Goal: Information Seeking & Learning: Learn about a topic

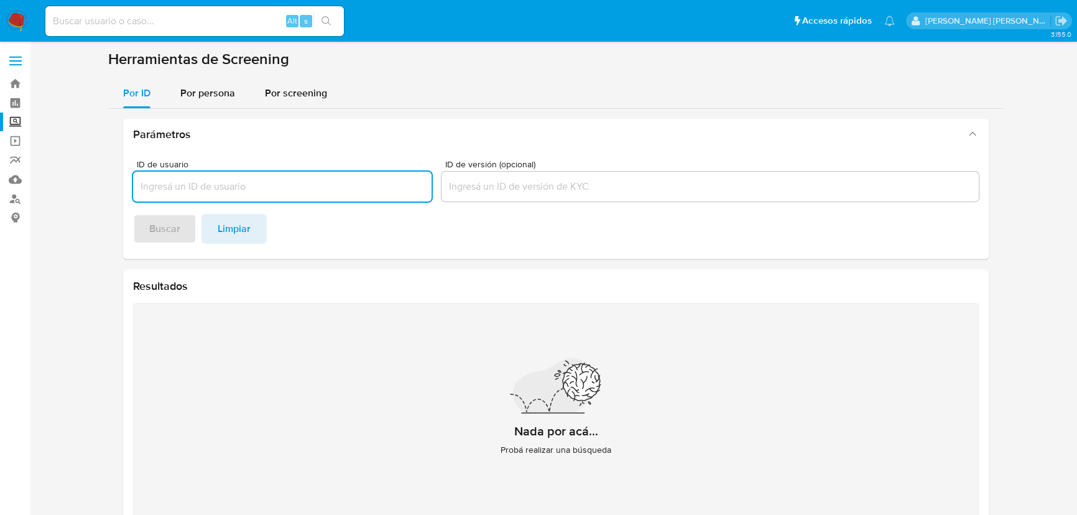
click at [148, 11] on div "Alt s" at bounding box center [194, 21] width 298 height 30
click at [142, 19] on input at bounding box center [194, 21] width 298 height 16
paste input "uNp4pMNKY5G0n9otUiPaAxz0"
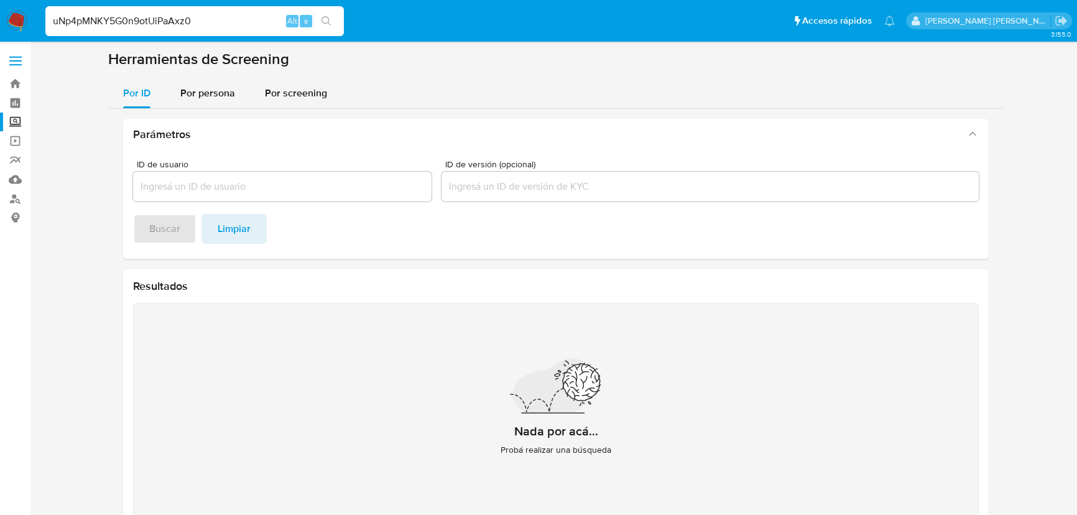
type input "uNp4pMNKY5G0n9otUiPaAxz0"
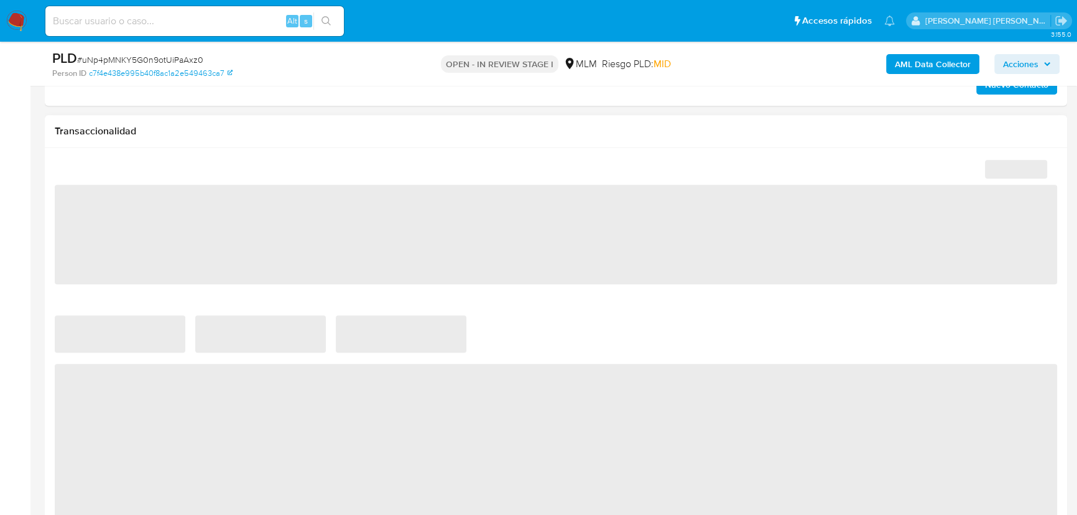
scroll to position [734, 0]
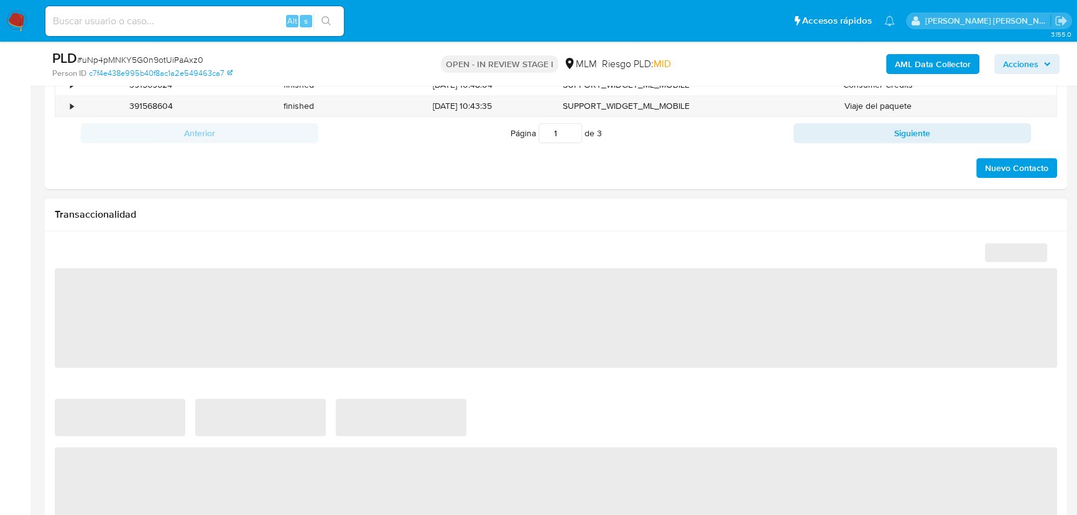
select select "10"
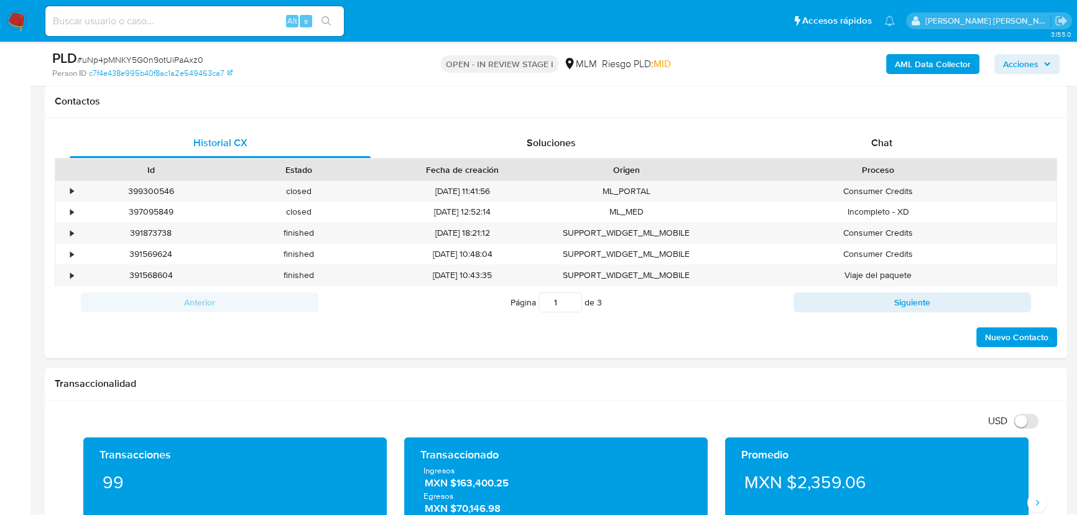
scroll to position [791, 0]
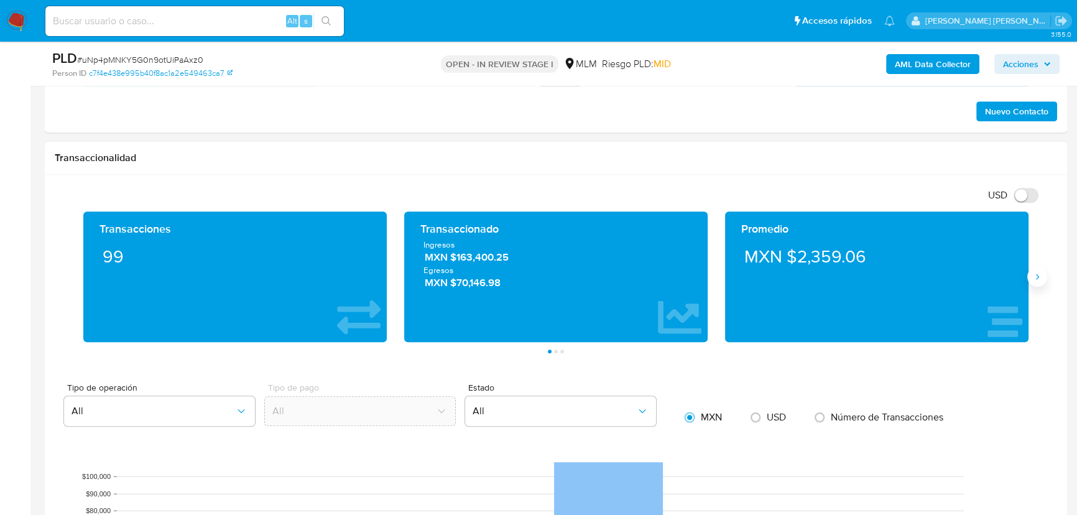
click at [1038, 279] on icon "Siguiente" at bounding box center [1037, 277] width 10 height 10
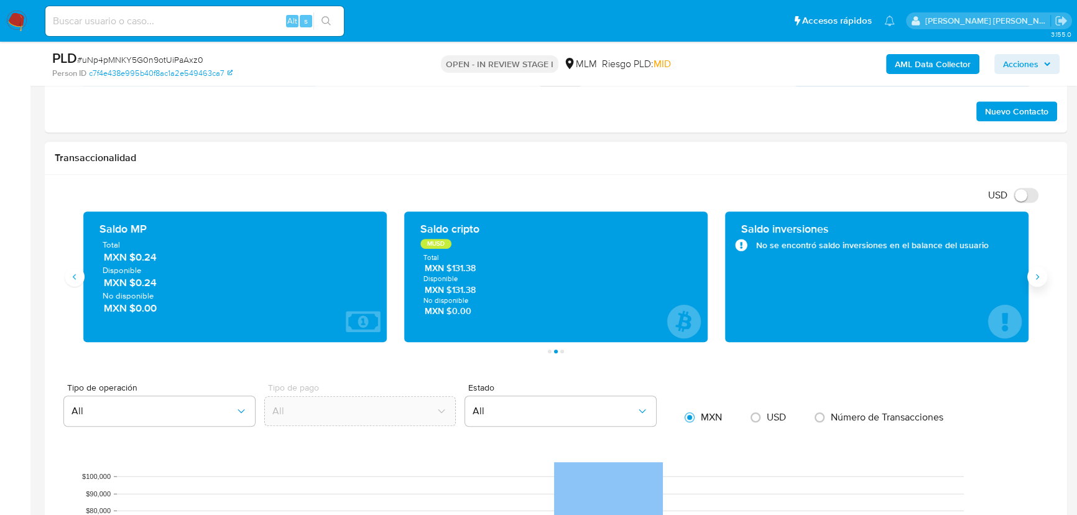
click at [1036, 279] on icon "Siguiente" at bounding box center [1037, 277] width 10 height 10
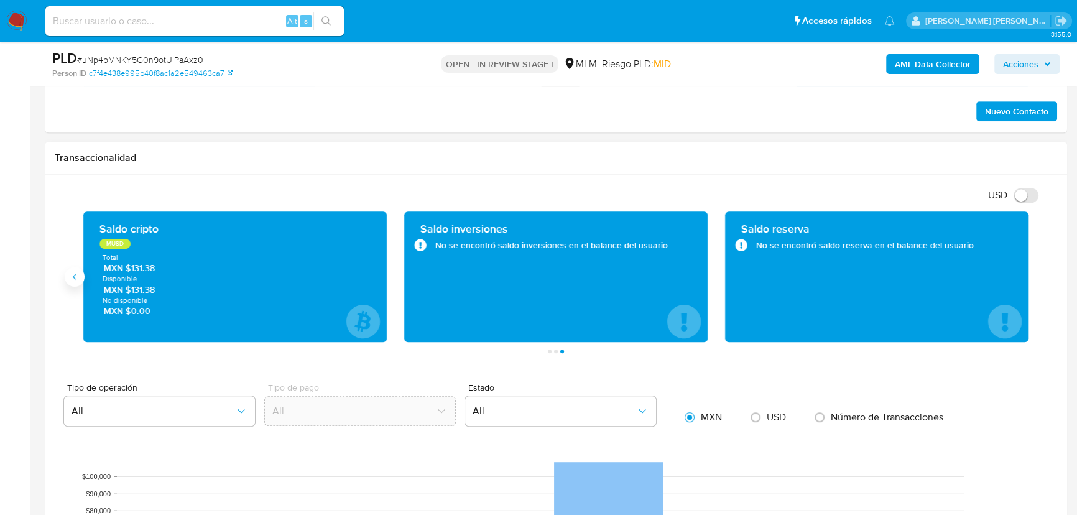
click at [76, 283] on button "Anterior" at bounding box center [75, 277] width 20 height 20
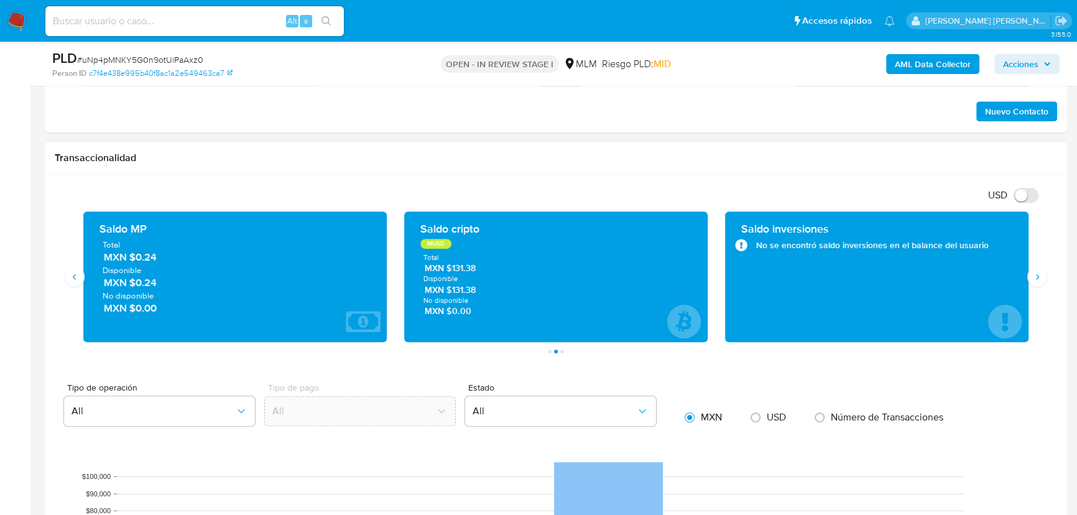
click at [81, 310] on div "Saldo MP Total MXN $0.24 Disponible MXN $0.24 No disponible MXN $0.00" at bounding box center [235, 276] width 321 height 131
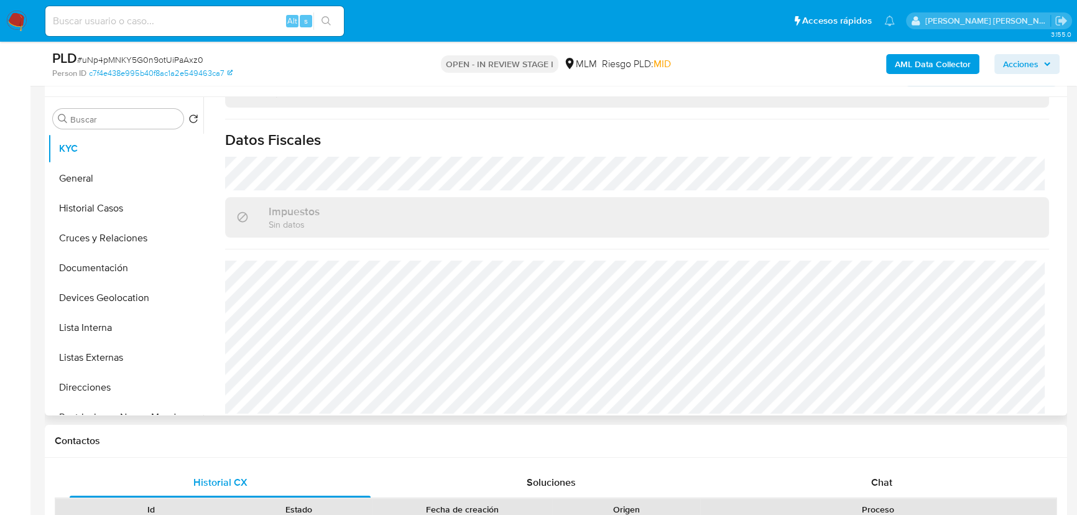
scroll to position [169, 0]
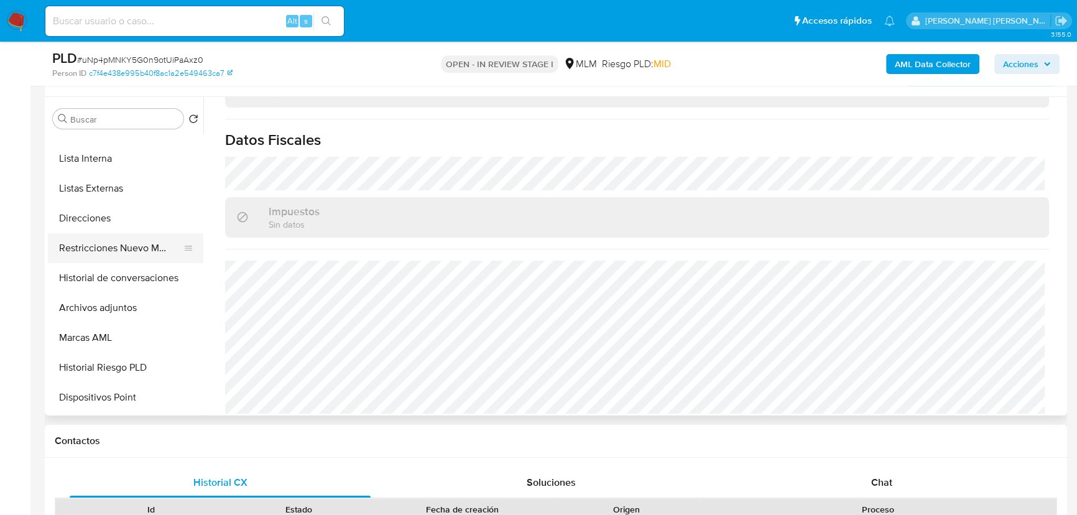
click at [132, 251] on button "Restricciones Nuevo Mundo" at bounding box center [121, 248] width 146 height 30
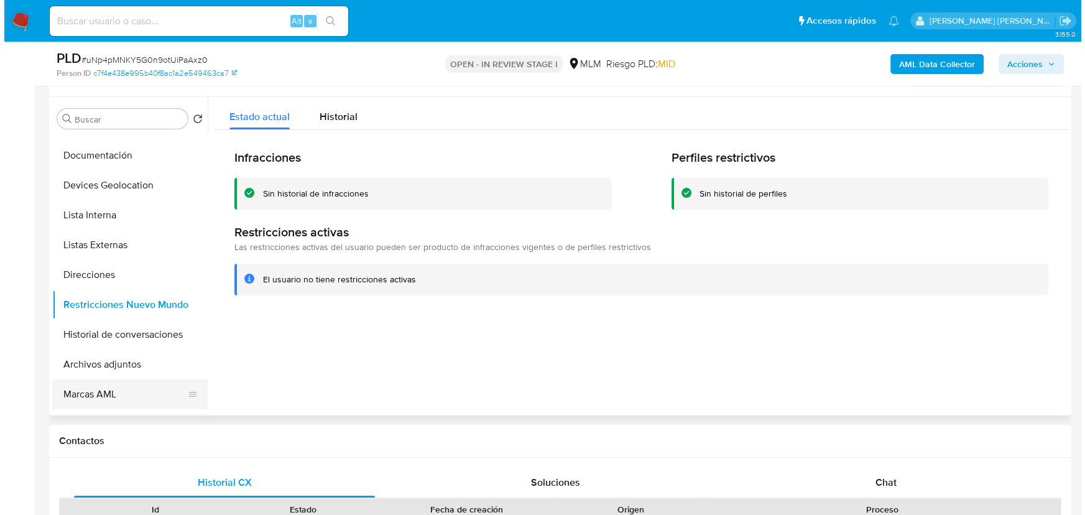
scroll to position [226, 0]
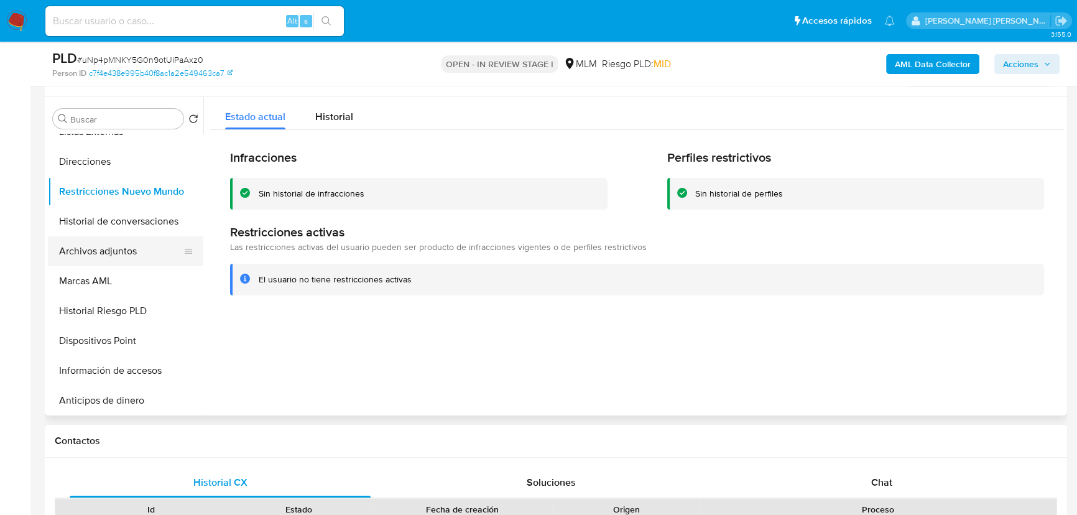
click at [129, 256] on button "Archivos adjuntos" at bounding box center [121, 251] width 146 height 30
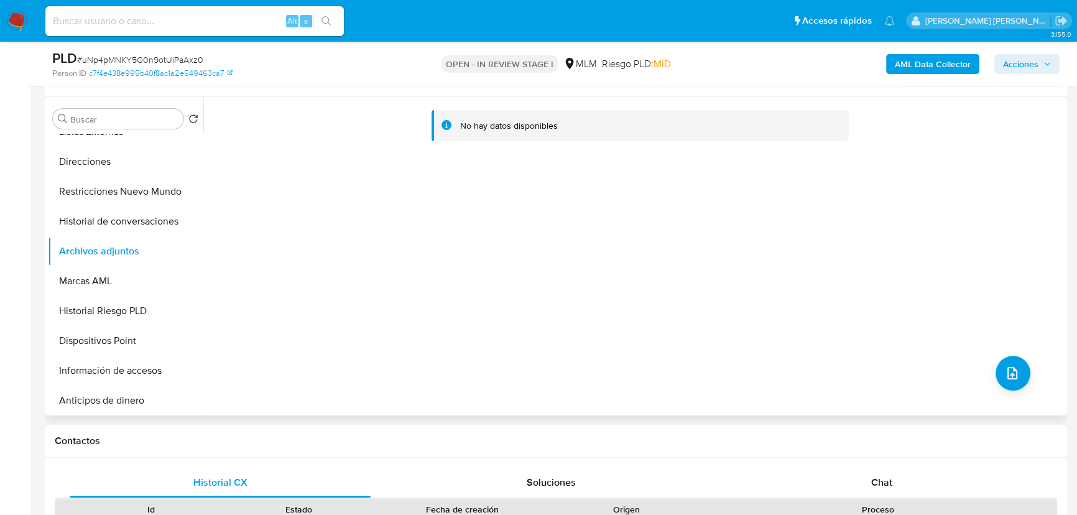
click at [987, 374] on div "No hay datos disponibles" at bounding box center [633, 256] width 861 height 318
click at [1012, 372] on icon "upload-file" at bounding box center [1012, 373] width 15 height 15
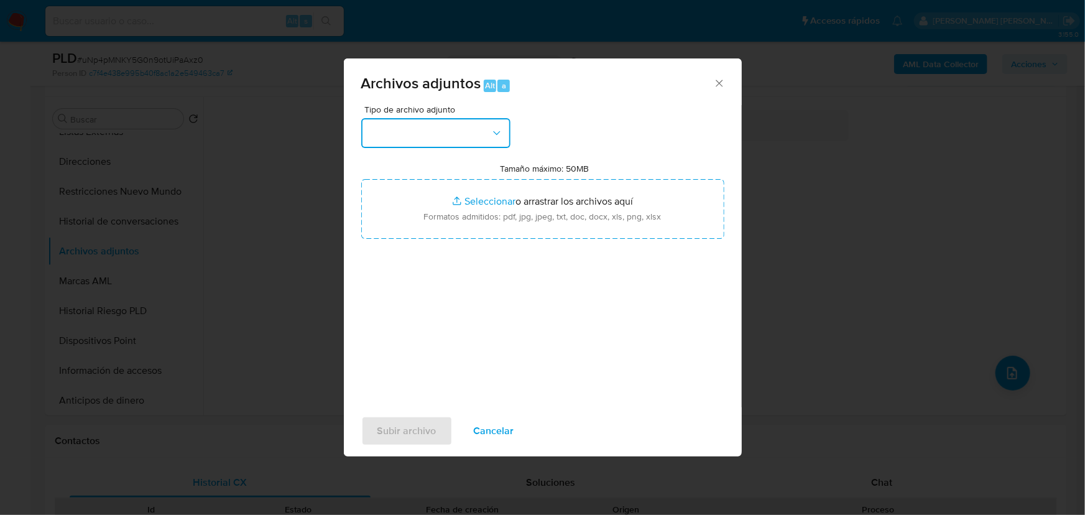
click at [418, 140] on button "button" at bounding box center [435, 133] width 149 height 30
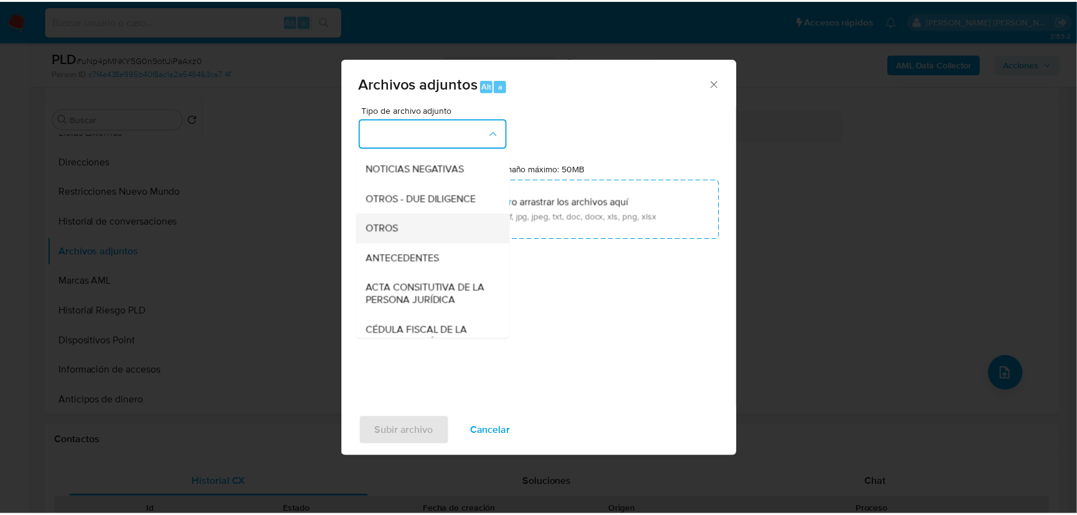
scroll to position [148, 0]
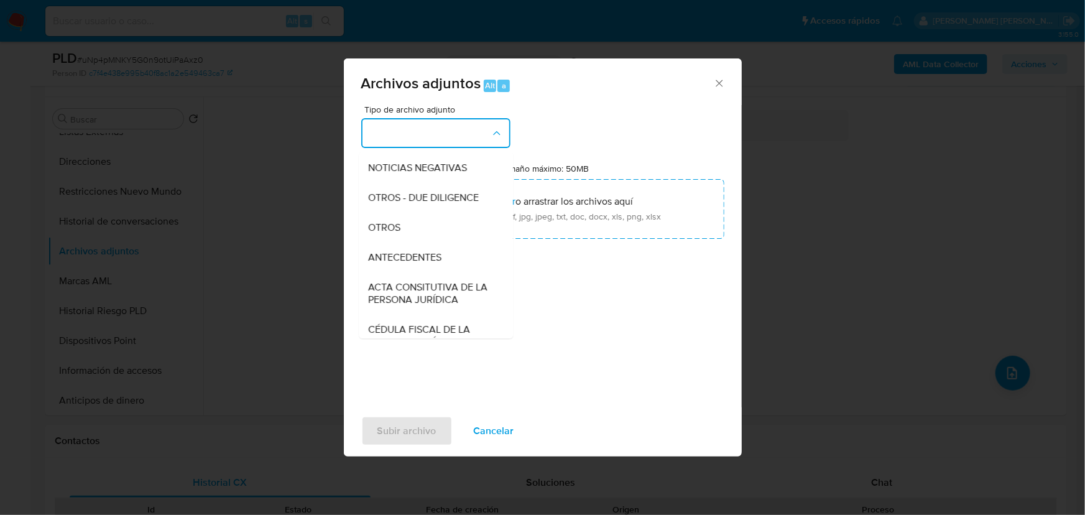
click at [403, 239] on div "OTROS" at bounding box center [432, 228] width 127 height 30
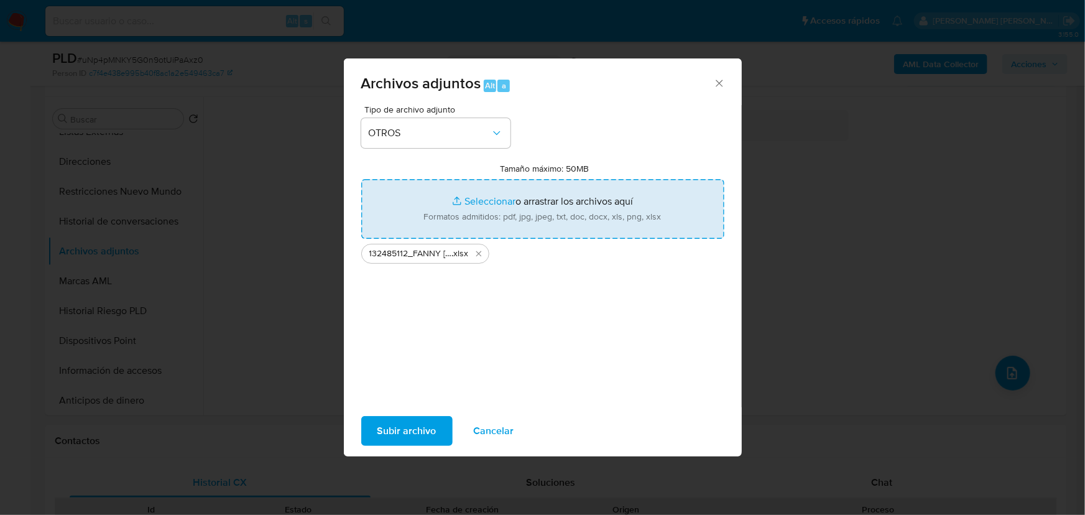
type input "C:\fakepath\132485112_FANNY RAMOS RAMOS_AGO25.pdf"
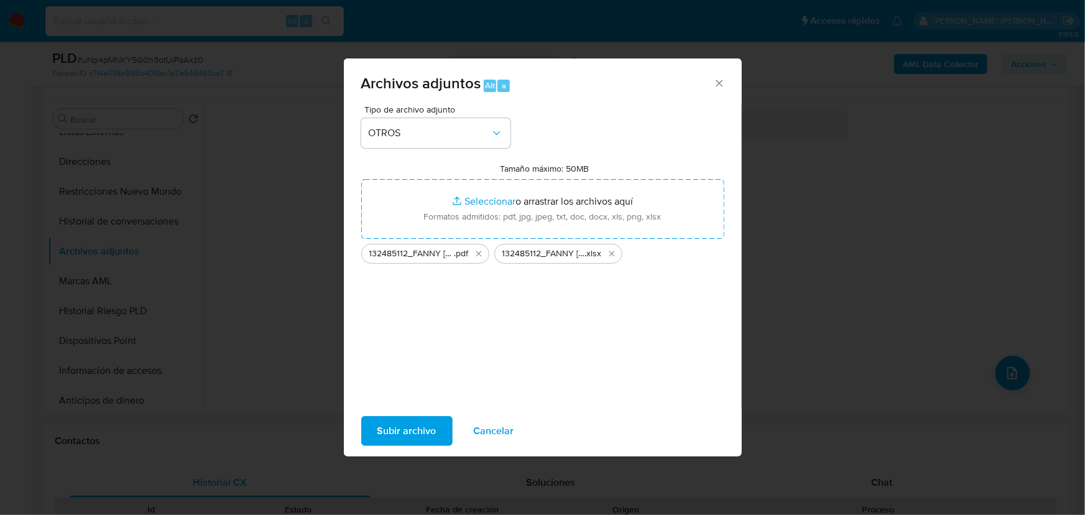
click at [414, 430] on span "Subir archivo" at bounding box center [406, 430] width 59 height 27
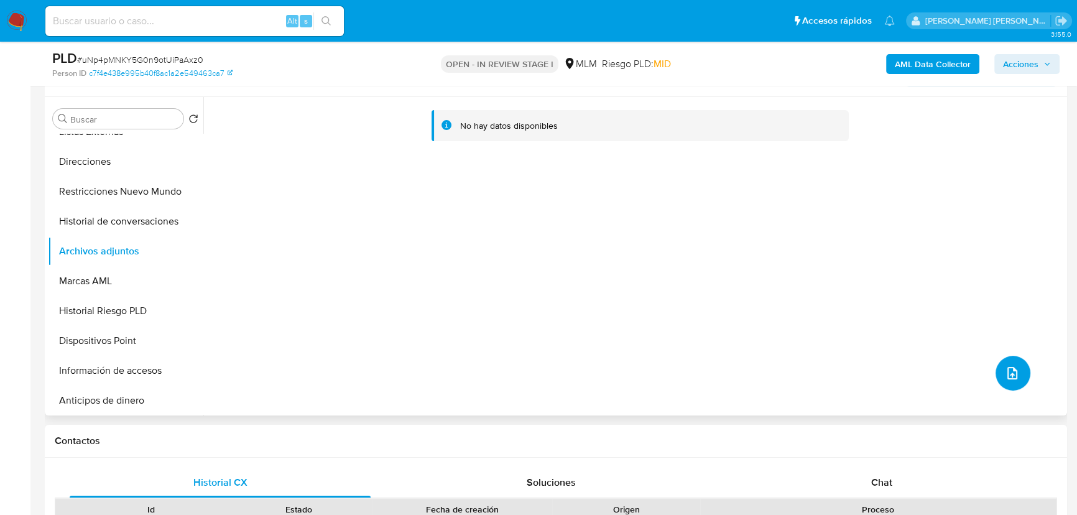
scroll to position [0, 0]
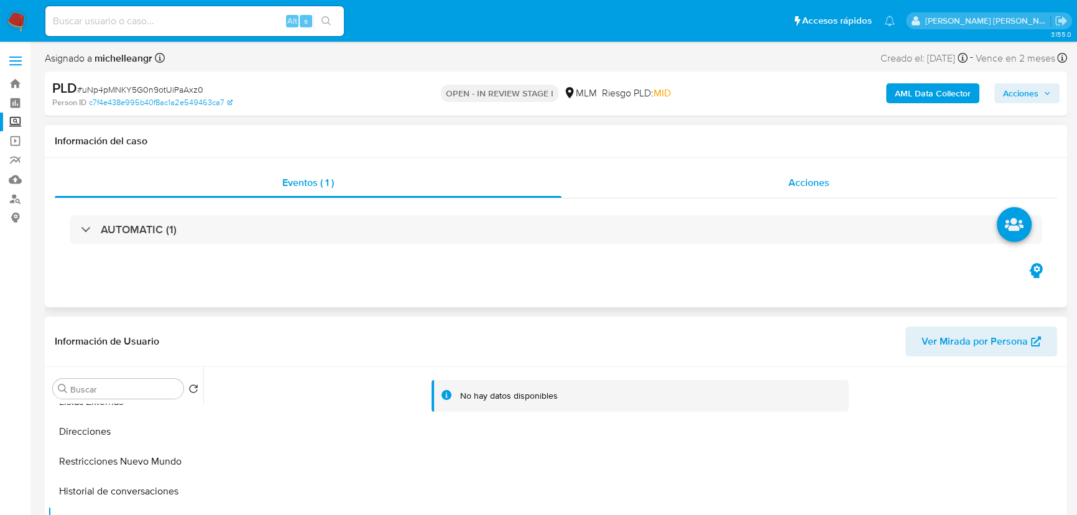
click at [818, 176] on span "Acciones" at bounding box center [808, 182] width 41 height 14
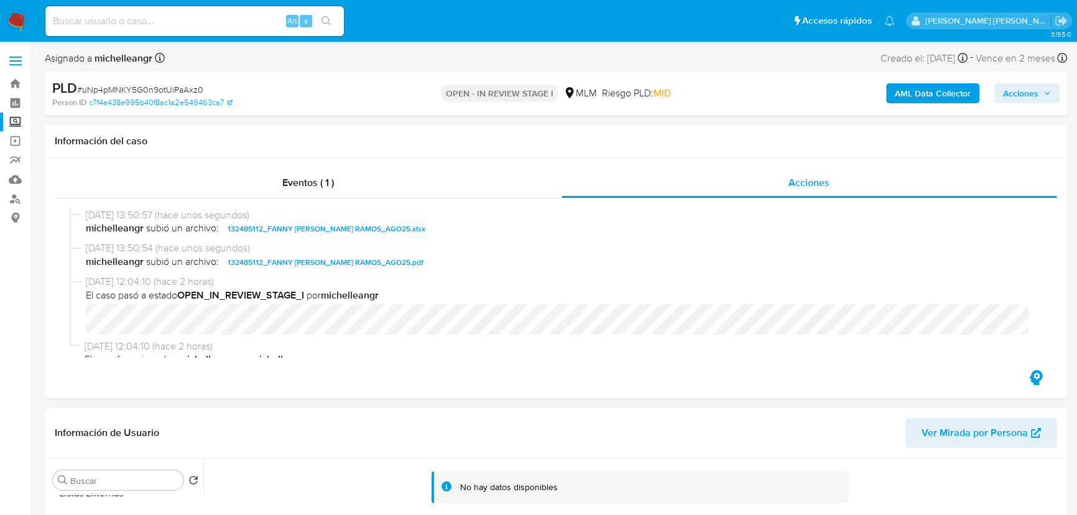
click at [1026, 91] on span "Acciones" at bounding box center [1020, 93] width 35 height 20
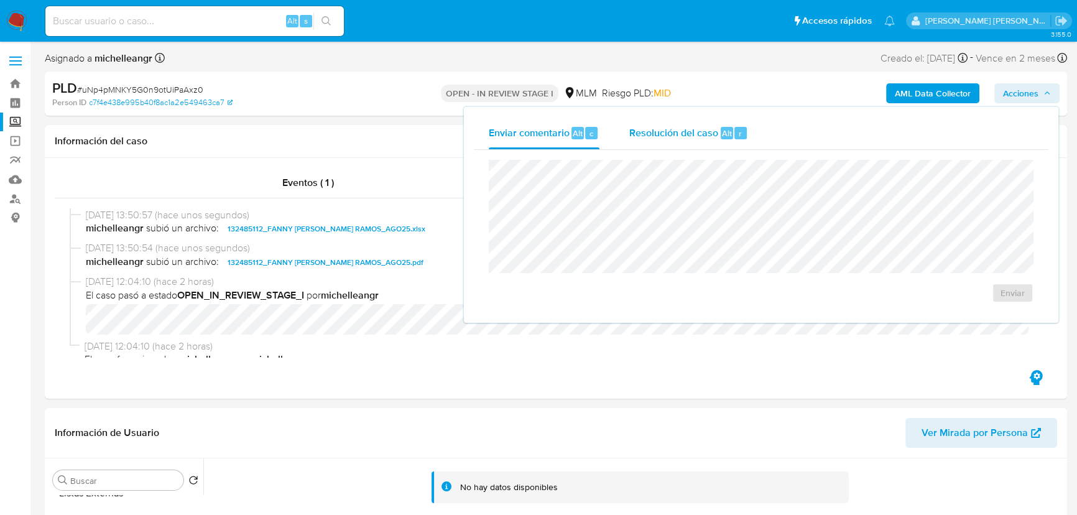
click at [683, 131] on span "Resolución del caso" at bounding box center [673, 133] width 89 height 14
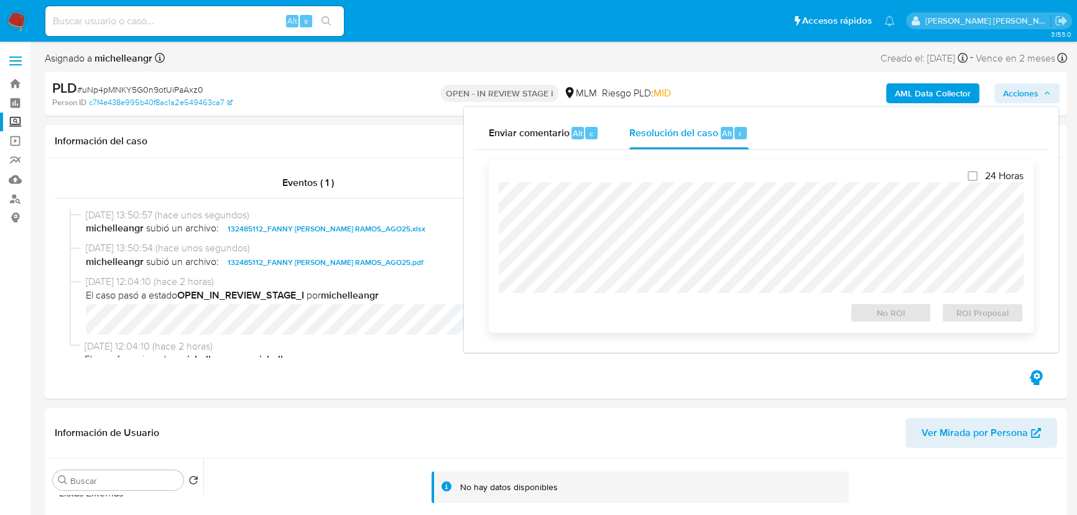
click at [603, 170] on div "24 Horas No ROI ROI Proposal" at bounding box center [761, 246] width 525 height 153
click at [885, 315] on span "No ROI" at bounding box center [891, 312] width 65 height 17
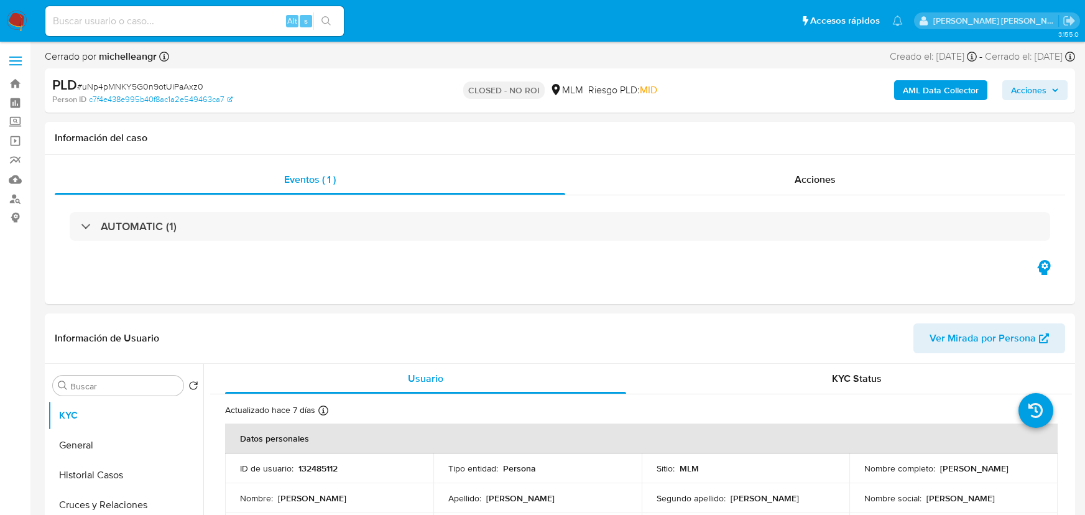
select select "10"
drag, startPoint x: 17, startPoint y: 62, endPoint x: 23, endPoint y: 62, distance: 6.2
click at [17, 62] on label at bounding box center [15, 61] width 31 height 26
click at [0, 0] on input "checkbox" at bounding box center [0, 0] width 0 height 0
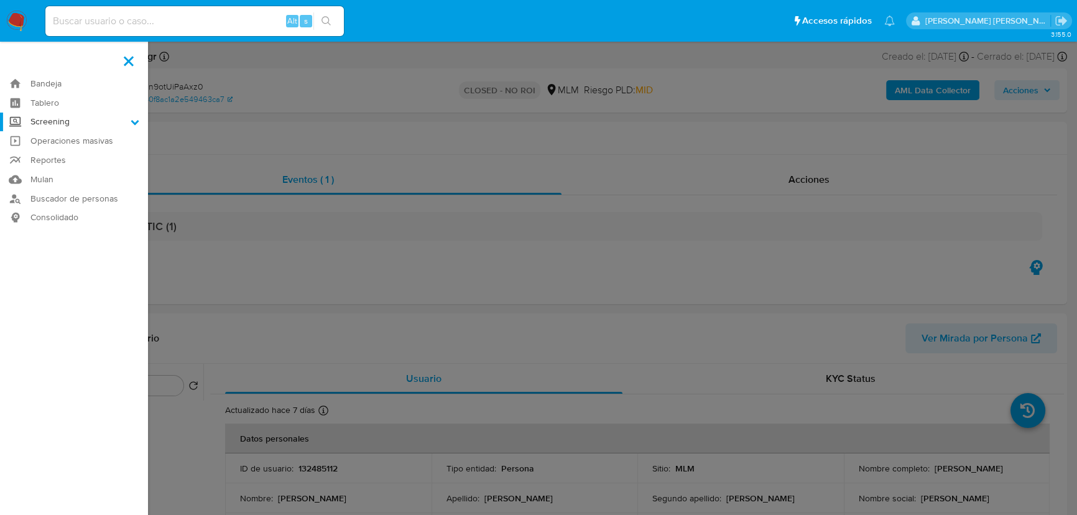
click at [133, 124] on icon at bounding box center [135, 122] width 9 height 9
click at [0, 0] on input "Screening" at bounding box center [0, 0] width 0 height 0
click at [54, 177] on link "Herramientas" at bounding box center [74, 171] width 148 height 16
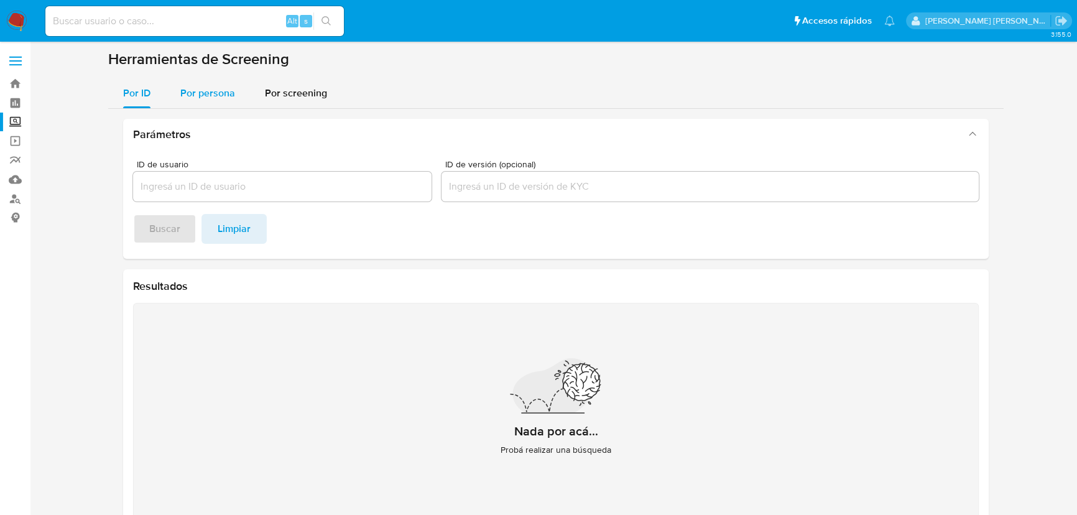
click at [210, 81] on div "Por persona" at bounding box center [207, 93] width 55 height 30
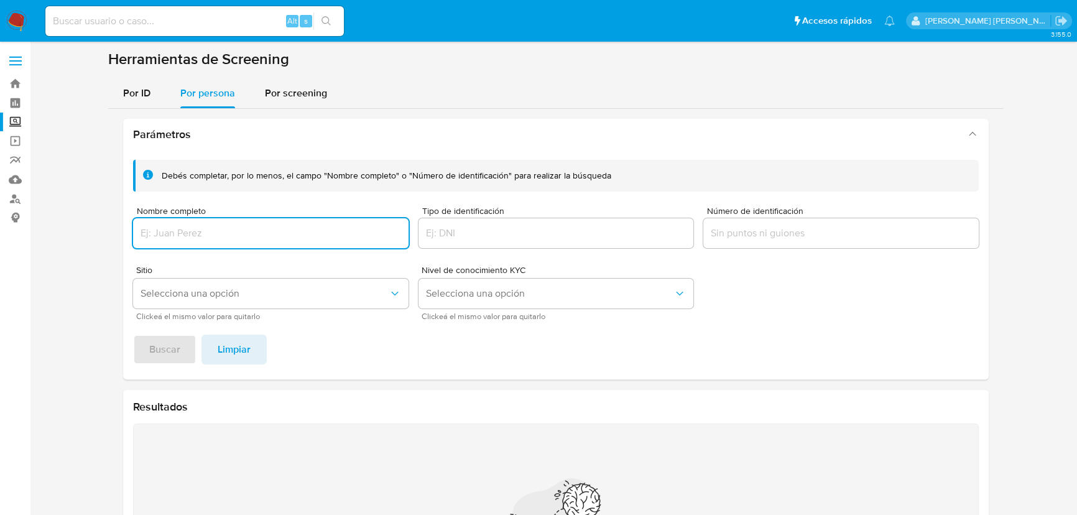
click at [178, 238] on input "Nombre completo" at bounding box center [270, 233] width 275 height 16
type input "[PERSON_NAME]"
click at [185, 302] on button "Selecciona una opción" at bounding box center [270, 294] width 275 height 30
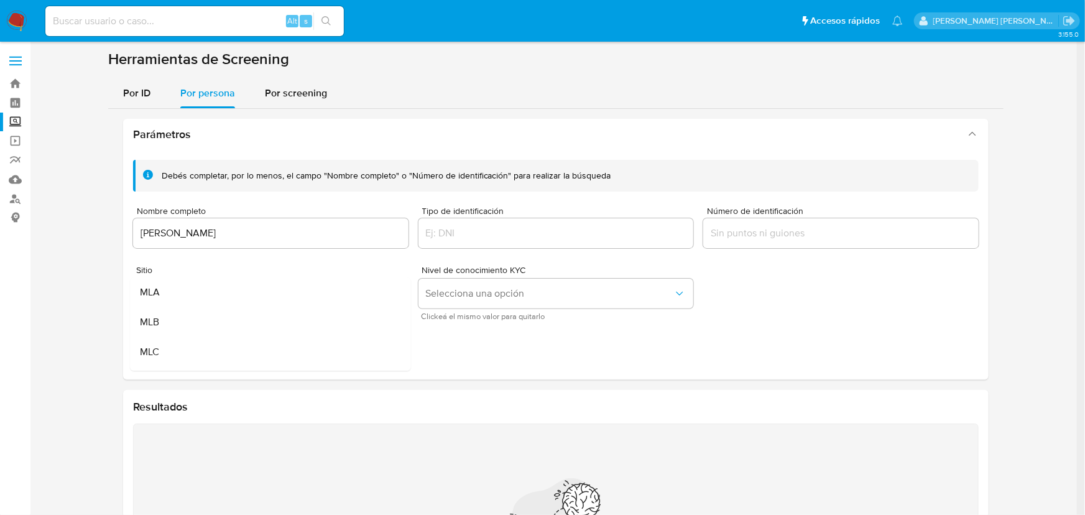
drag, startPoint x: 523, startPoint y: 352, endPoint x: 249, endPoint y: 348, distance: 274.3
click at [516, 347] on footer "Buscar Limpiar" at bounding box center [556, 350] width 846 height 30
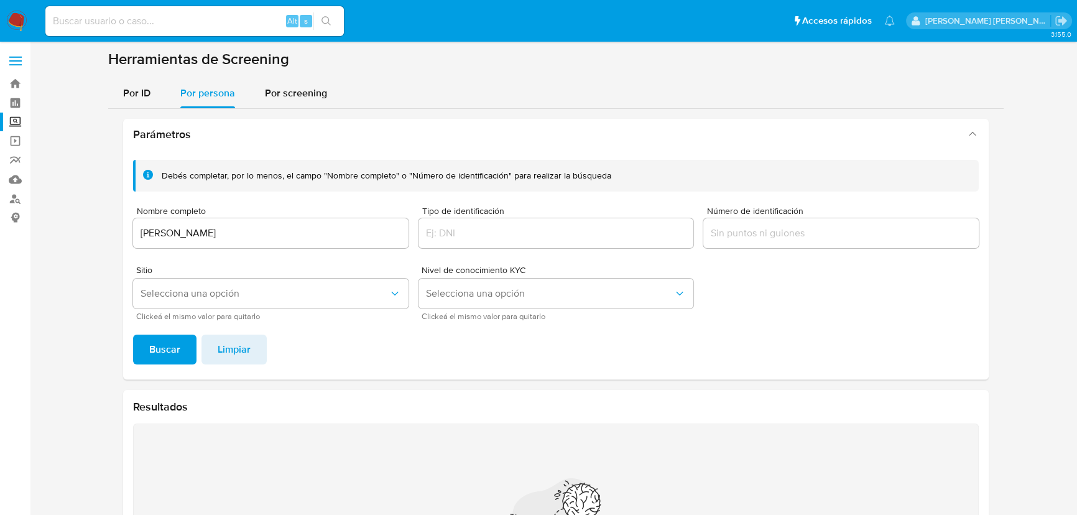
click at [158, 351] on span "Buscar" at bounding box center [164, 349] width 31 height 27
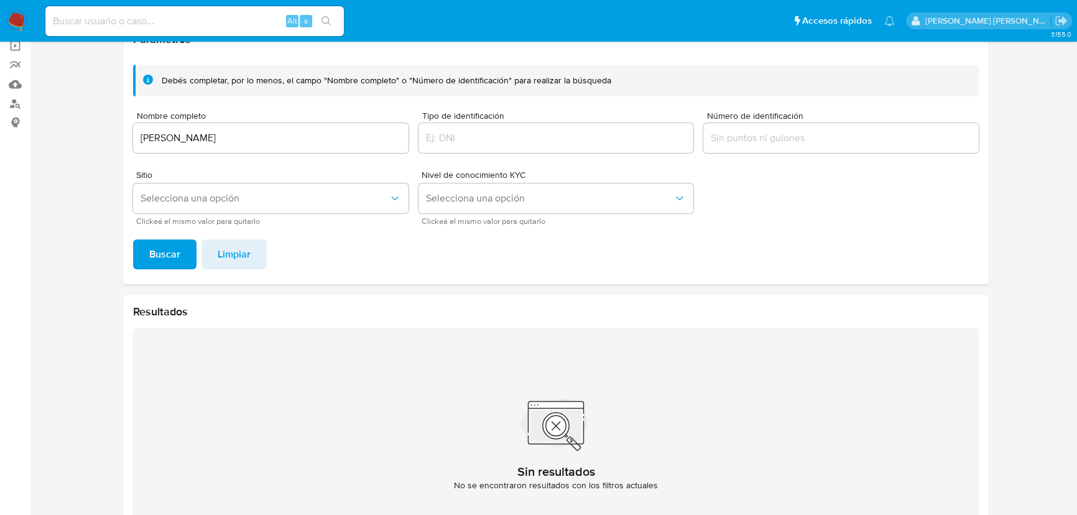
scroll to position [40, 0]
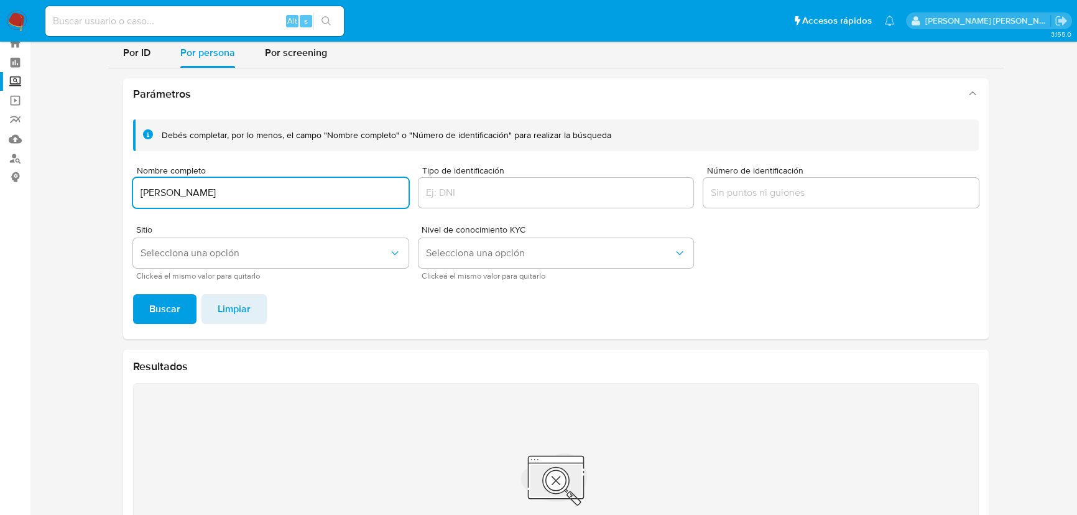
click at [292, 191] on input "JOSEPH ZAGA BETECH" at bounding box center [270, 193] width 275 height 16
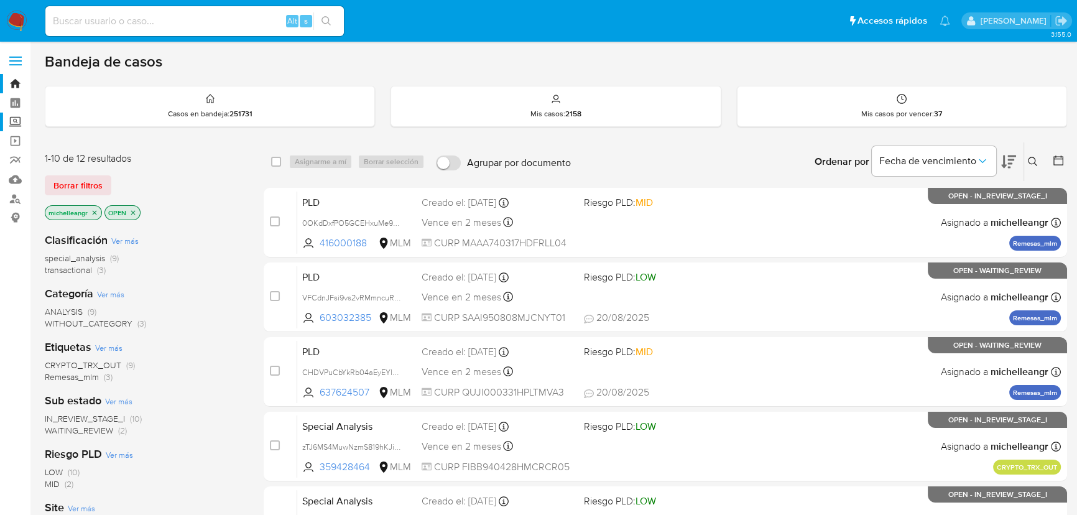
click at [21, 124] on label "Screening" at bounding box center [74, 122] width 148 height 19
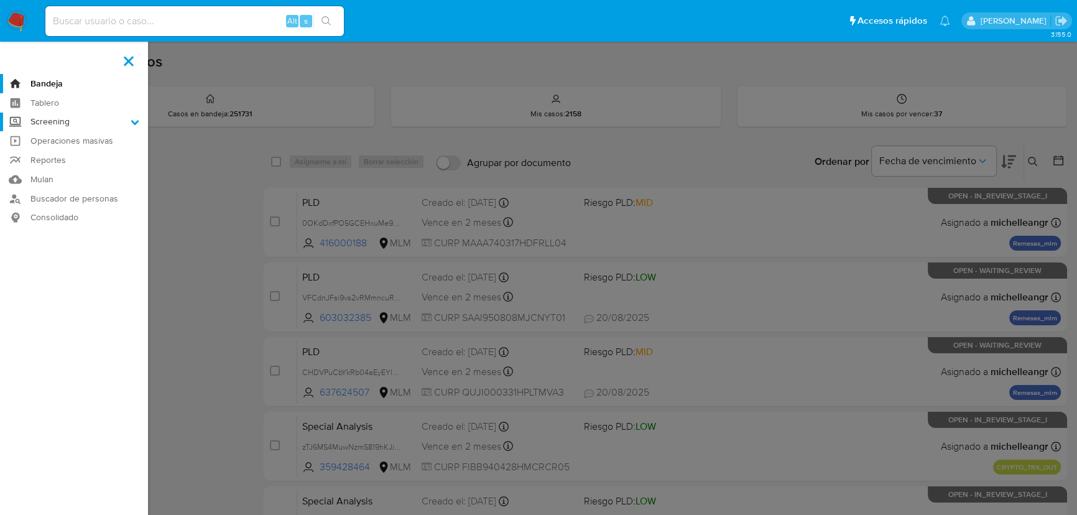
click at [0, 0] on input "Screening" at bounding box center [0, 0] width 0 height 0
click at [64, 173] on link "Herramientas" at bounding box center [74, 171] width 148 height 16
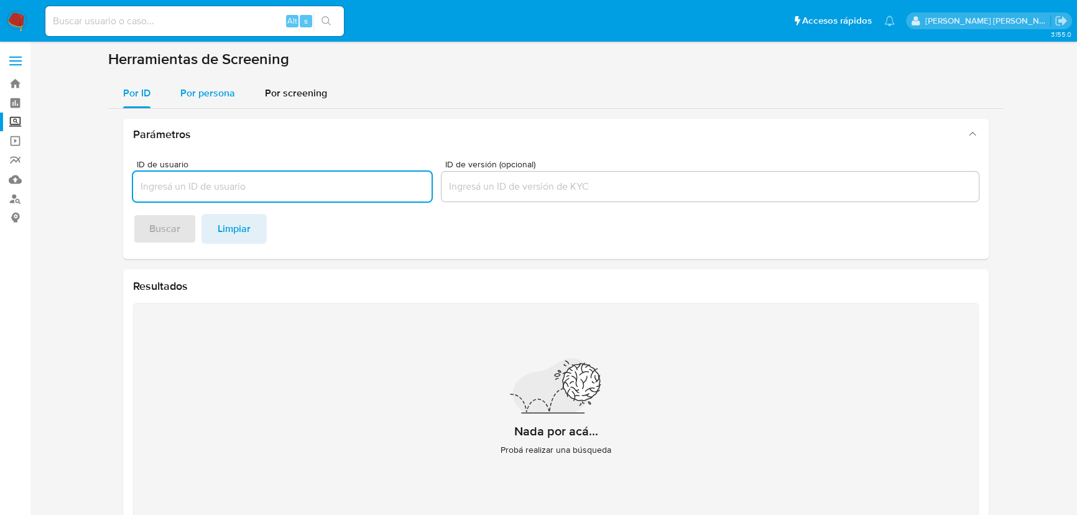
click at [182, 95] on span "Por persona" at bounding box center [207, 93] width 55 height 14
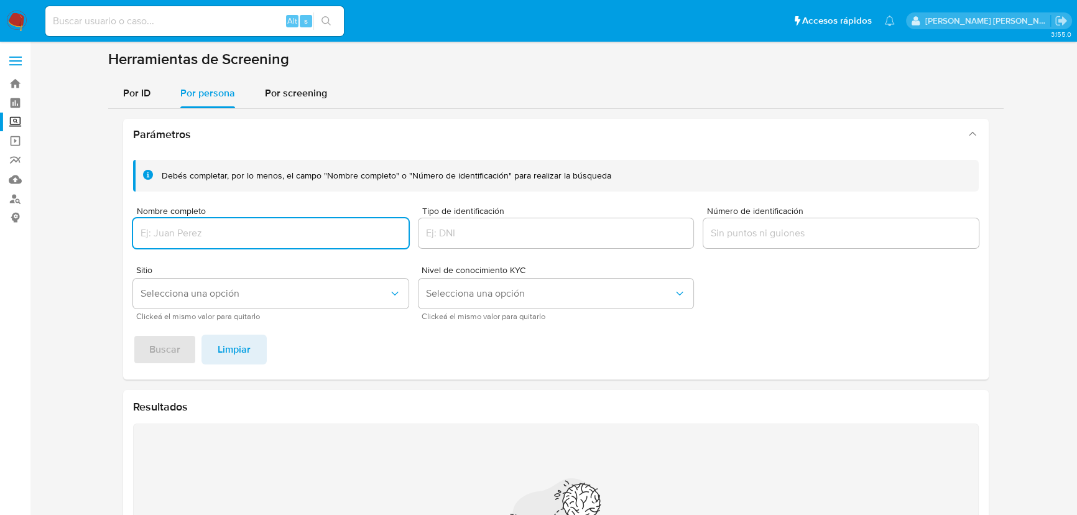
click at [181, 227] on input "Nombre completo" at bounding box center [270, 233] width 275 height 16
click at [157, 344] on span "Buscar" at bounding box center [164, 349] width 31 height 27
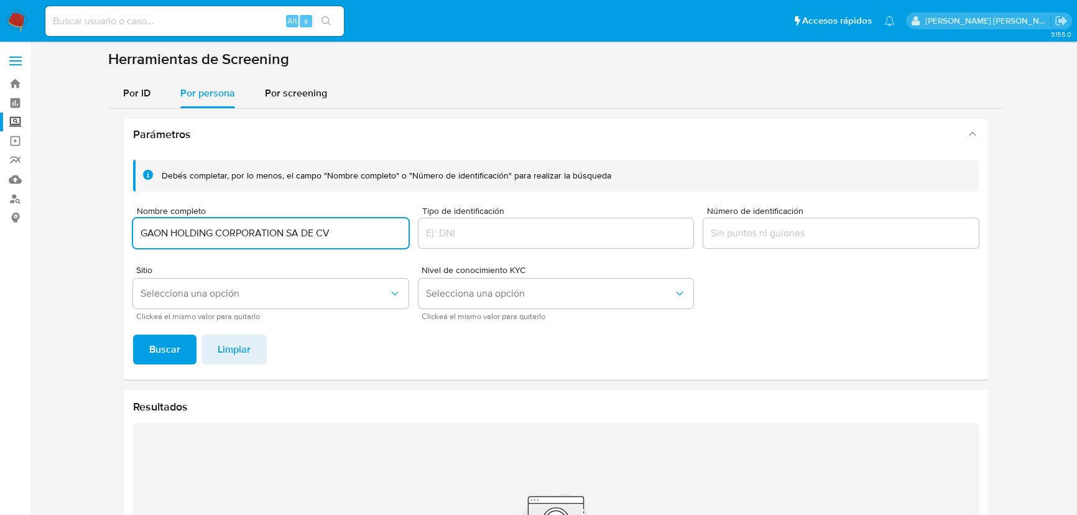
drag, startPoint x: 349, startPoint y: 239, endPoint x: 288, endPoint y: 234, distance: 61.8
click at [288, 234] on input "GAON HOLDING CORPORATION SA DE CV" at bounding box center [270, 233] width 275 height 16
type input "GAON HOLDING CORPORATION"
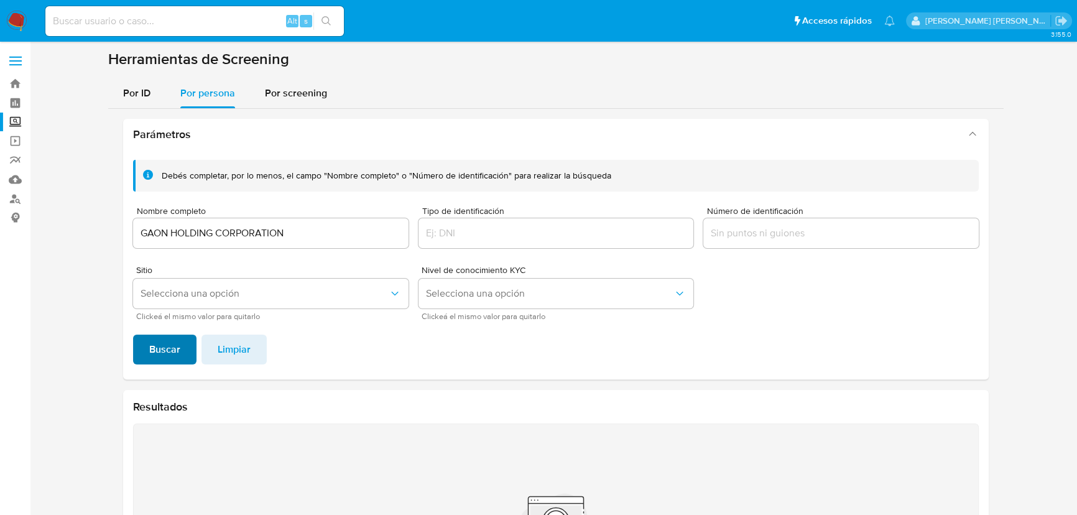
click at [156, 350] on span "Buscar" at bounding box center [164, 349] width 31 height 27
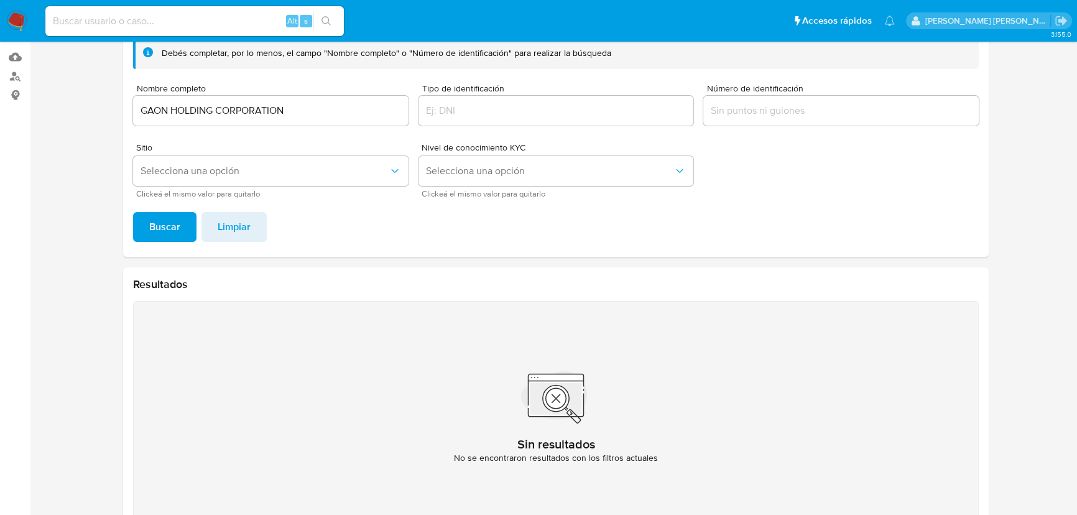
scroll to position [97, 0]
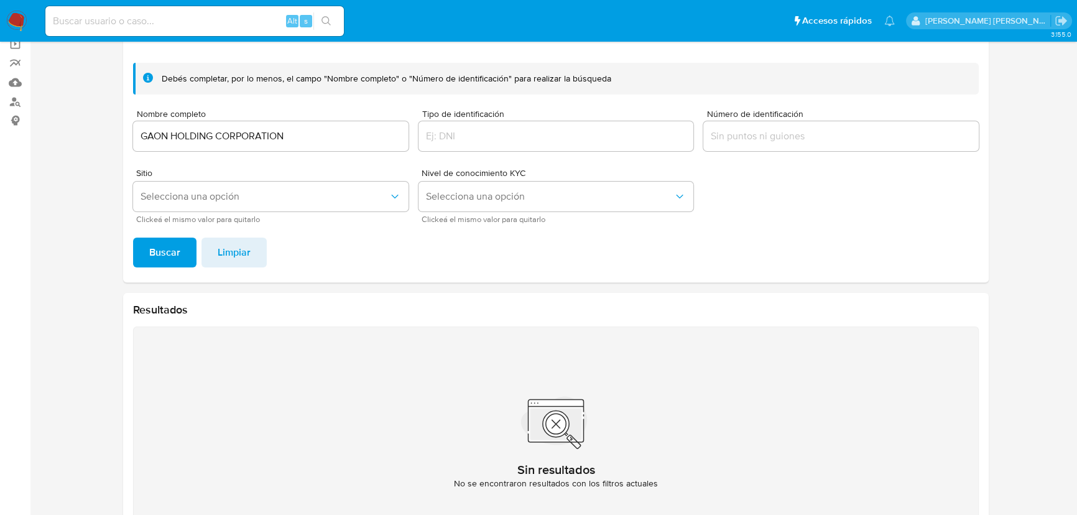
click at [298, 144] on div "GAON HOLDING CORPORATION" at bounding box center [270, 136] width 275 height 30
drag, startPoint x: 302, startPoint y: 138, endPoint x: 44, endPoint y: 76, distance: 265.3
click at [0, 72] on section "Bandeja Tablero Screening Búsqueda en Listas Watchlist Herramientas Operaciones…" at bounding box center [538, 237] width 1077 height 669
click at [167, 261] on span "Buscar" at bounding box center [164, 252] width 31 height 27
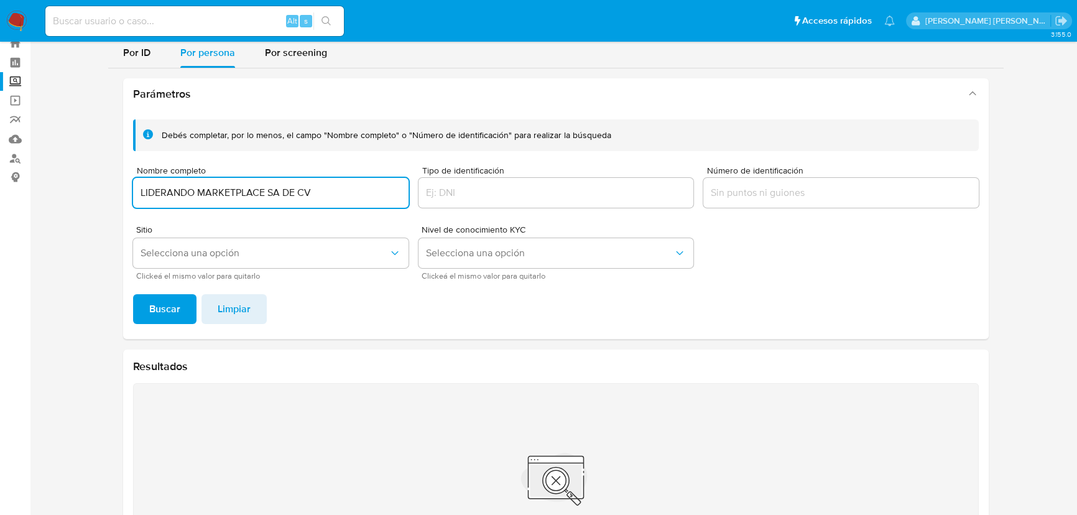
drag, startPoint x: 268, startPoint y: 193, endPoint x: 386, endPoint y: 188, distance: 117.6
click at [398, 185] on input "LIDERANDO MARKETPLACE SA DE CV" at bounding box center [270, 193] width 275 height 16
type input "LIDERANDO MARKETPLACE"
click at [176, 307] on span "Buscar" at bounding box center [164, 308] width 31 height 27
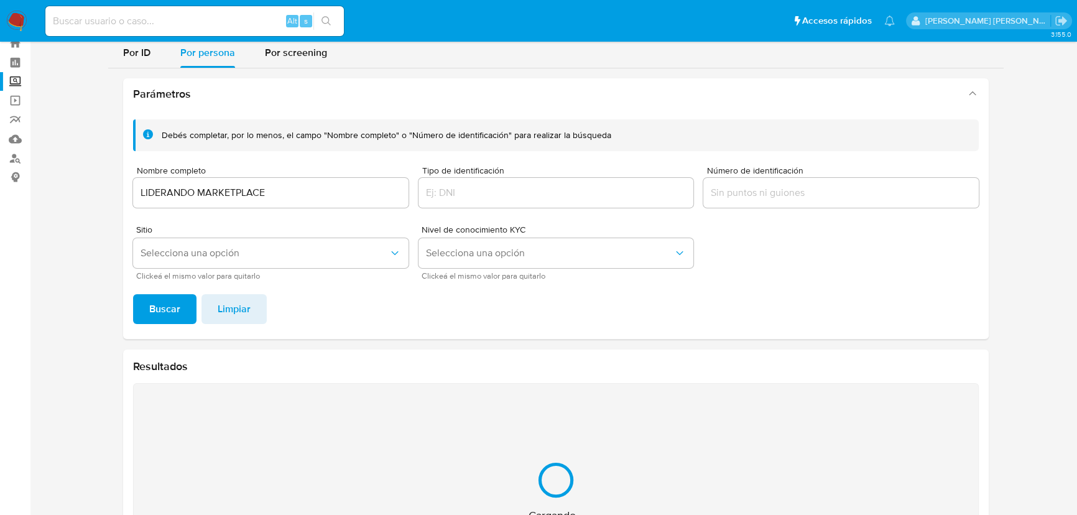
scroll to position [154, 0]
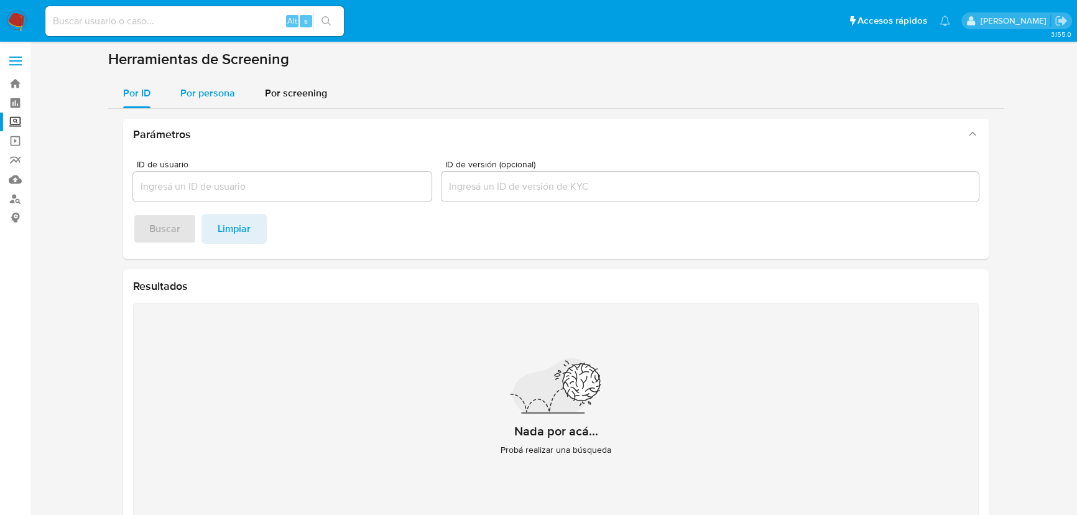
click at [205, 95] on span "Por persona" at bounding box center [207, 93] width 55 height 14
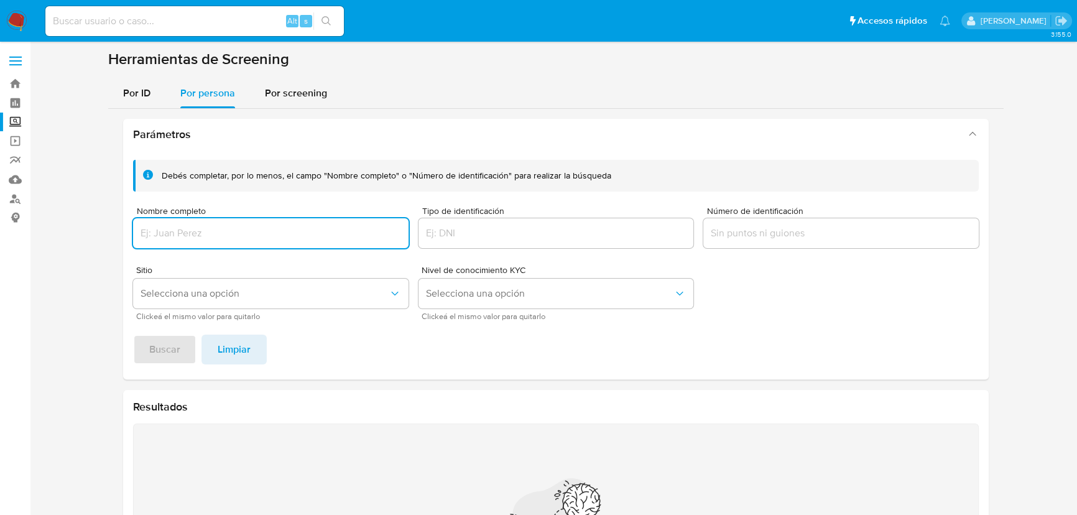
click at [232, 232] on input "Nombre completo" at bounding box center [270, 233] width 275 height 16
type input "IMPORTADORA Y EXPORTADORA CROWN"
click at [155, 355] on span "Buscar" at bounding box center [164, 349] width 31 height 27
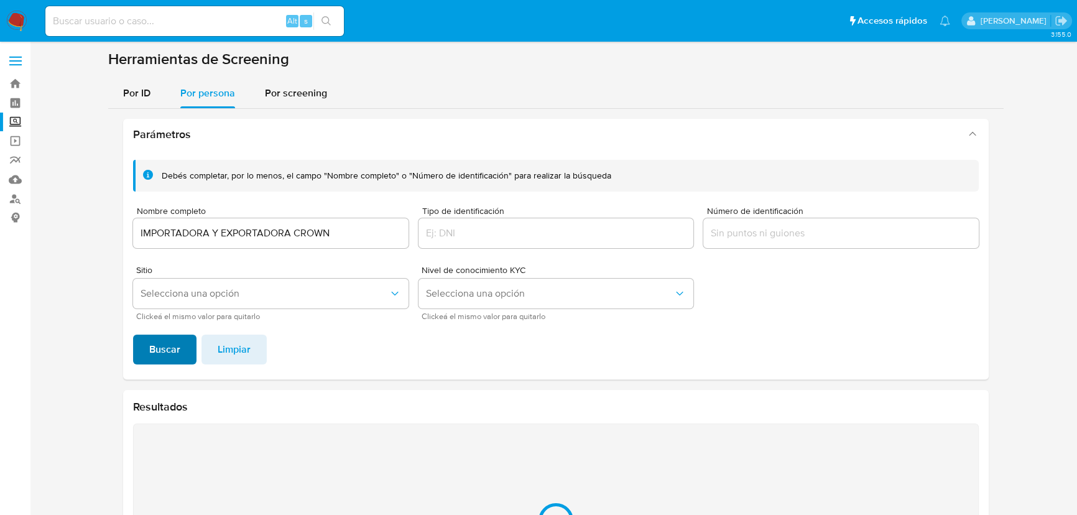
scroll to position [154, 0]
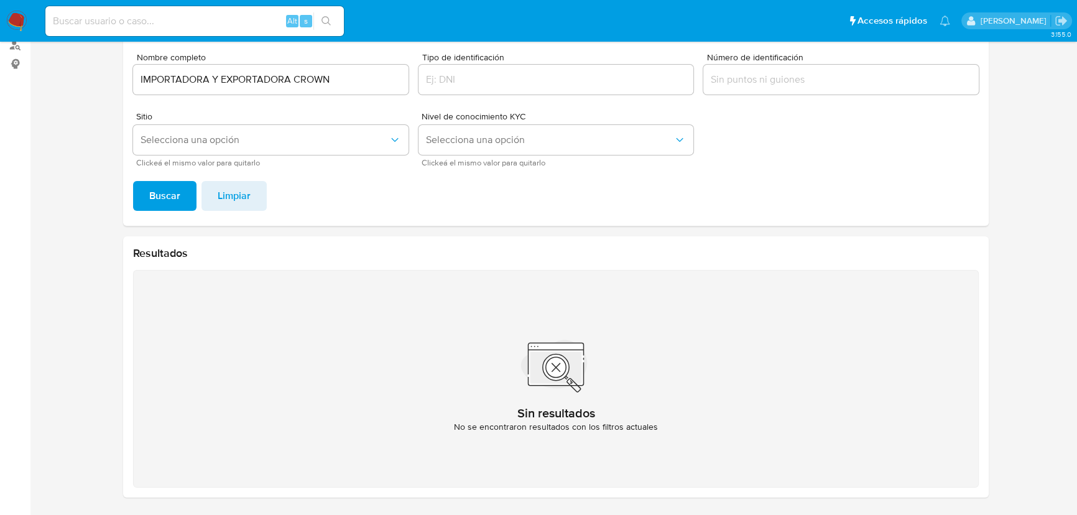
click at [114, 96] on div "Parámetros Debés completar, por lo menos, el campo "Nombre completo" o "Número …" at bounding box center [555, 231] width 895 height 552
drag, startPoint x: 348, startPoint y: 85, endPoint x: 0, endPoint y: 58, distance: 348.6
click at [0, 58] on section "Bandeja Tablero Screening Búsqueda en Listas Watchlist Herramientas Operaciones…" at bounding box center [538, 180] width 1077 height 669
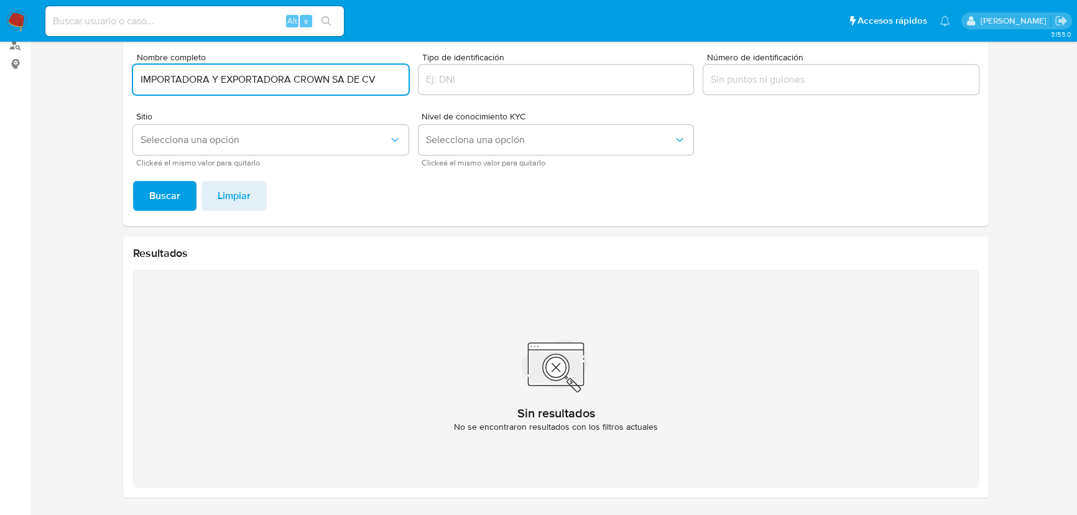
type input "IMPORTADORA Y EXPORTADORA CROWN SA DE CV"
click at [158, 195] on span "Buscar" at bounding box center [164, 195] width 31 height 27
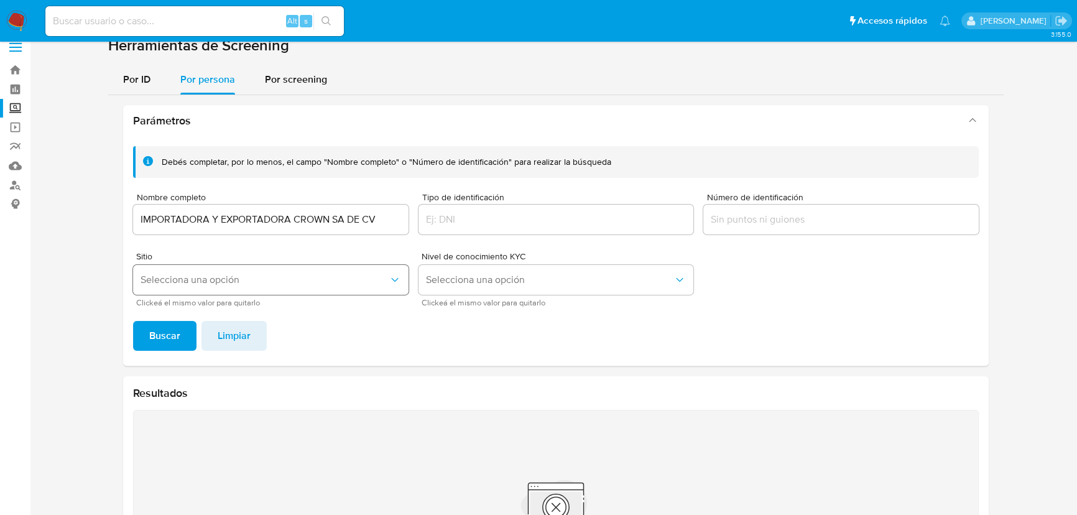
scroll to position [0, 0]
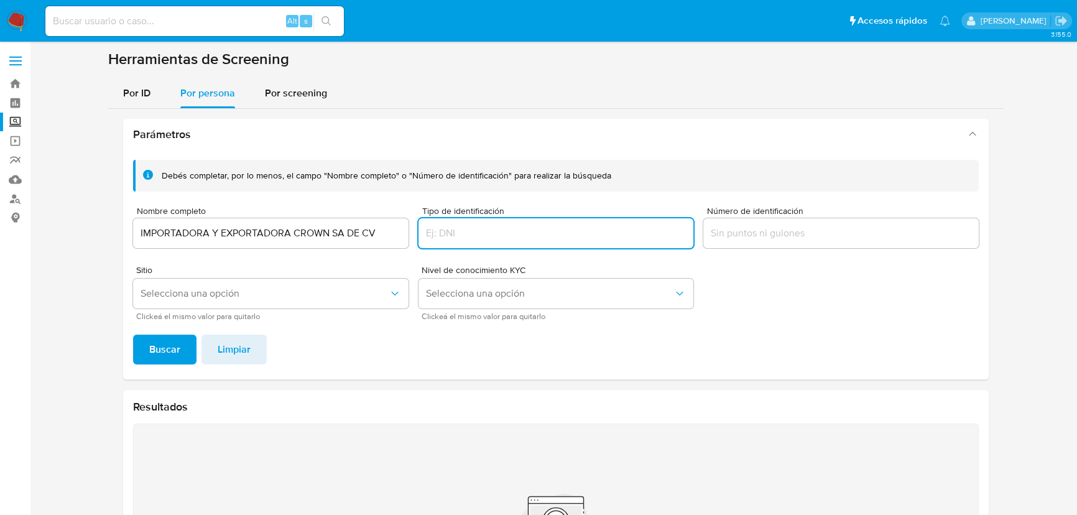
click at [474, 235] on input "Tipo de identificación" at bounding box center [555, 233] width 275 height 16
type input "IEC141020Q36"
drag, startPoint x: 50, startPoint y: 216, endPoint x: 149, endPoint y: 263, distance: 109.9
click at [0, 212] on section "Bandeja Tablero Screening Búsqueda en Listas Watchlist Herramientas Operaciones…" at bounding box center [538, 334] width 1077 height 669
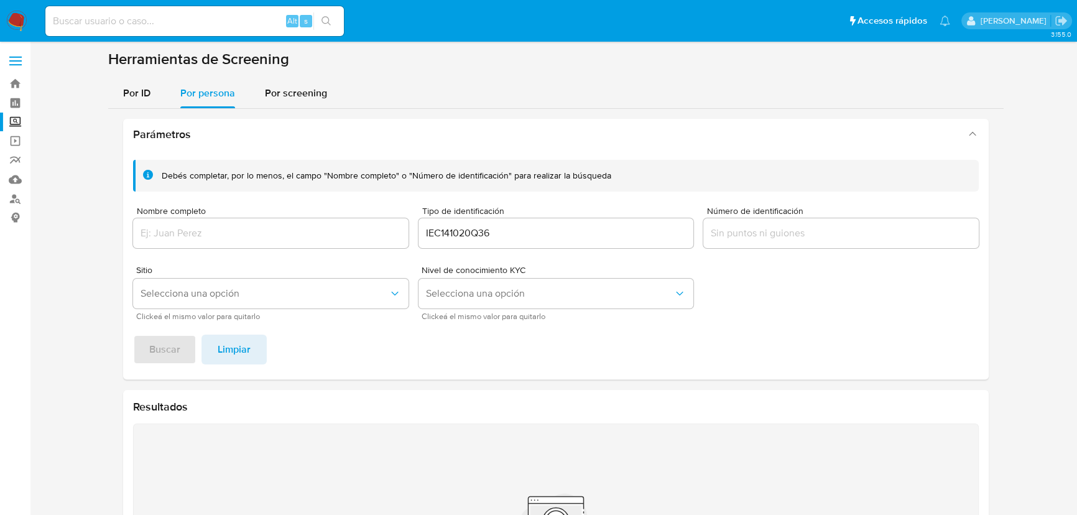
click at [163, 352] on footer "Buscar Limpiar" at bounding box center [556, 350] width 846 height 30
click at [222, 235] on input "Nombre completo" at bounding box center [270, 233] width 275 height 16
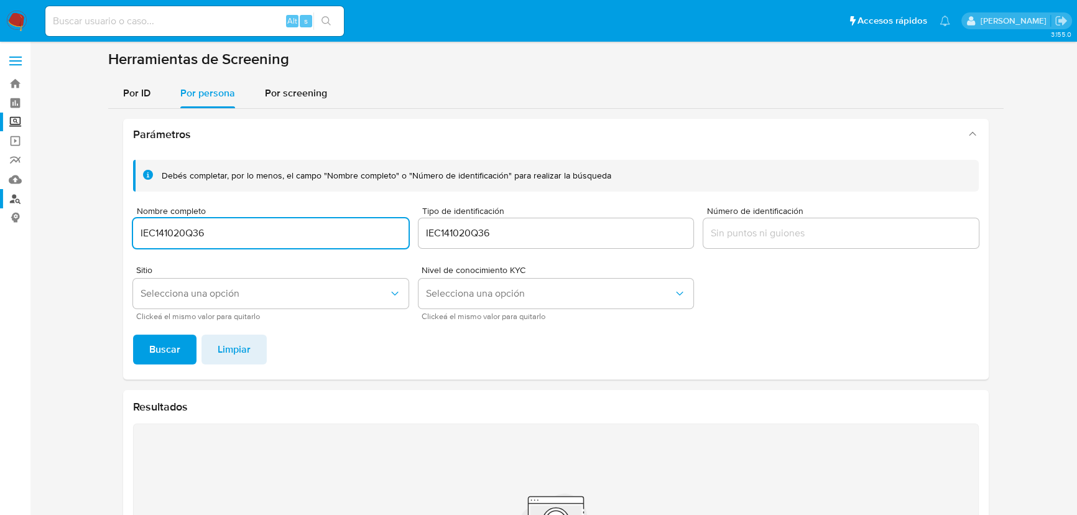
drag, startPoint x: 228, startPoint y: 233, endPoint x: 1, endPoint y: 199, distance: 229.5
click at [0, 199] on section "Bandeja Tablero Screening Búsqueda en Listas Watchlist Herramientas Operaciones…" at bounding box center [538, 334] width 1077 height 669
paste input "IMPORTADORA Y EXPORTADORA CROWN SA DE CV"
click at [278, 234] on input "IEC141020Q36IMPORTADORA Y EXPORTADORA CROWN SA DE CV" at bounding box center [270, 233] width 275 height 16
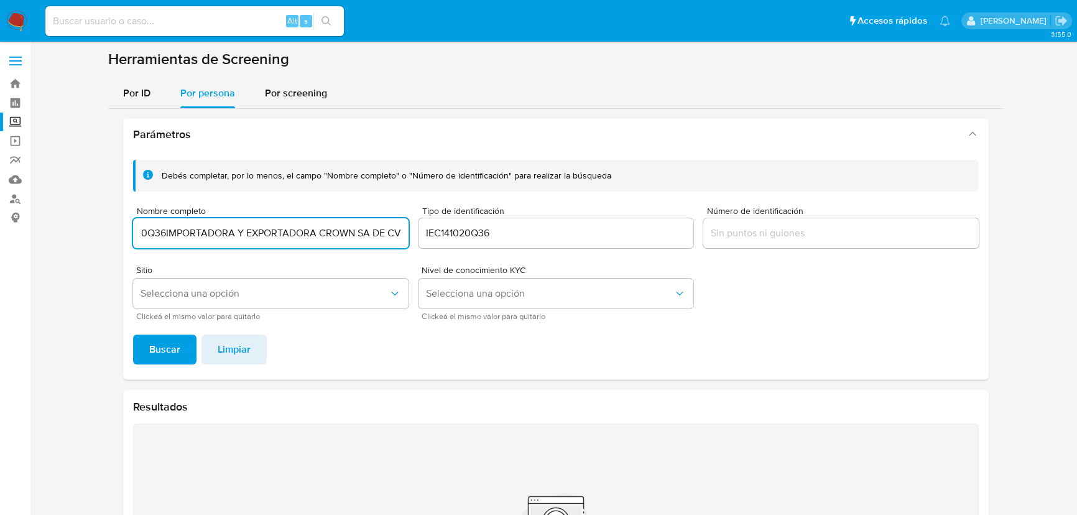
click at [278, 234] on input "IEC141020Q36IMPORTADORA Y EXPORTADORA CROWN SA DE CV" at bounding box center [270, 233] width 275 height 16
paste input "Nombre completo"
click at [165, 351] on span "Buscar" at bounding box center [164, 349] width 31 height 27
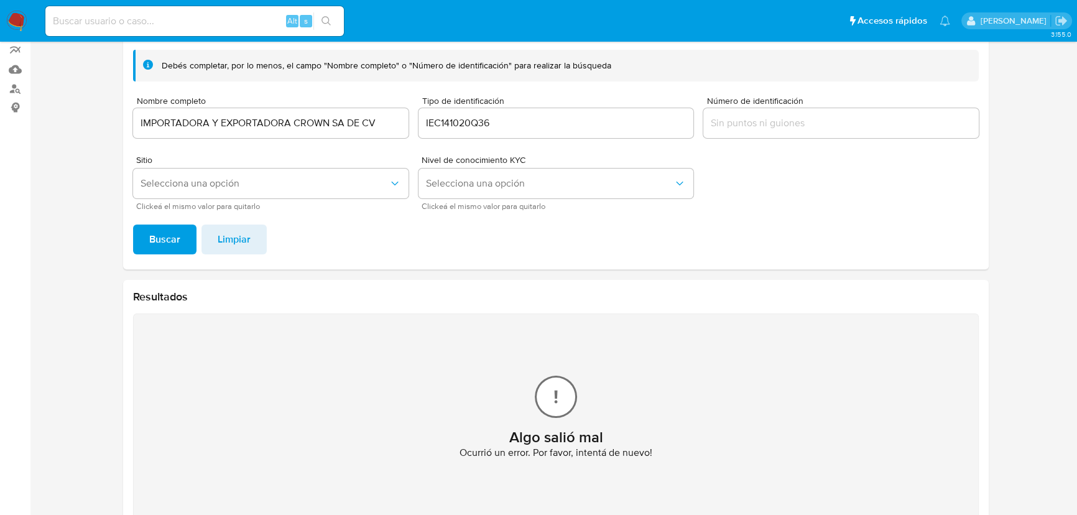
scroll to position [40, 0]
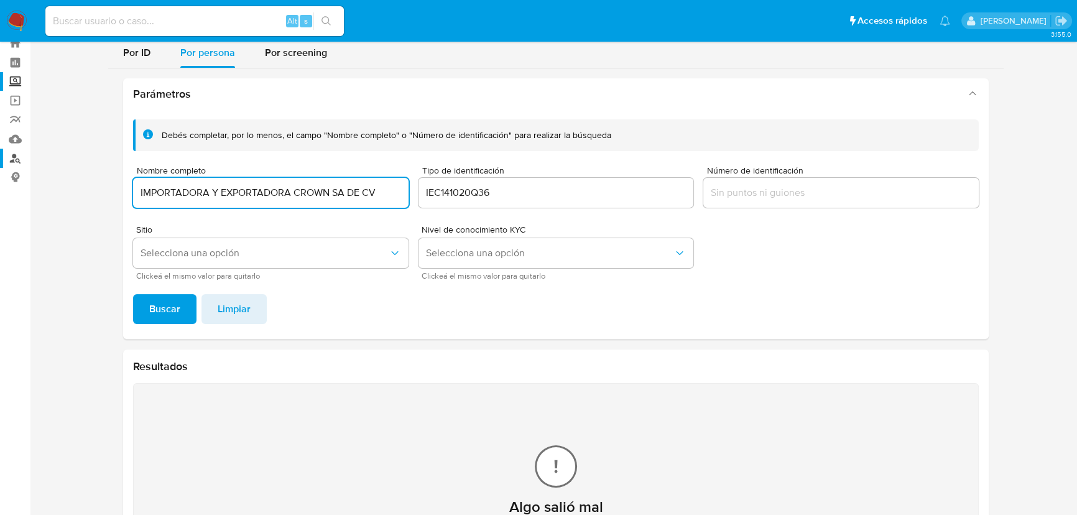
drag, startPoint x: 366, startPoint y: 193, endPoint x: 7, endPoint y: 163, distance: 359.5
click at [0, 162] on section "Bandeja Tablero Screening Búsqueda en Listas Watchlist Herramientas Operaciones…" at bounding box center [538, 294] width 1077 height 669
type input "GRUPO PINDTER Y ASOCIADOS SA DE CV"
drag, startPoint x: 381, startPoint y: 180, endPoint x: 338, endPoint y: 178, distance: 43.0
click at [363, 180] on div "Debés completar, por lo menos, el campo "Nombre completo" o "Número de identifi…" at bounding box center [556, 199] width 846 height 160
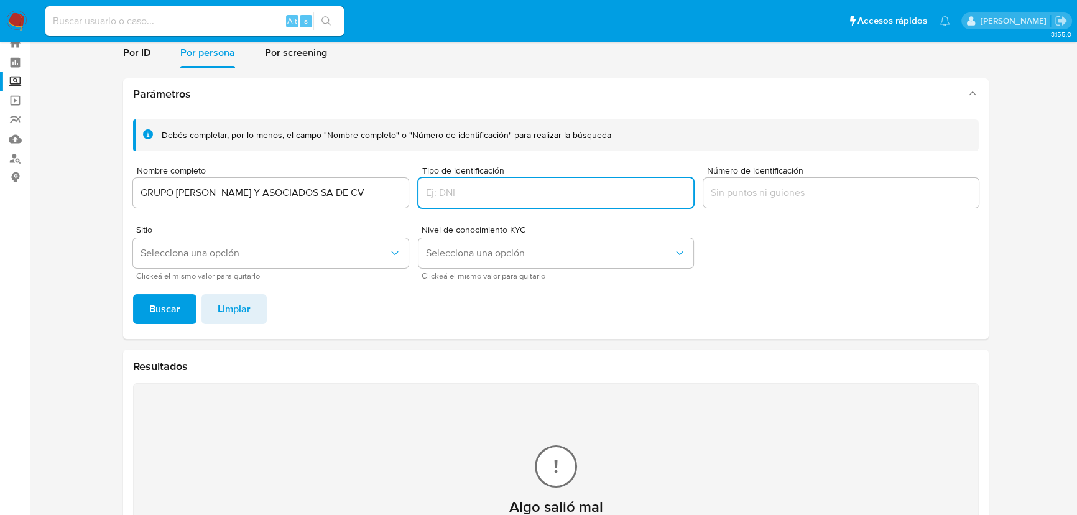
click at [344, 193] on input "GRUPO PINDTER Y ASOCIADOS SA DE CV" at bounding box center [270, 193] width 275 height 16
click at [192, 305] on button "Buscar" at bounding box center [164, 309] width 63 height 30
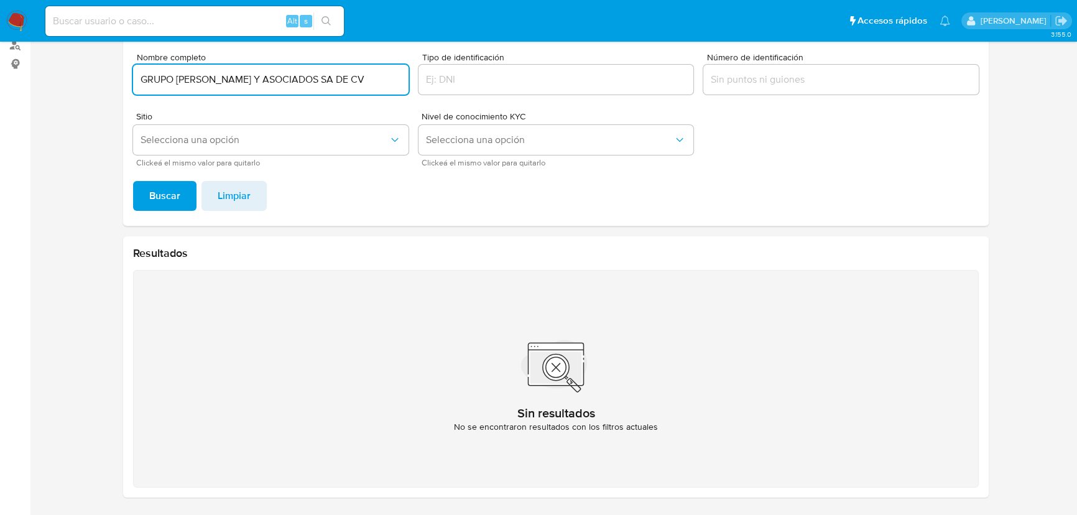
drag, startPoint x: 295, startPoint y: 84, endPoint x: 346, endPoint y: 79, distance: 50.6
click at [412, 60] on div "Debés completar, por lo menos, el campo "Nombre completo" o "Número de identifi…" at bounding box center [556, 86] width 846 height 160
click at [158, 194] on span "Buscar" at bounding box center [164, 195] width 31 height 27
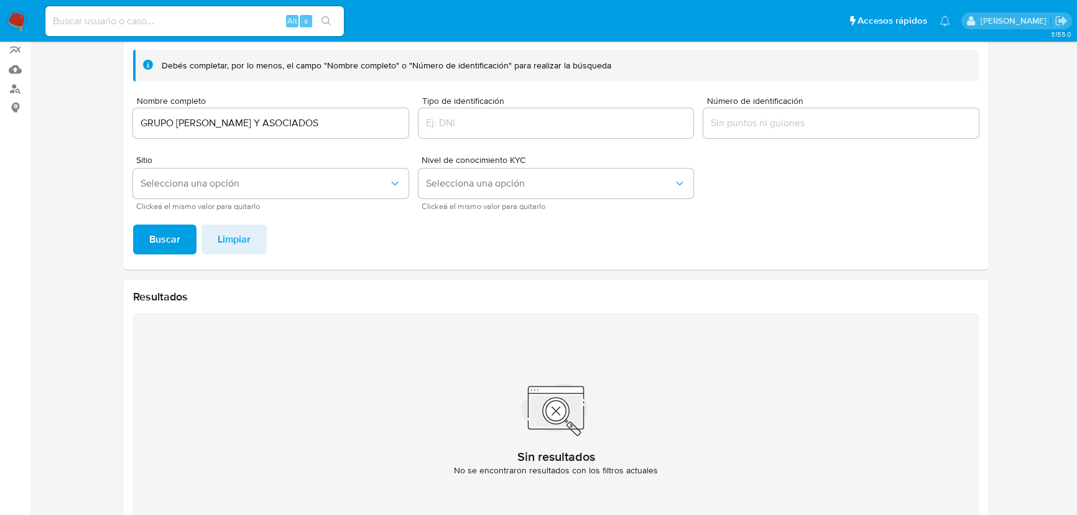
scroll to position [40, 0]
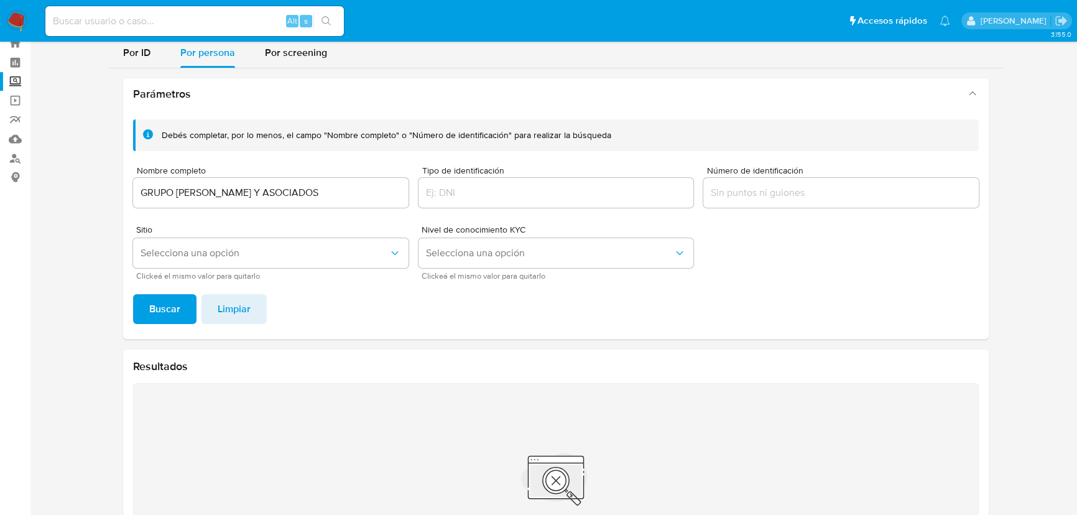
drag, startPoint x: 305, startPoint y: 193, endPoint x: 46, endPoint y: 155, distance: 262.1
click at [0, 149] on section "Bandeja Tablero Screening Búsqueda en Listas Watchlist Herramientas Operaciones…" at bounding box center [538, 294] width 1077 height 669
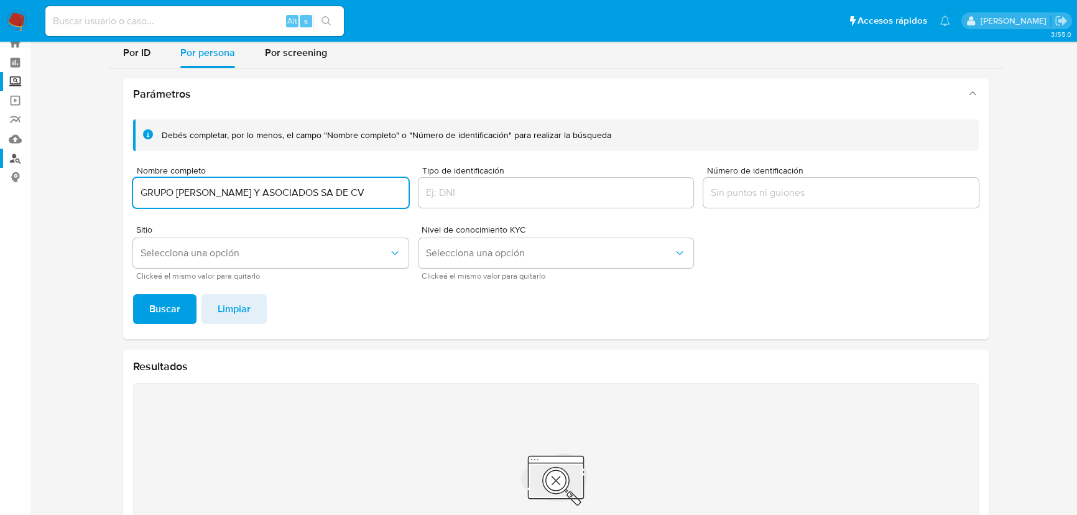
drag, startPoint x: 342, startPoint y: 192, endPoint x: 0, endPoint y: 155, distance: 343.9
click at [0, 155] on section "Bandeja Tablero Screening Búsqueda en Listas Watchlist Herramientas Operaciones…" at bounding box center [538, 294] width 1077 height 669
paste input "RAUL FRANCISCO PIZ ENRIQUEZ"
type input "RAUL FRANCISCO PIZ ENRIQUEZ"
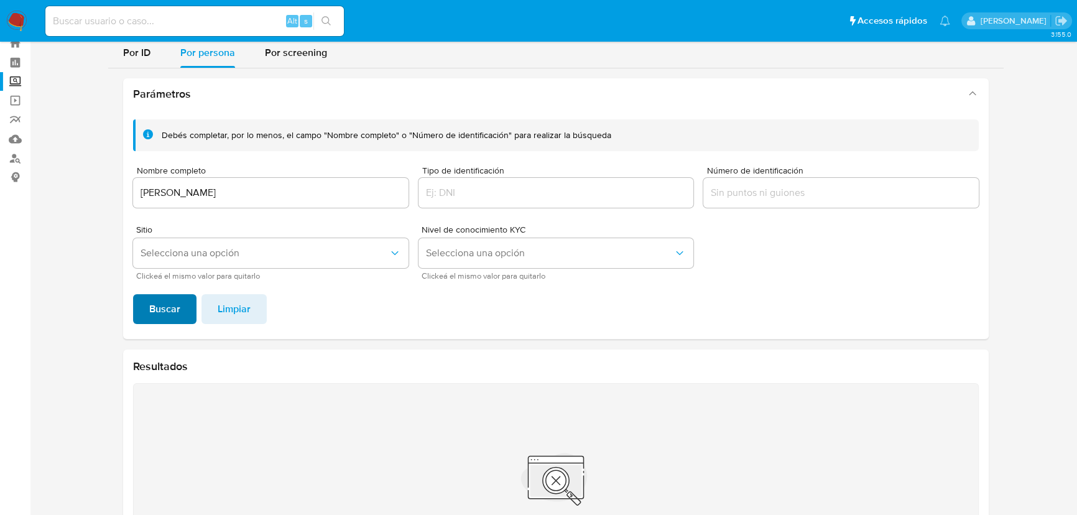
click at [172, 312] on span "Buscar" at bounding box center [164, 308] width 31 height 27
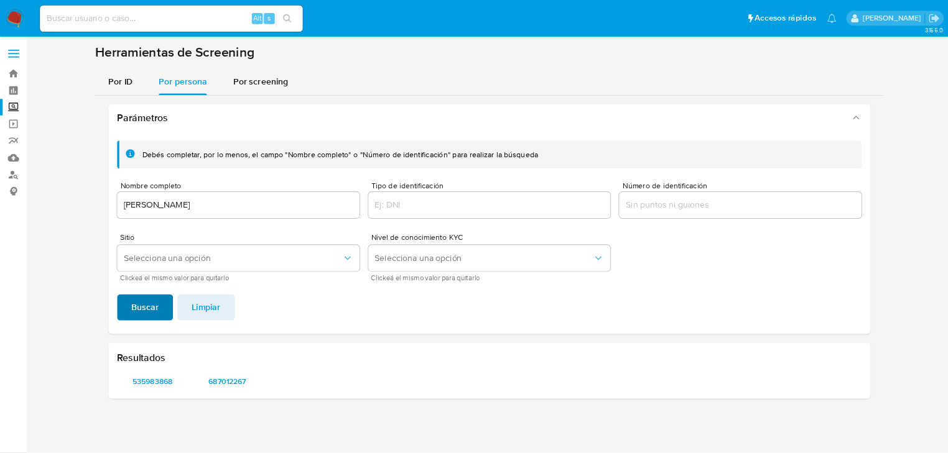
scroll to position [0, 0]
click at [184, 432] on span "535983868" at bounding box center [177, 433] width 63 height 17
click at [277, 431] on span "687012267" at bounding box center [262, 433] width 63 height 17
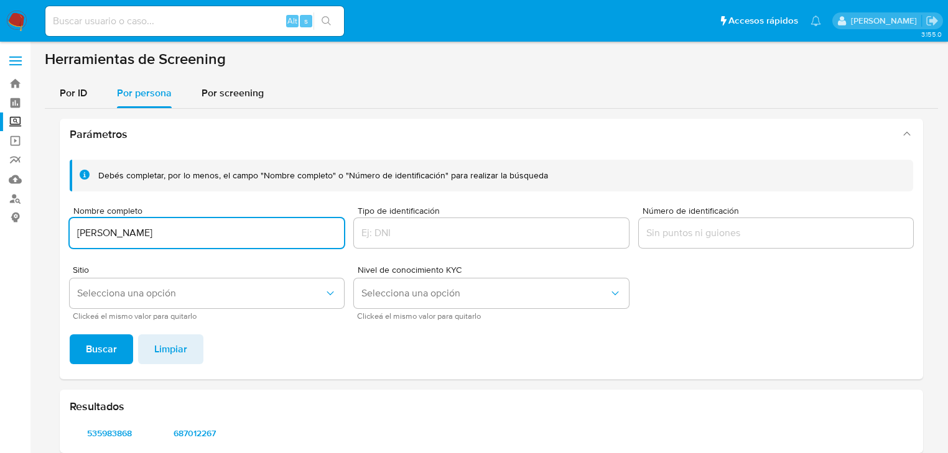
drag, startPoint x: 229, startPoint y: 229, endPoint x: 152, endPoint y: 225, distance: 76.6
click at [152, 225] on input "RAUL FRANCISCO PIZ ENRIQUEZ" at bounding box center [207, 233] width 274 height 16
click at [80, 355] on button "Buscar" at bounding box center [101, 350] width 63 height 30
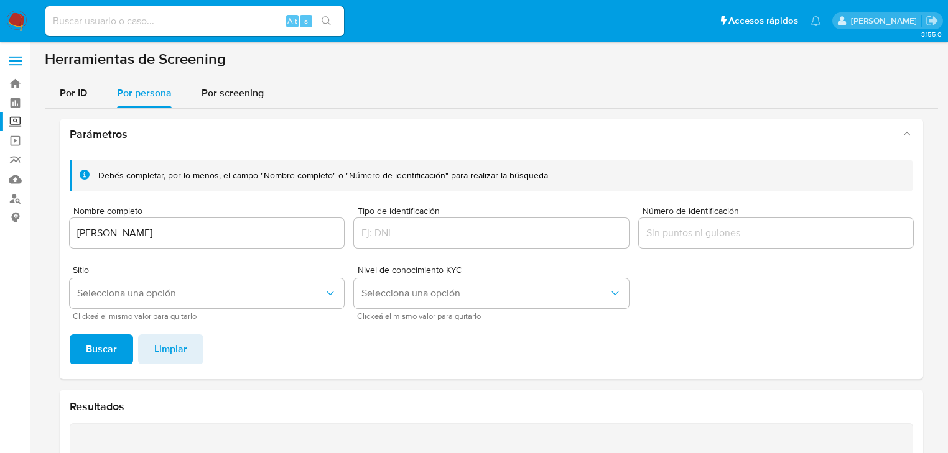
scroll to position [17, 0]
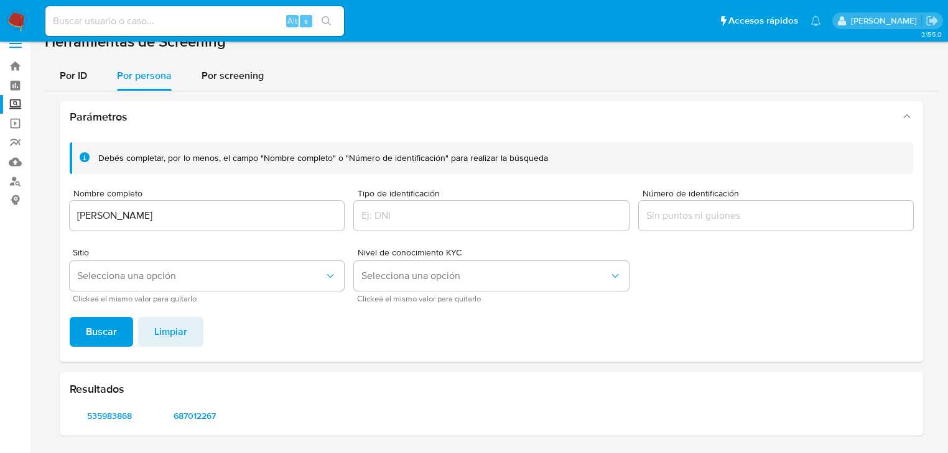
click at [114, 426] on div "Resultados 535983868 687012267" at bounding box center [491, 403] width 863 height 63
click at [115, 416] on span "535983868" at bounding box center [109, 415] width 62 height 17
click at [202, 406] on div "Resultados 535983868 687012267" at bounding box center [491, 403] width 863 height 63
click at [202, 410] on span "687012267" at bounding box center [194, 415] width 62 height 17
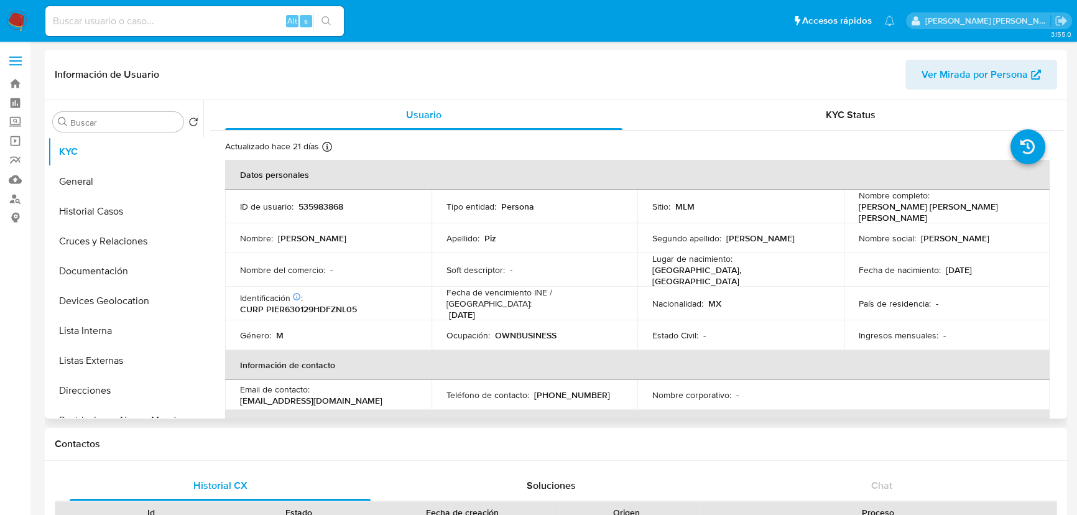
select select "10"
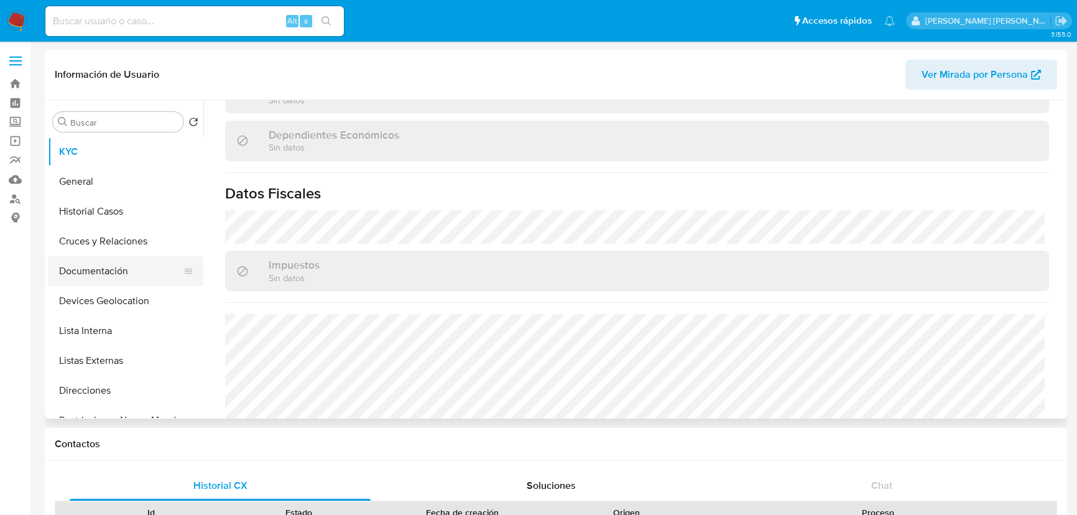
click at [119, 248] on button "Cruces y Relaciones" at bounding box center [125, 241] width 155 height 30
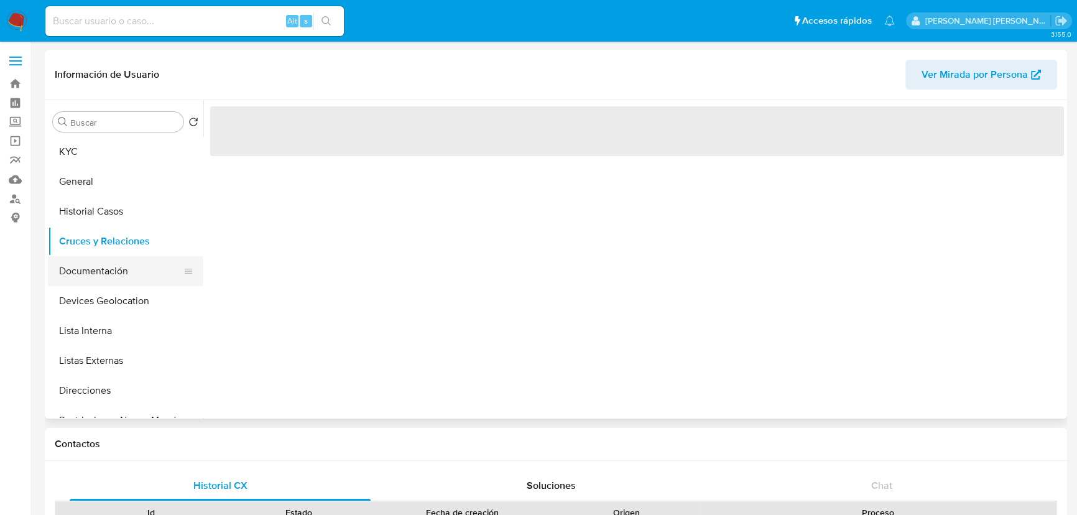
click at [114, 273] on button "Documentación" at bounding box center [121, 271] width 146 height 30
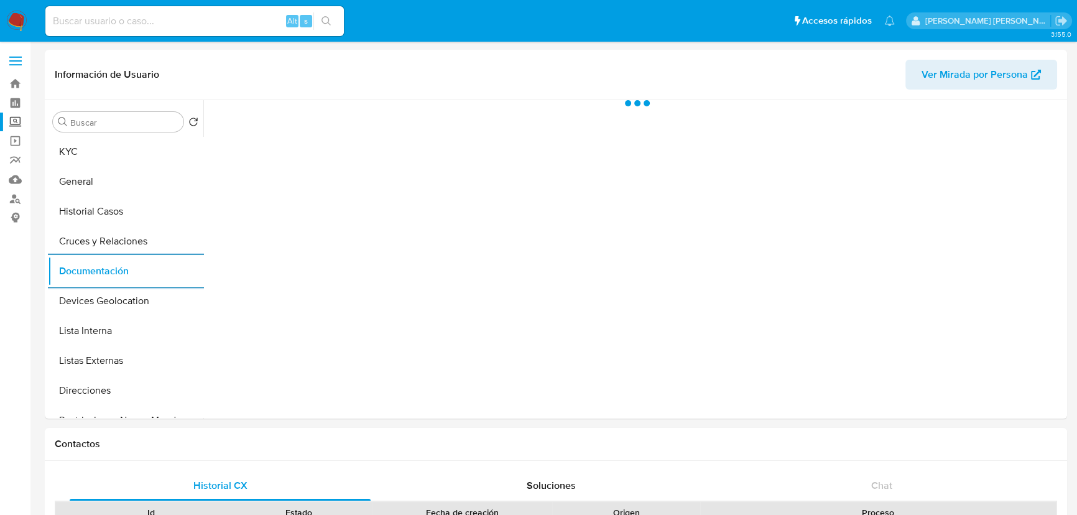
click at [16, 120] on label "Screening" at bounding box center [74, 122] width 148 height 19
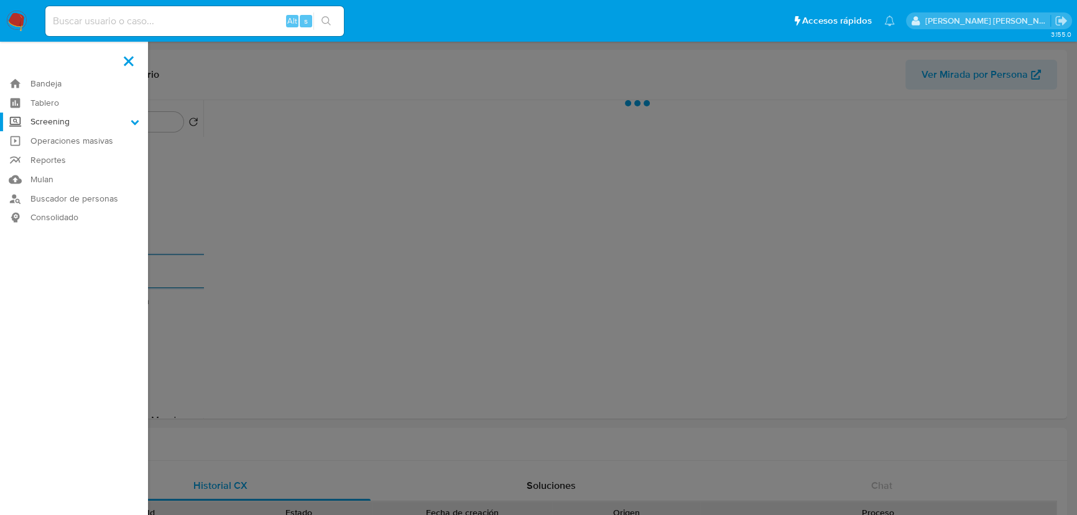
click at [0, 0] on input "Screening" at bounding box center [0, 0] width 0 height 0
click at [86, 170] on link "Herramientas" at bounding box center [74, 171] width 148 height 16
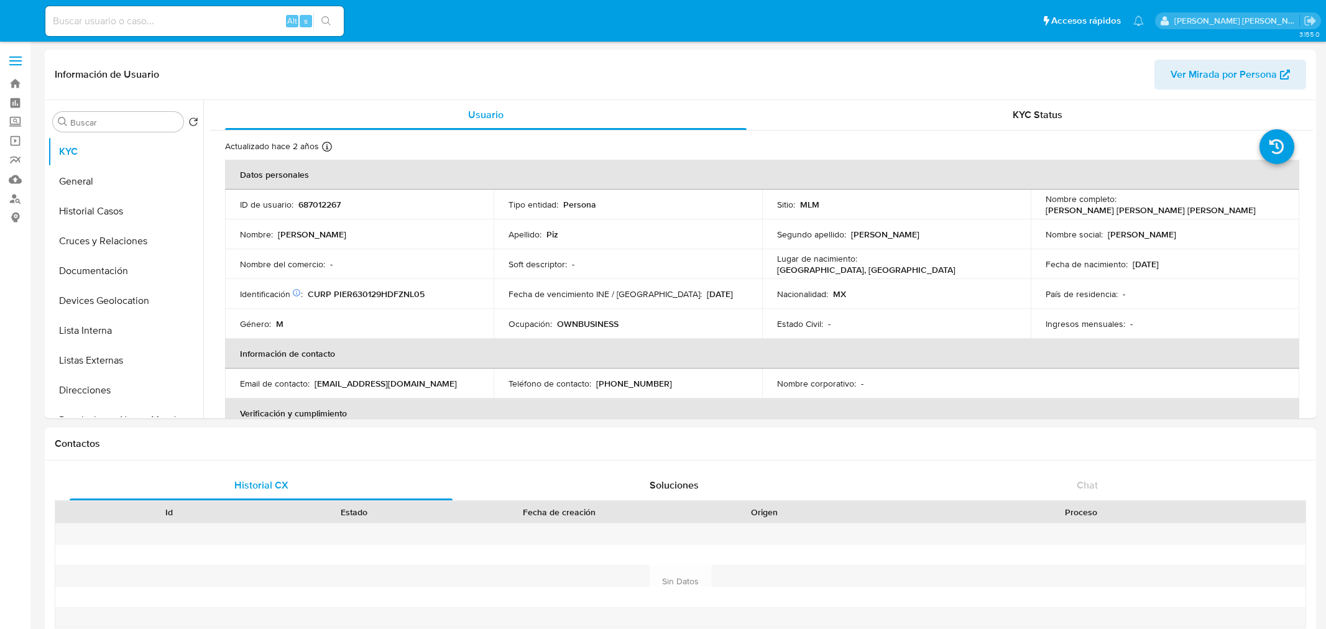
select select "10"
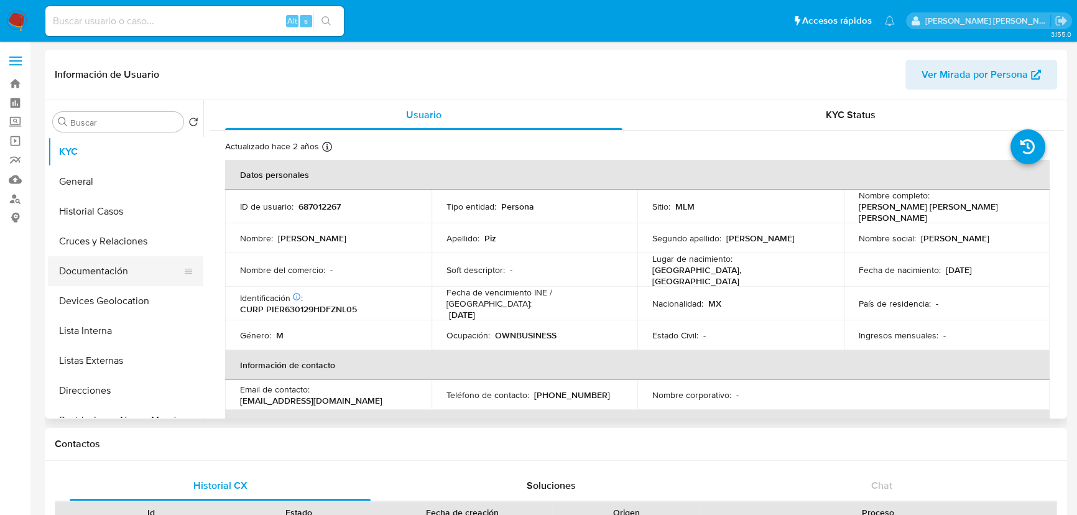
click at [130, 275] on button "Documentación" at bounding box center [121, 271] width 146 height 30
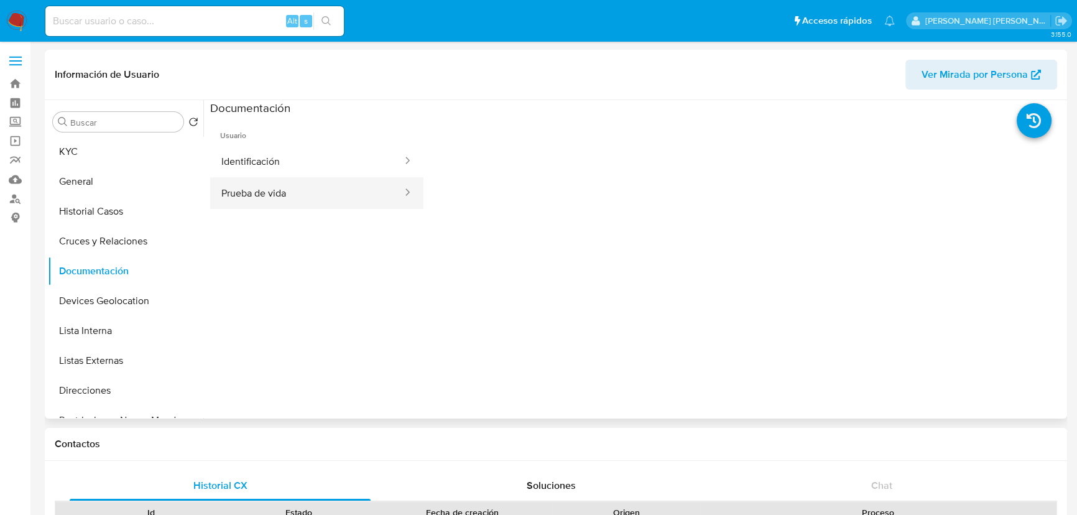
drag, startPoint x: 371, startPoint y: 174, endPoint x: 404, endPoint y: 182, distance: 33.8
click at [370, 169] on button "Identificación" at bounding box center [306, 162] width 193 height 32
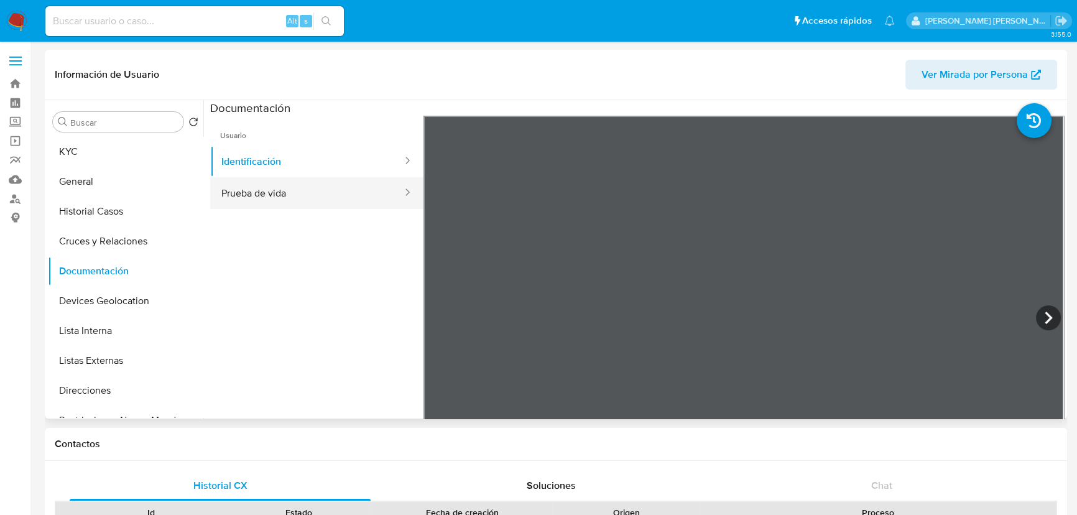
click at [302, 186] on button "Prueba de vida" at bounding box center [306, 193] width 193 height 32
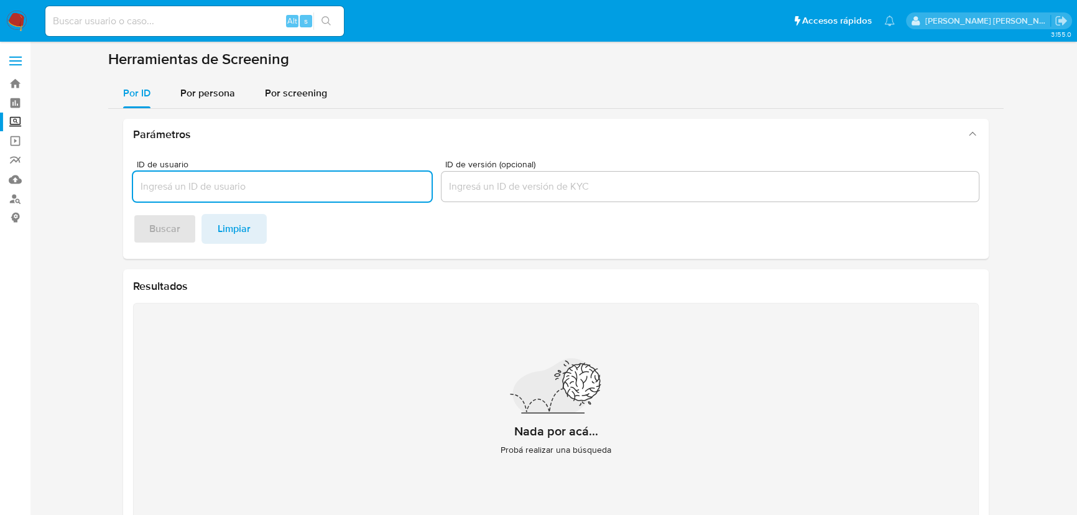
click at [217, 93] on span "Por persona" at bounding box center [207, 93] width 55 height 14
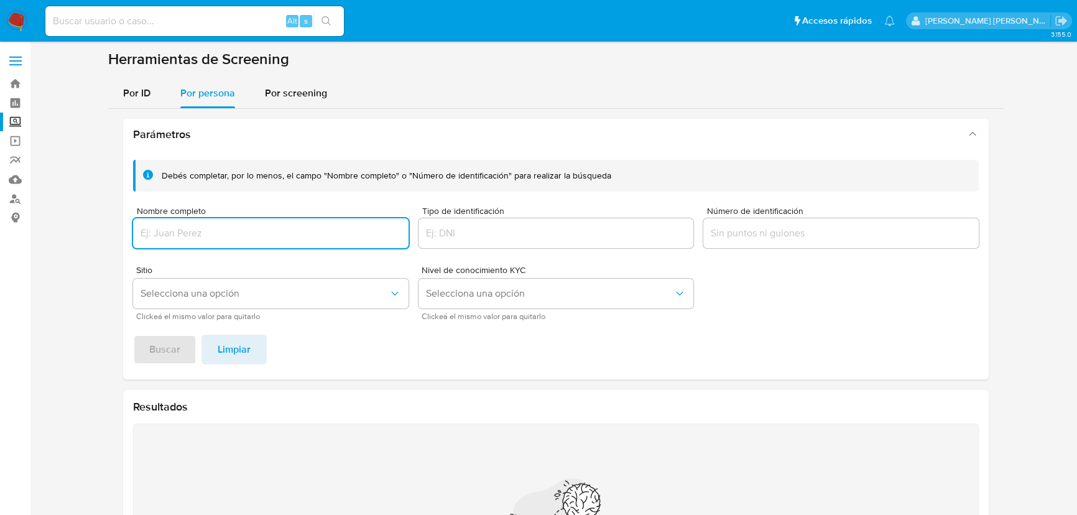
click at [198, 244] on div at bounding box center [270, 233] width 275 height 30
click at [205, 238] on input "Nombre completo" at bounding box center [270, 233] width 275 height 16
type input "[PERSON_NAME]"
click at [146, 348] on button "Buscar" at bounding box center [164, 350] width 63 height 30
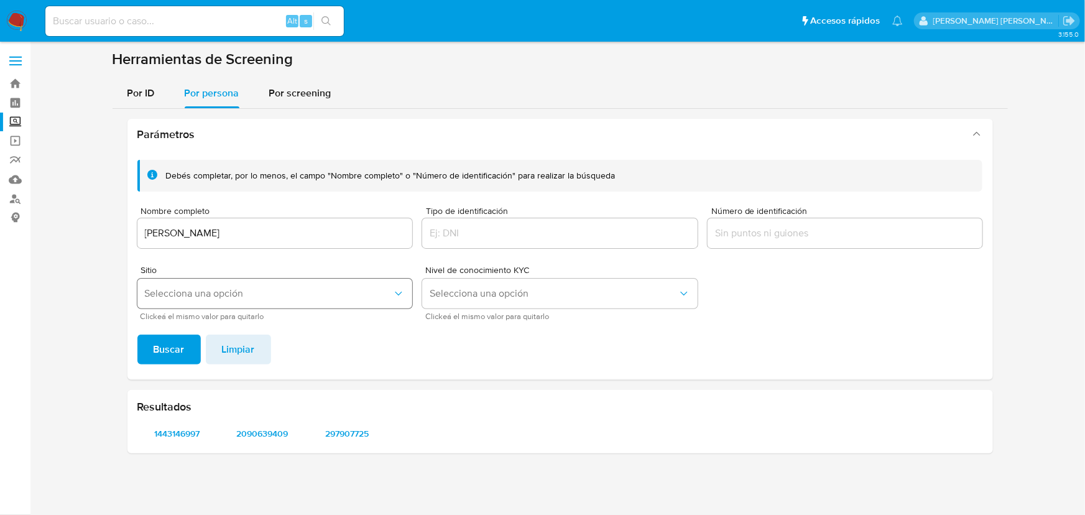
click at [211, 294] on span "Selecciona una opción" at bounding box center [269, 293] width 248 height 12
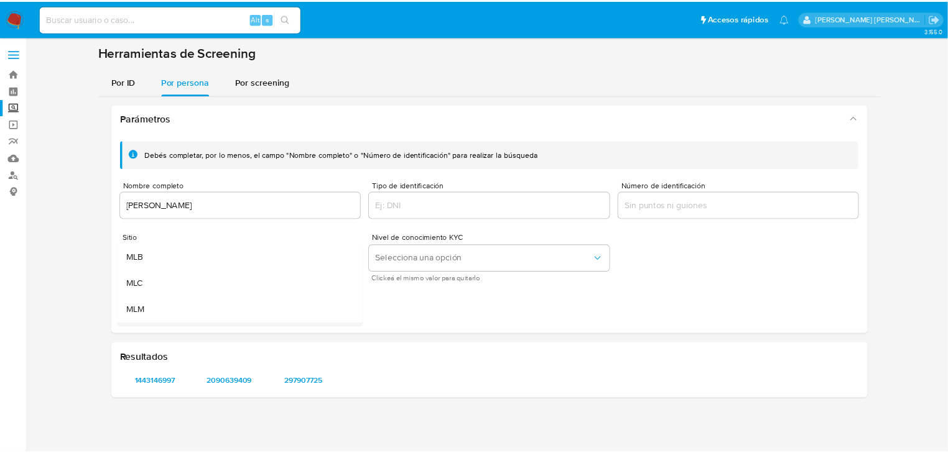
scroll to position [56, 0]
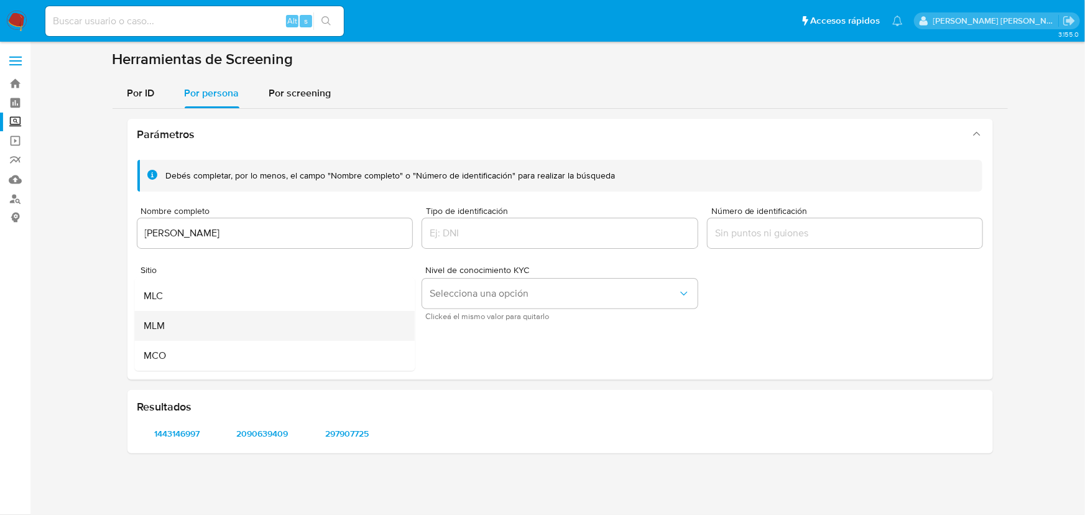
click at [187, 328] on div "MLM" at bounding box center [270, 326] width 253 height 30
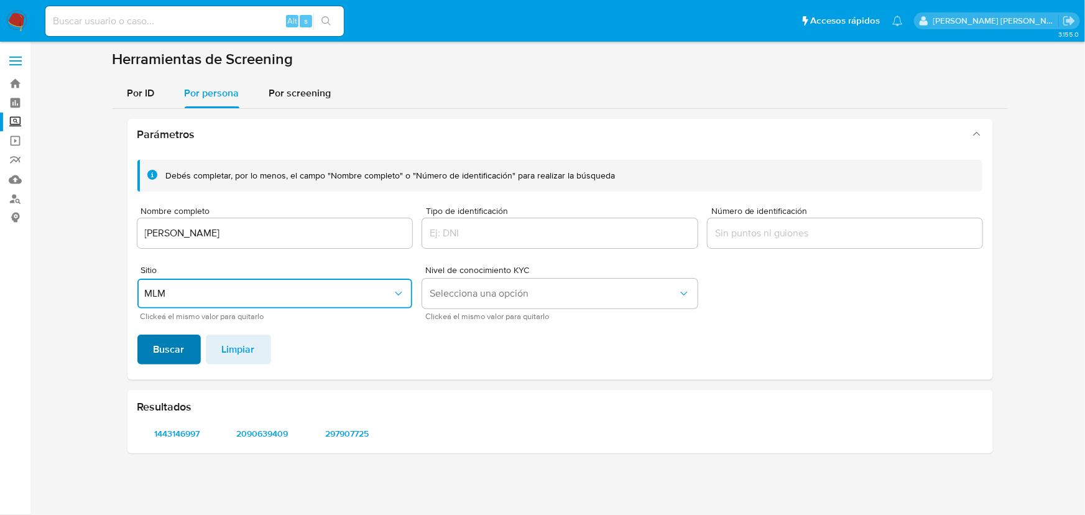
click at [168, 353] on span "Buscar" at bounding box center [169, 349] width 31 height 27
click at [186, 435] on span "1443146997" at bounding box center [177, 433] width 63 height 17
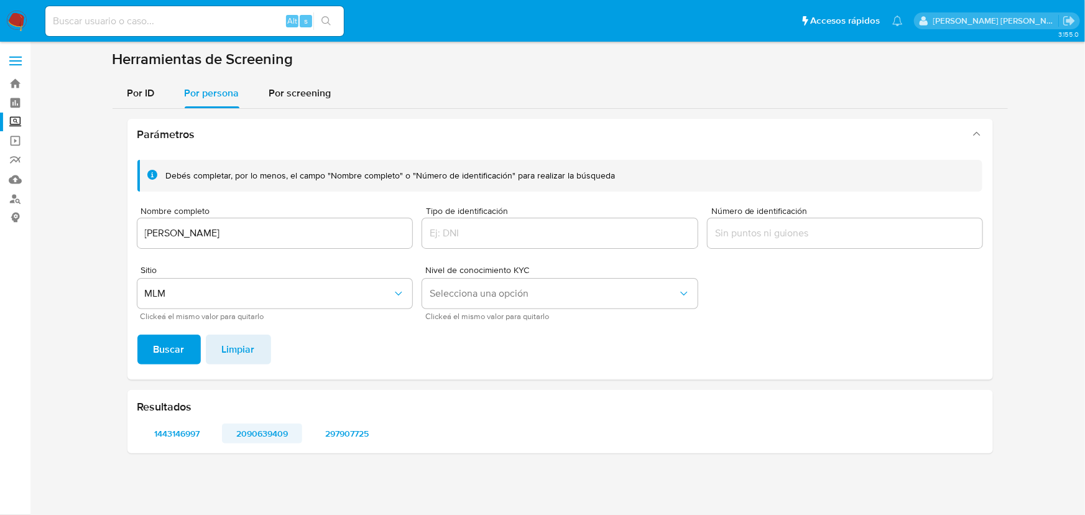
click at [277, 438] on span "2090639409" at bounding box center [262, 433] width 63 height 17
click at [345, 433] on span "297907725" at bounding box center [347, 433] width 63 height 17
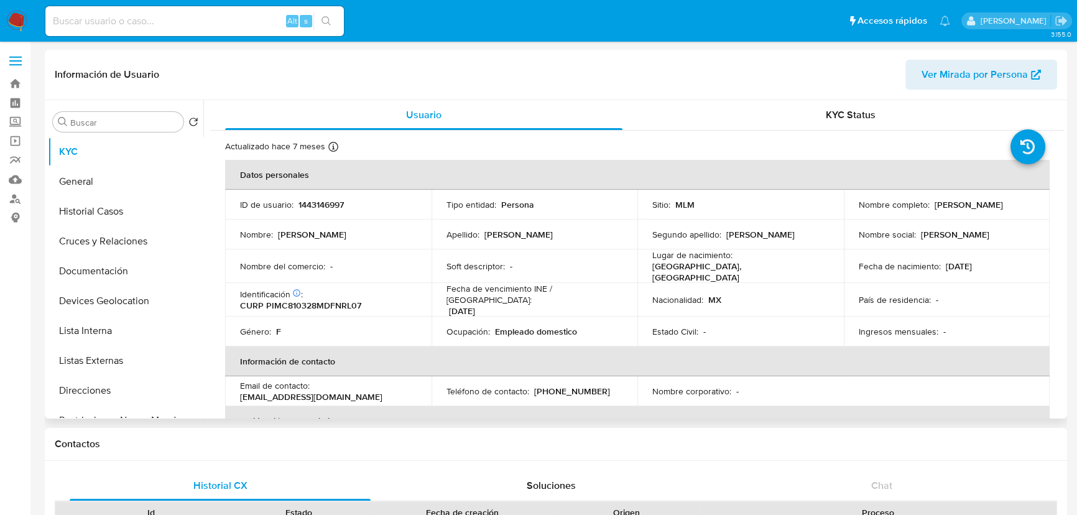
click at [333, 205] on p "1443146997" at bounding box center [320, 204] width 45 height 11
select select "10"
click at [146, 276] on button "Documentación" at bounding box center [121, 271] width 146 height 30
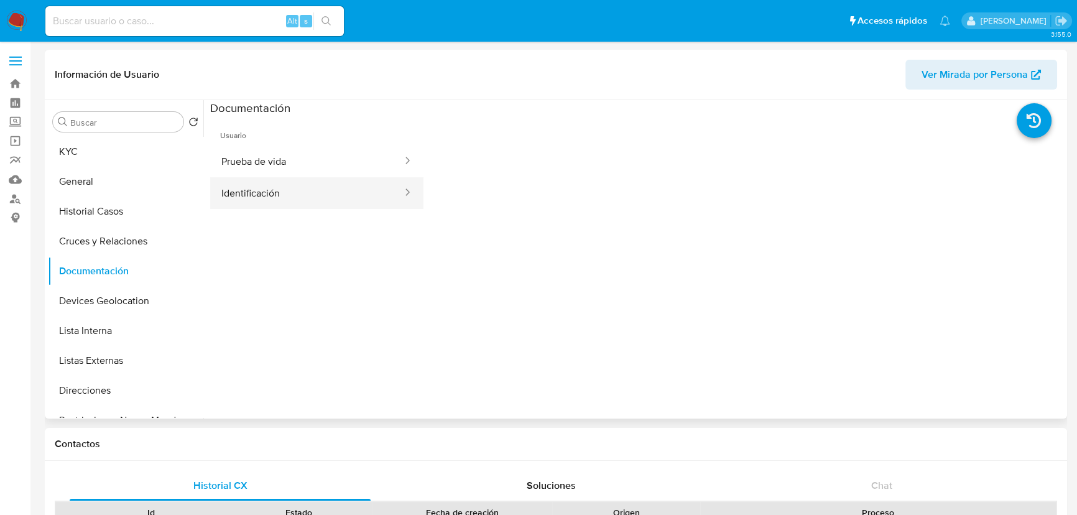
click at [301, 201] on button "Identificación" at bounding box center [306, 193] width 193 height 32
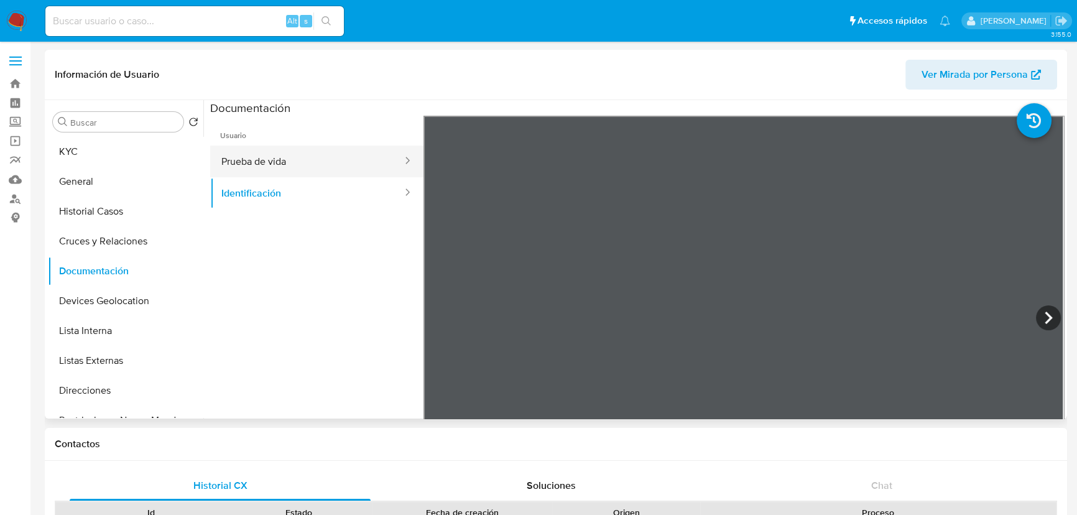
click at [314, 168] on button "Prueba de vida" at bounding box center [306, 162] width 193 height 32
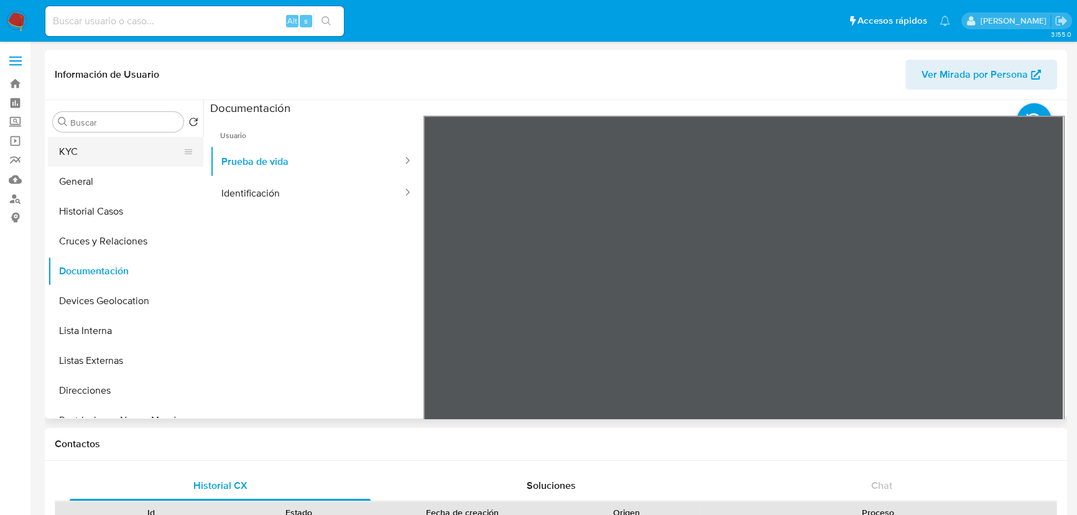
click at [70, 139] on button "KYC" at bounding box center [121, 152] width 146 height 30
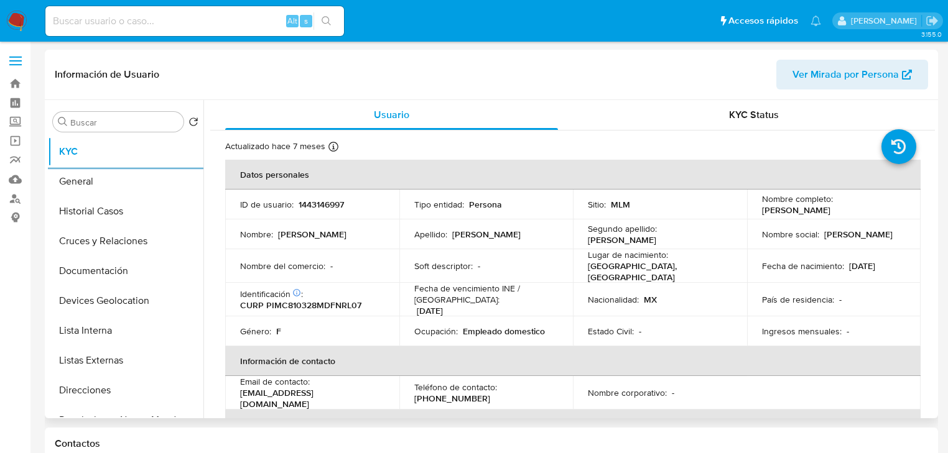
scroll to position [50, 0]
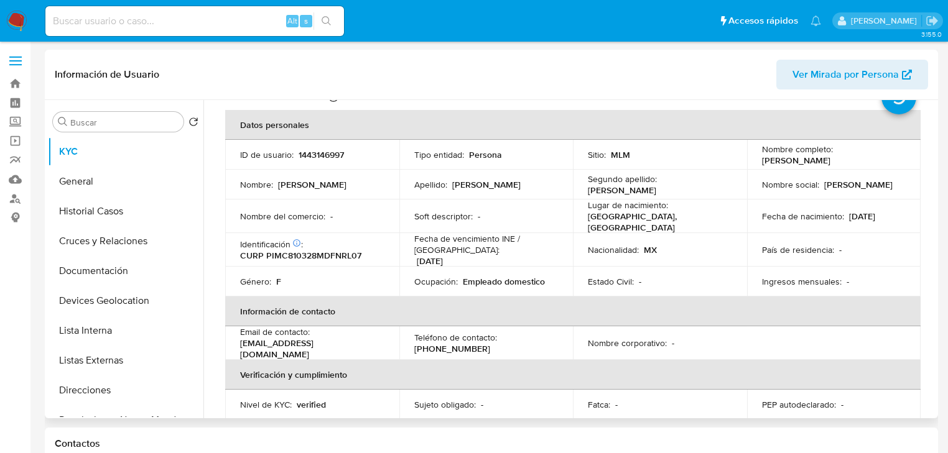
click at [726, 244] on div "Nacionalidad : MX" at bounding box center [660, 249] width 144 height 11
click at [503, 269] on td "Ocupación : Empleado domestico" at bounding box center [486, 282] width 174 height 30
click at [124, 277] on button "Documentación" at bounding box center [121, 271] width 146 height 30
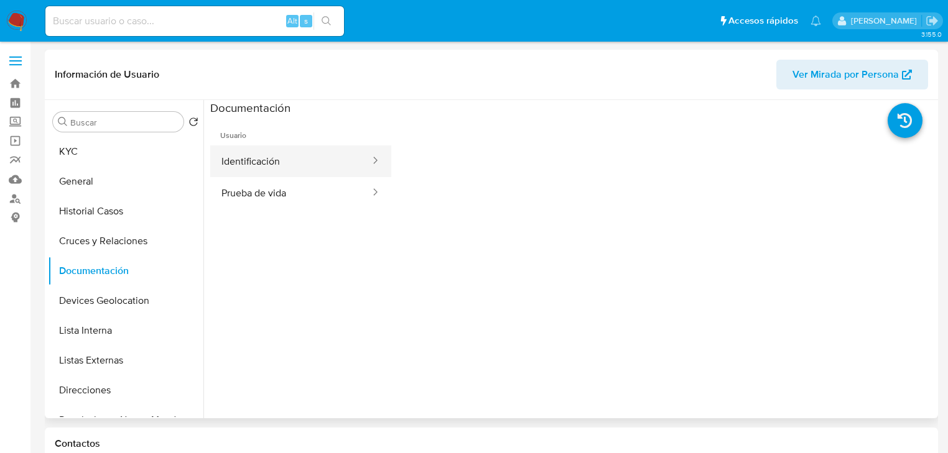
click at [311, 158] on button "Identificación" at bounding box center [290, 162] width 161 height 32
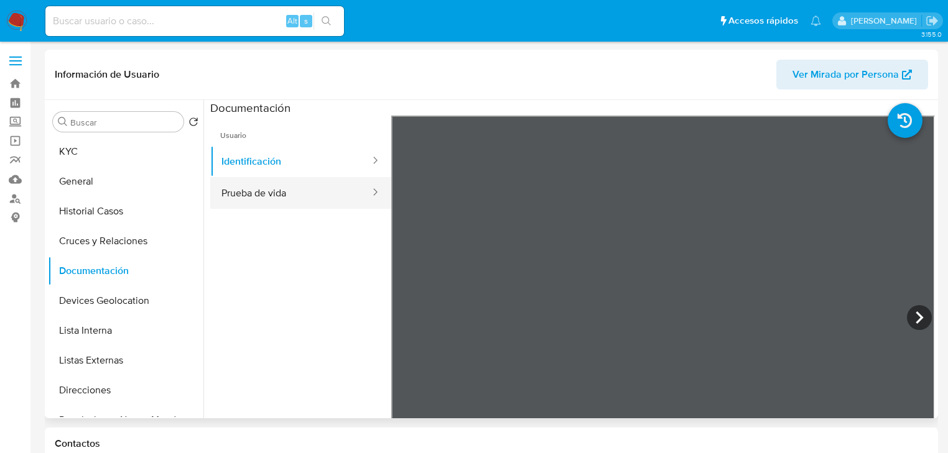
drag, startPoint x: 303, startPoint y: 199, endPoint x: 368, endPoint y: 198, distance: 64.7
click at [303, 199] on button "Prueba de vida" at bounding box center [290, 193] width 161 height 32
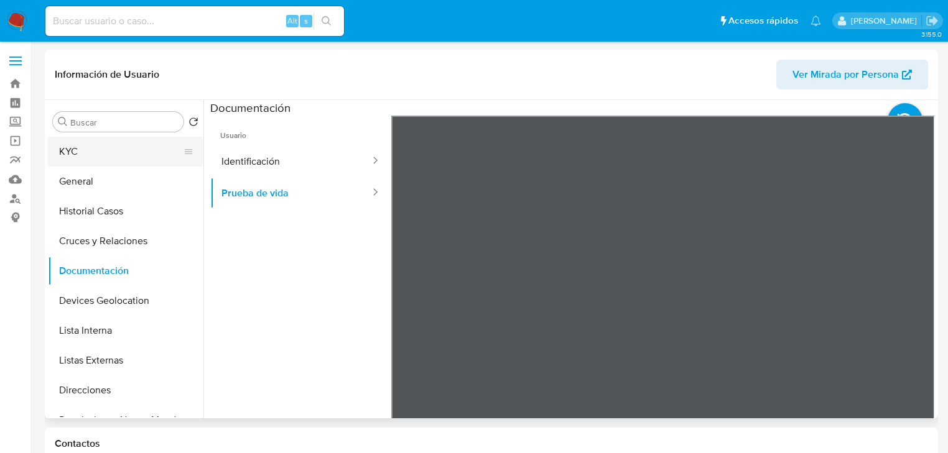
drag, startPoint x: 79, startPoint y: 157, endPoint x: 162, endPoint y: 160, distance: 82.8
click at [78, 155] on button "KYC" at bounding box center [121, 152] width 146 height 30
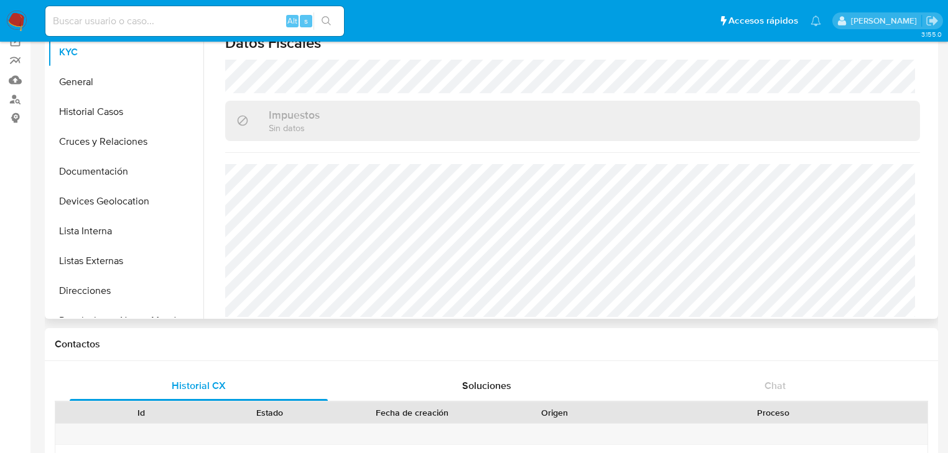
scroll to position [624, 0]
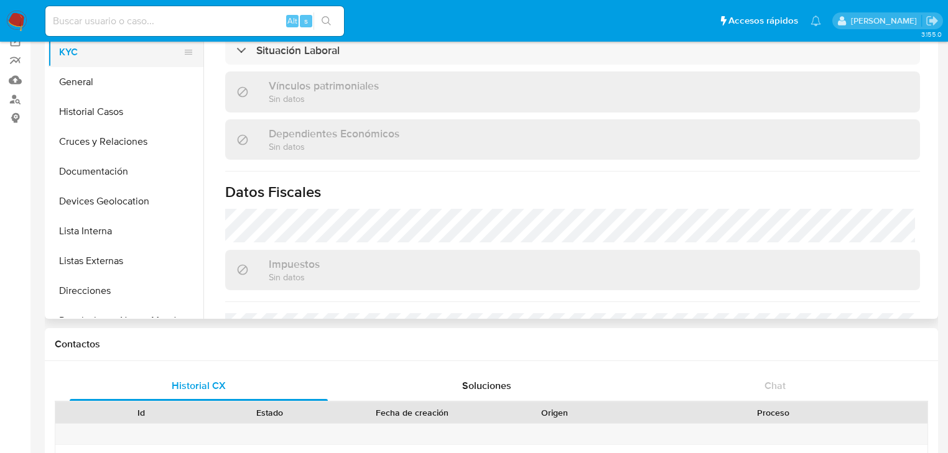
click at [90, 62] on button "KYC" at bounding box center [121, 52] width 146 height 30
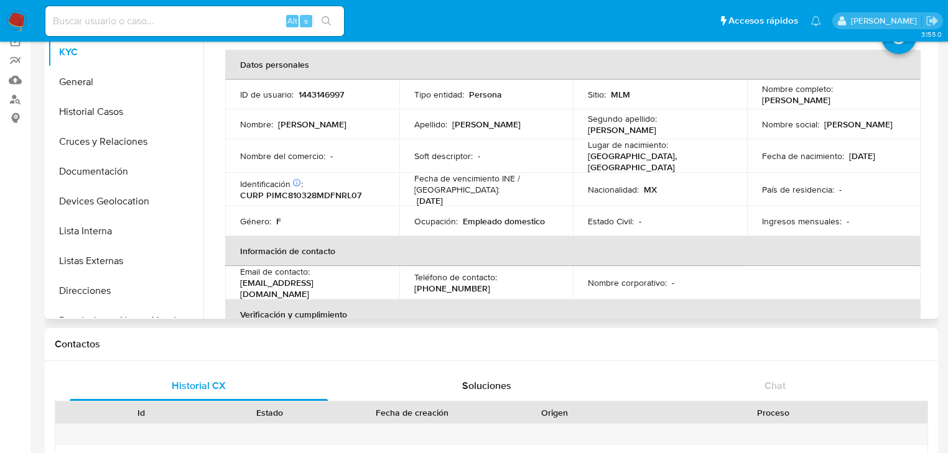
scroll to position [0, 0]
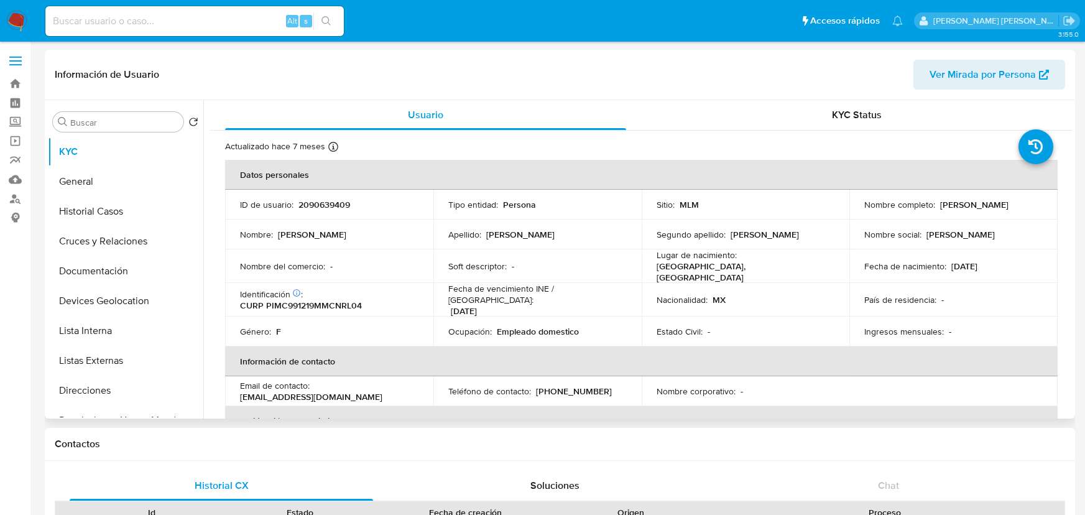
select select "10"
click at [106, 280] on button "Documentación" at bounding box center [121, 271] width 146 height 30
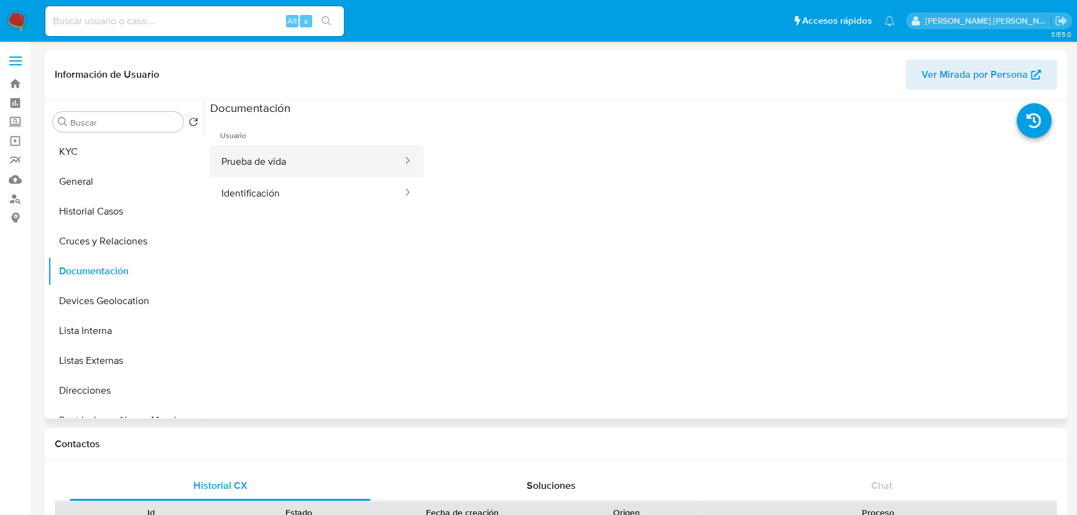
click at [303, 164] on button "Prueba de vida" at bounding box center [306, 162] width 193 height 32
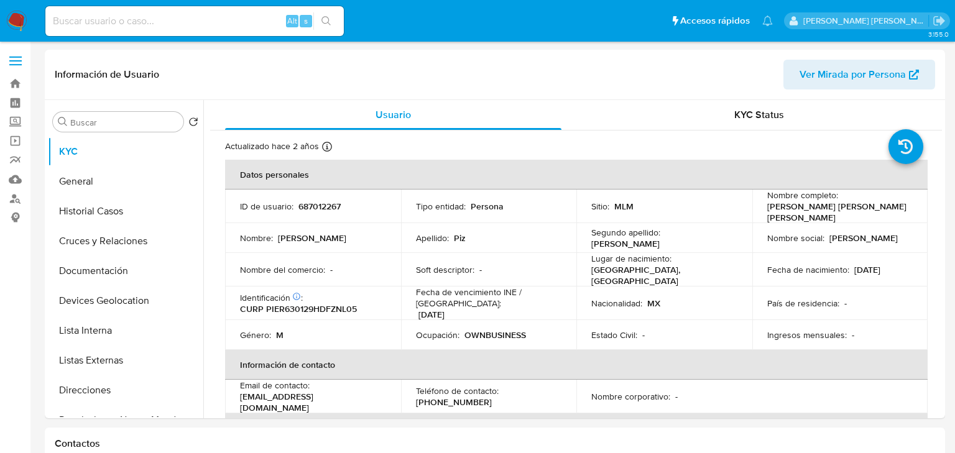
select select "10"
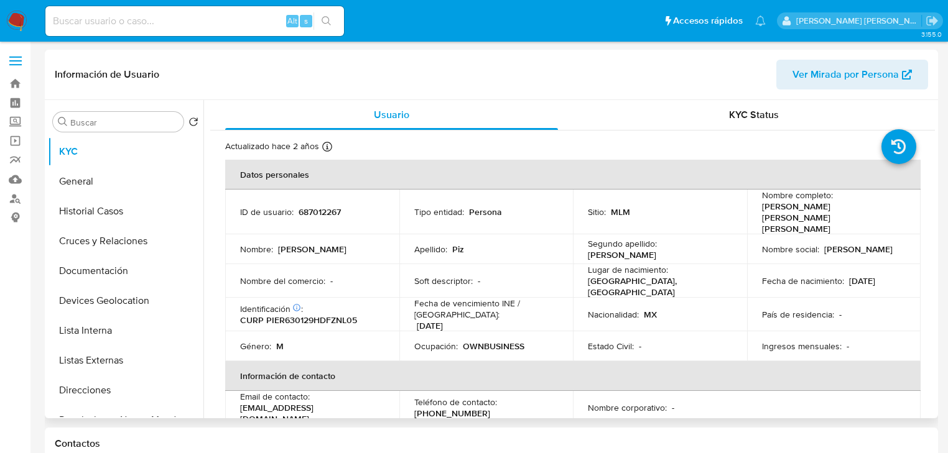
click at [317, 190] on td "ID de usuario : 687012267" at bounding box center [312, 212] width 174 height 45
click at [306, 211] on td "ID de usuario : 687012267" at bounding box center [312, 212] width 174 height 45
click at [306, 210] on td "ID de usuario : 687012267" at bounding box center [312, 212] width 174 height 45
click at [311, 206] on p "687012267" at bounding box center [319, 211] width 42 height 11
click at [311, 209] on p "687012267" at bounding box center [319, 211] width 42 height 11
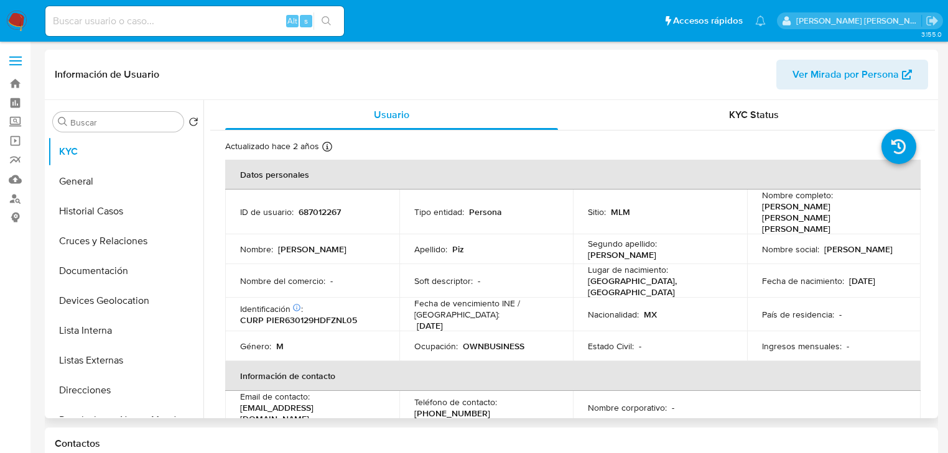
click at [311, 209] on p "687012267" at bounding box center [319, 211] width 42 height 11
copy p "687012267"
click at [405, 331] on td "Ocupación : OWNBUSINESS" at bounding box center [486, 346] width 174 height 30
click at [331, 315] on p "CURP PIER630129HDFZNL05" at bounding box center [298, 320] width 117 height 11
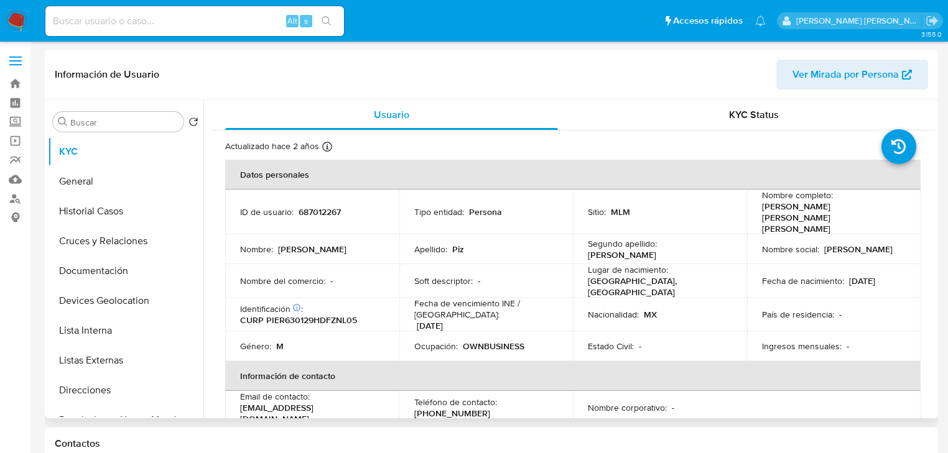
click at [336, 315] on p "CURP PIER630129HDFZNL05" at bounding box center [298, 320] width 117 height 11
copy p "PIER630129HDFZNL05"
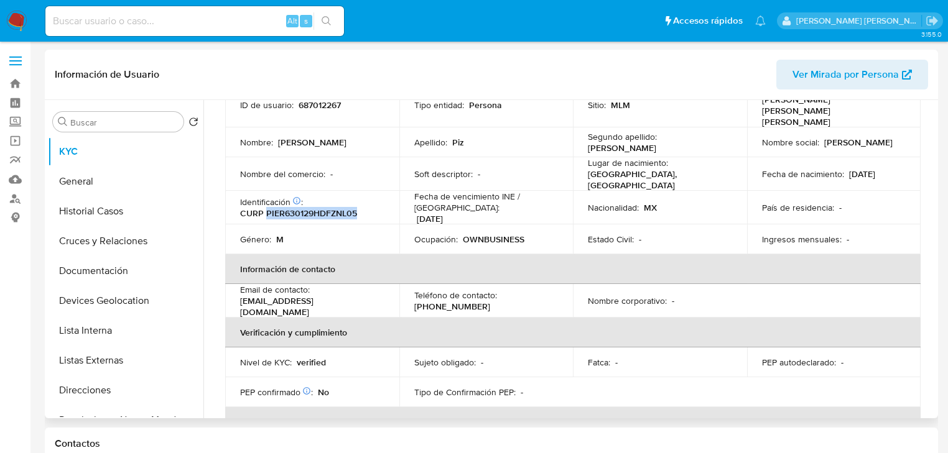
scroll to position [39, 0]
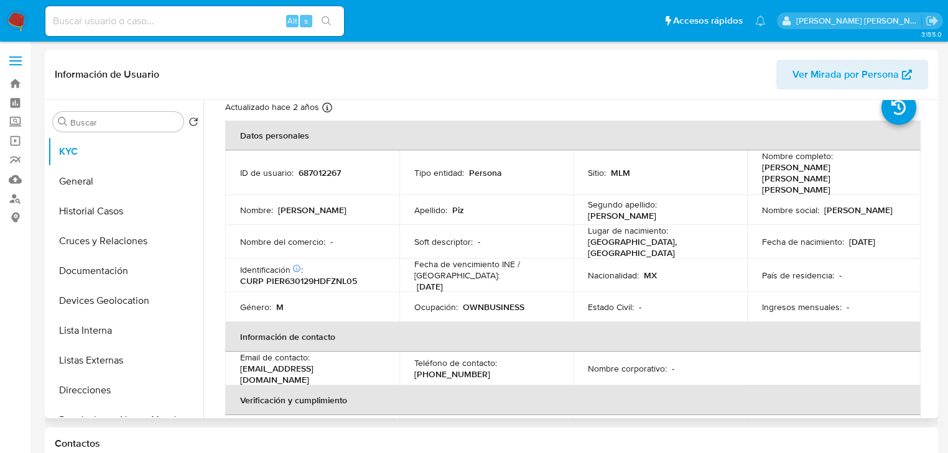
click at [570, 322] on th "Información de contacto" at bounding box center [572, 337] width 695 height 30
click at [88, 274] on button "Documentación" at bounding box center [121, 271] width 146 height 30
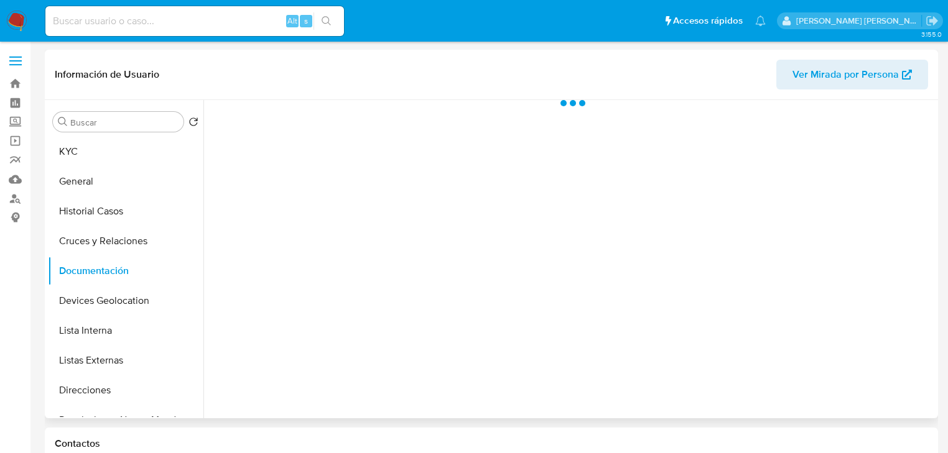
scroll to position [0, 0]
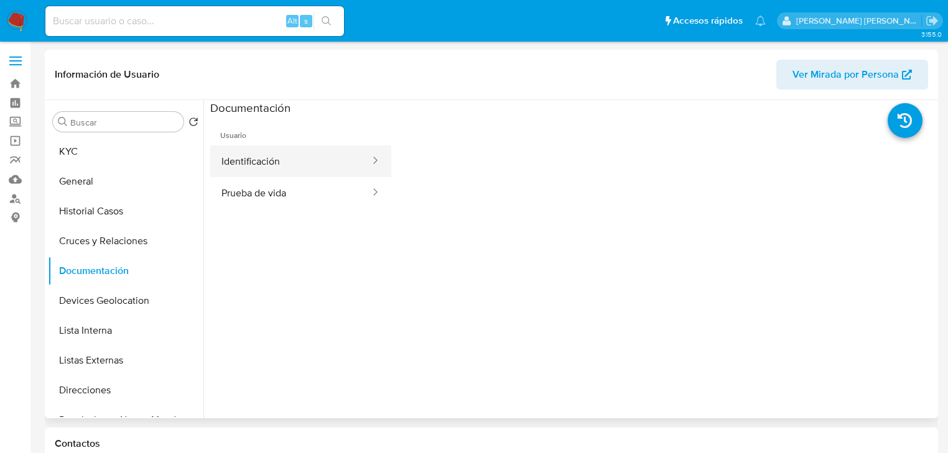
click at [322, 164] on button "Identificación" at bounding box center [290, 162] width 161 height 32
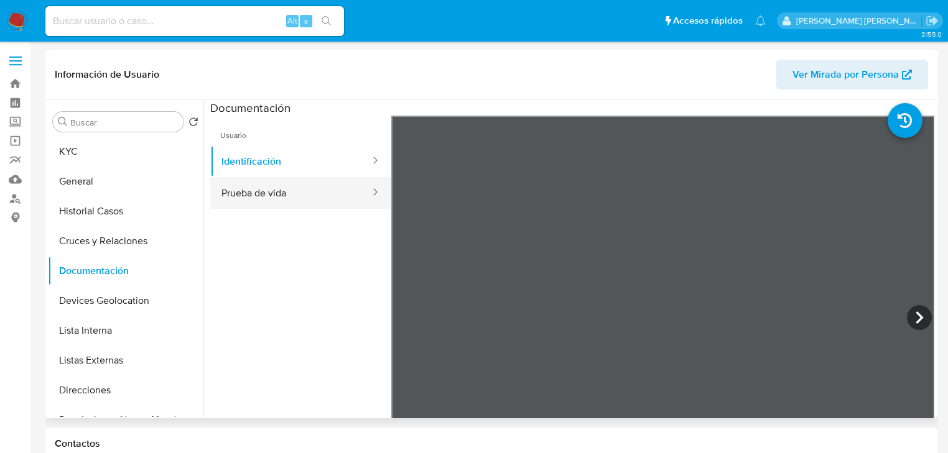
click at [254, 194] on button "Prueba de vida" at bounding box center [290, 193] width 161 height 32
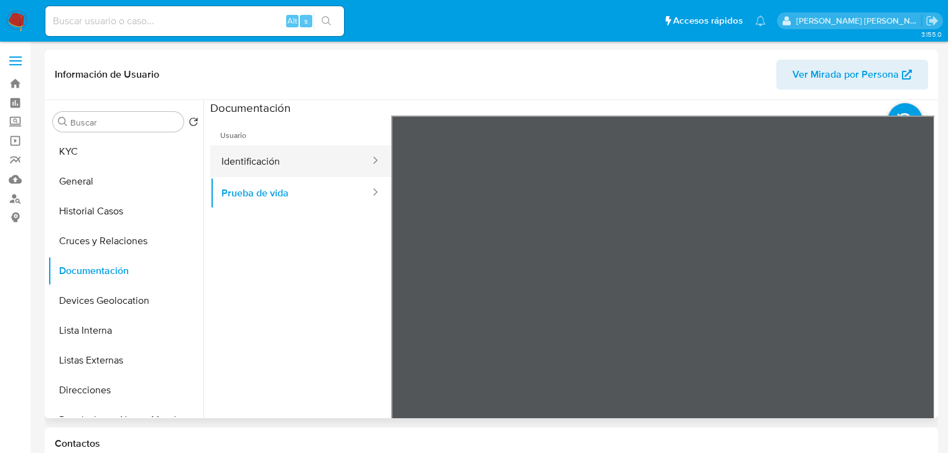
click at [336, 156] on button "Identificación" at bounding box center [290, 162] width 161 height 32
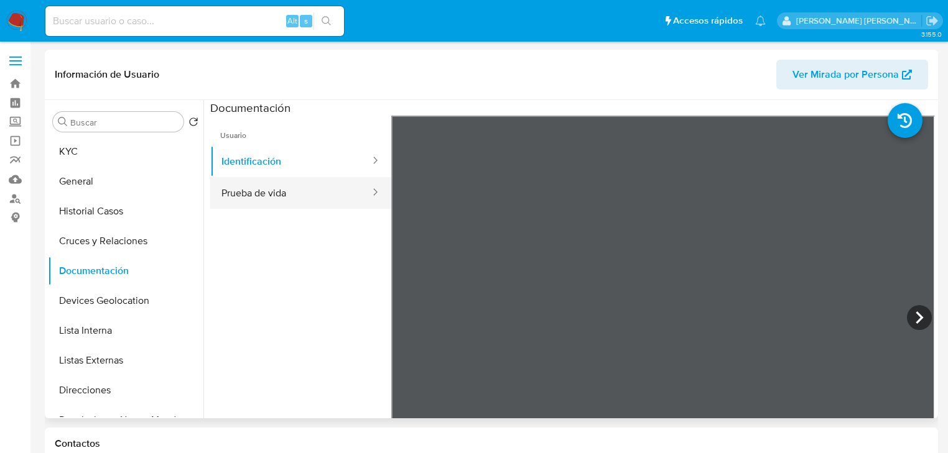
click at [252, 189] on button "Prueba de vida" at bounding box center [290, 193] width 161 height 32
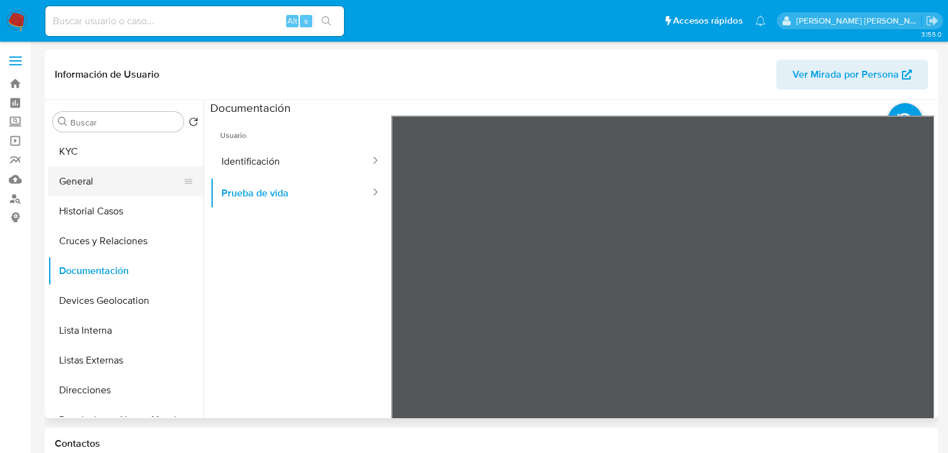
click at [107, 184] on button "General" at bounding box center [121, 182] width 146 height 30
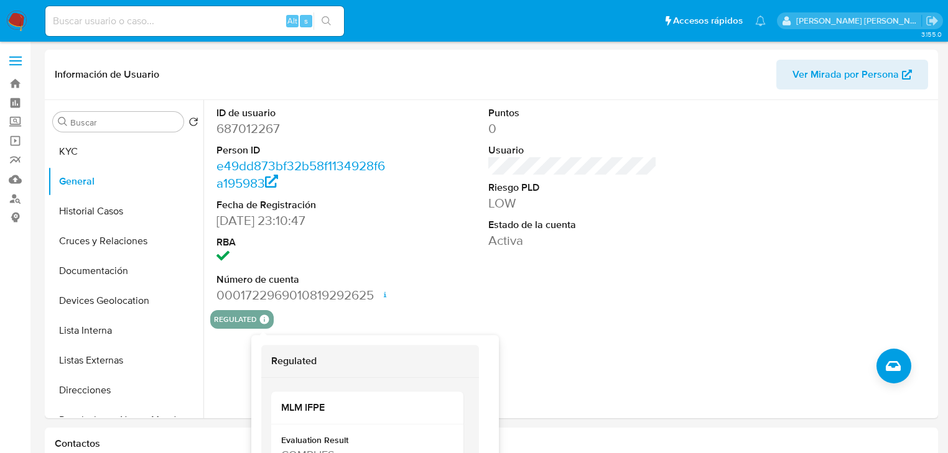
scroll to position [50, 0]
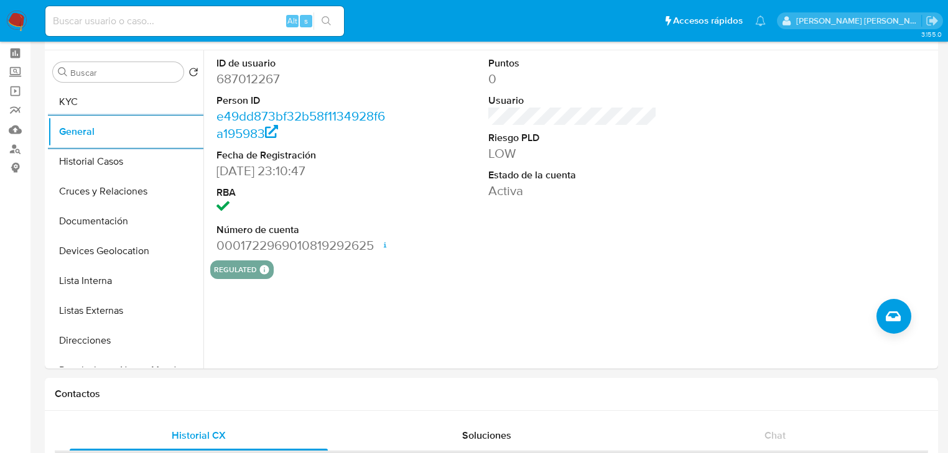
click at [115, 27] on input at bounding box center [194, 21] width 298 height 16
paste input "1443146997"
type input "1443146997"
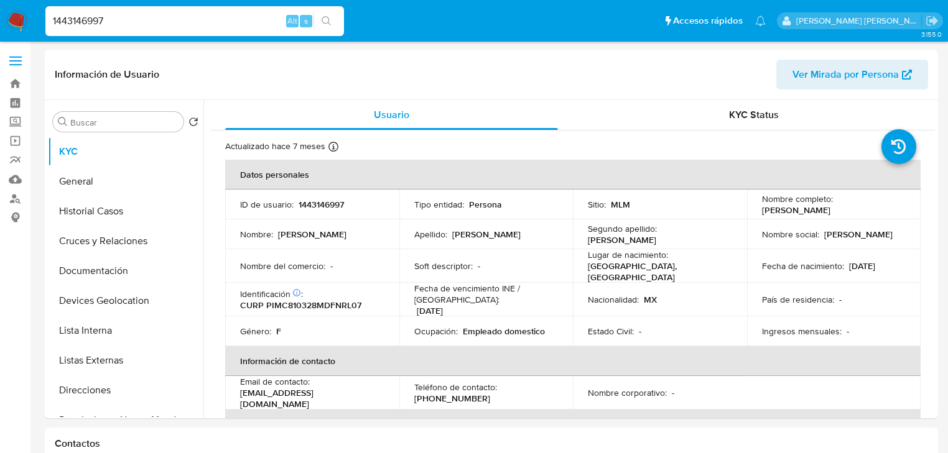
select select "10"
click at [119, 185] on button "General" at bounding box center [121, 182] width 146 height 30
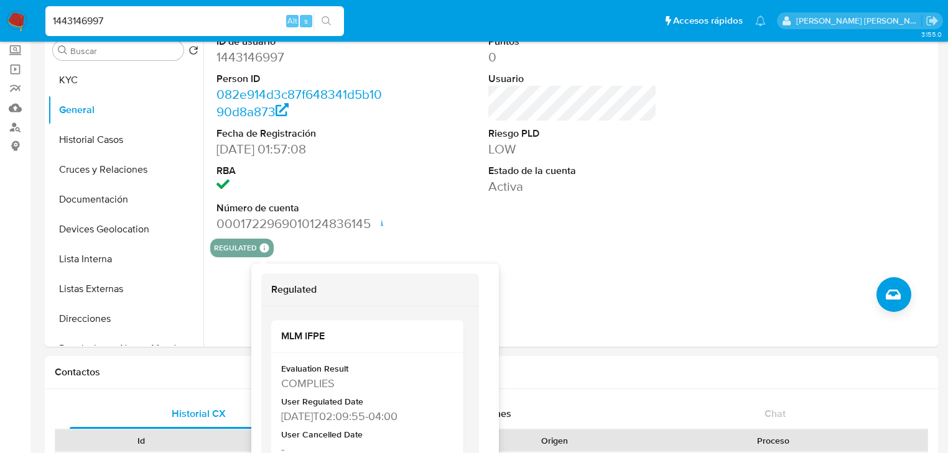
scroll to position [99, 0]
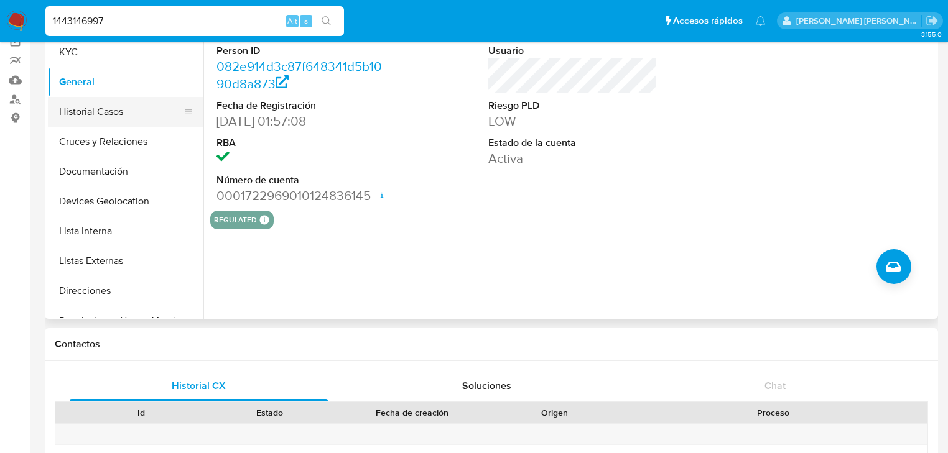
click at [99, 103] on button "Historial Casos" at bounding box center [121, 112] width 146 height 30
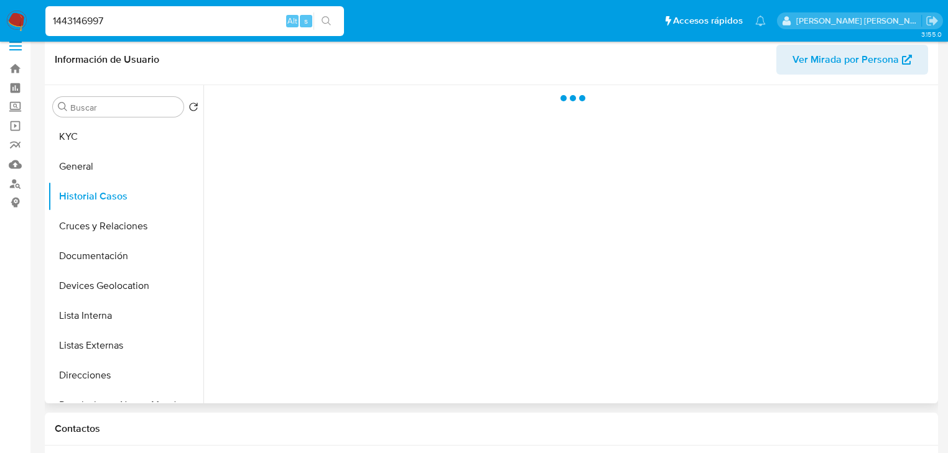
scroll to position [0, 0]
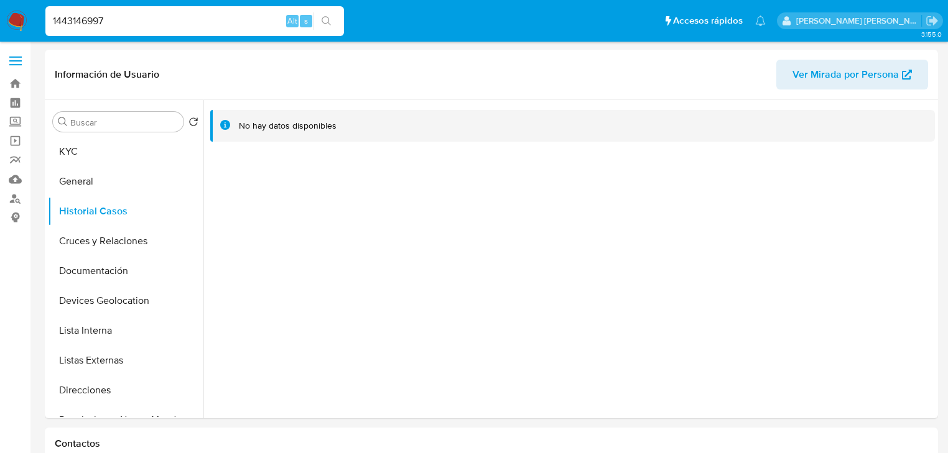
drag, startPoint x: 142, startPoint y: 22, endPoint x: 0, endPoint y: -32, distance: 152.1
paste input "687012267"
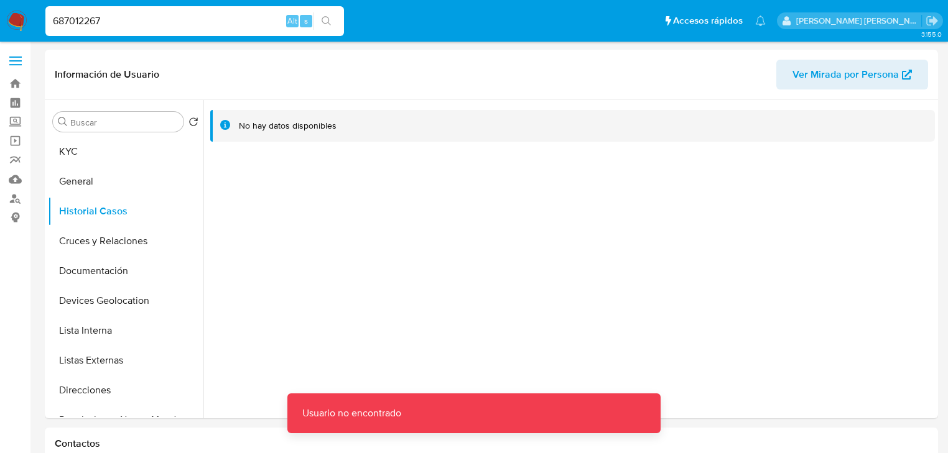
click at [106, 26] on input "687012267" at bounding box center [194, 21] width 298 height 16
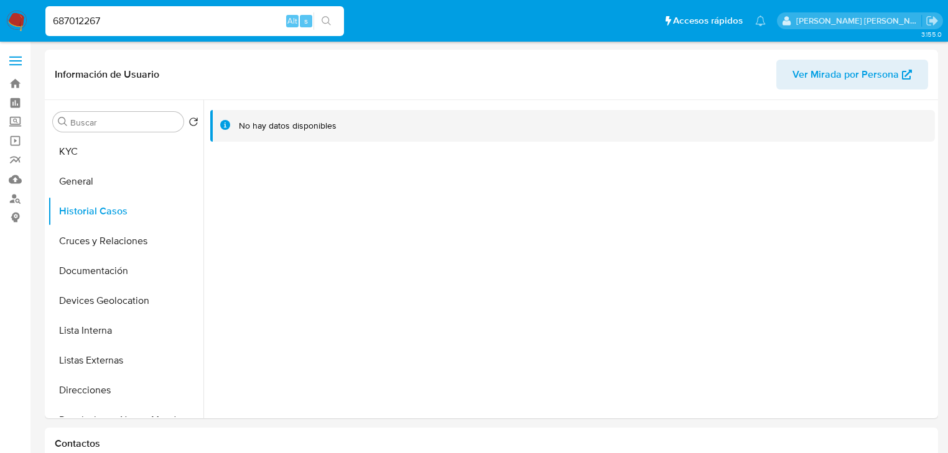
type input "687012267"
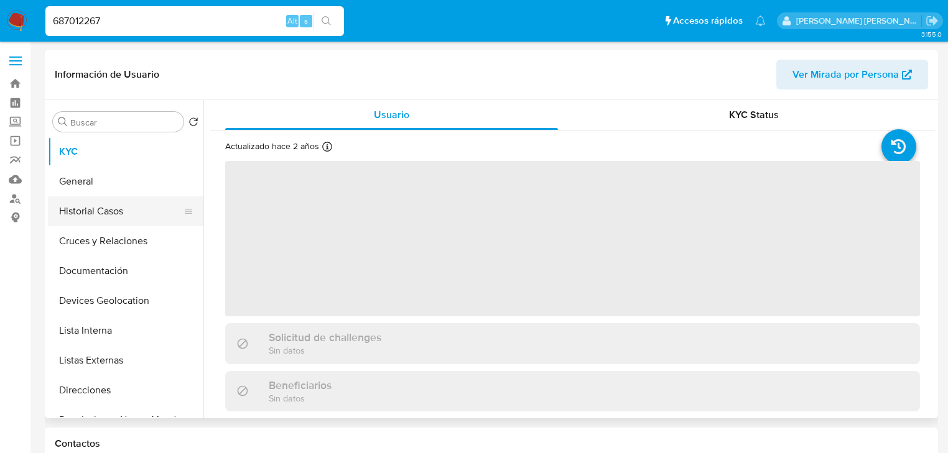
click at [91, 197] on button "Historial Casos" at bounding box center [121, 212] width 146 height 30
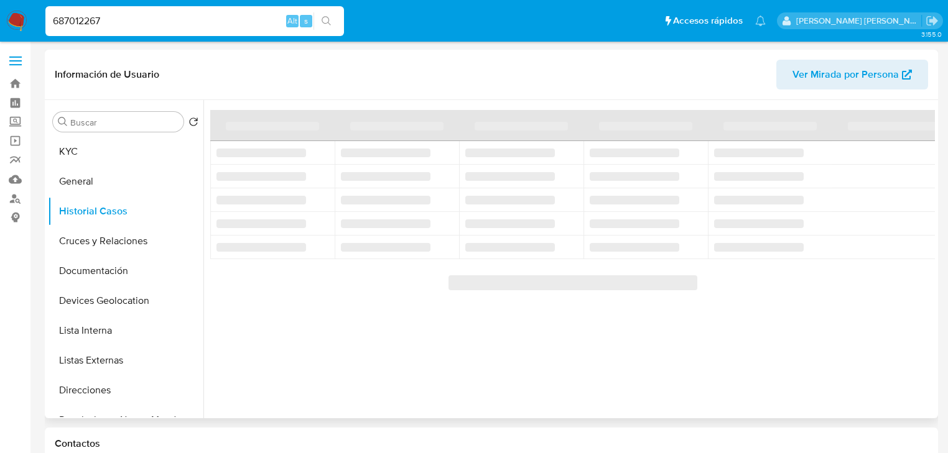
select select "10"
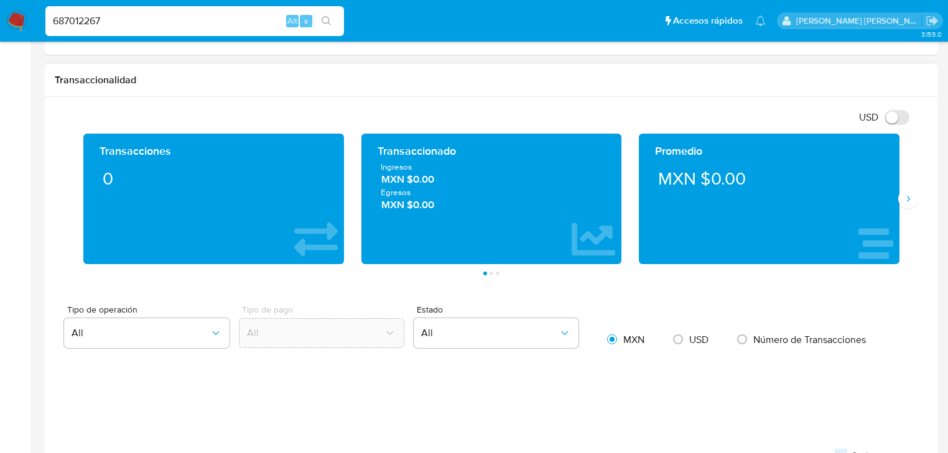
scroll to position [647, 0]
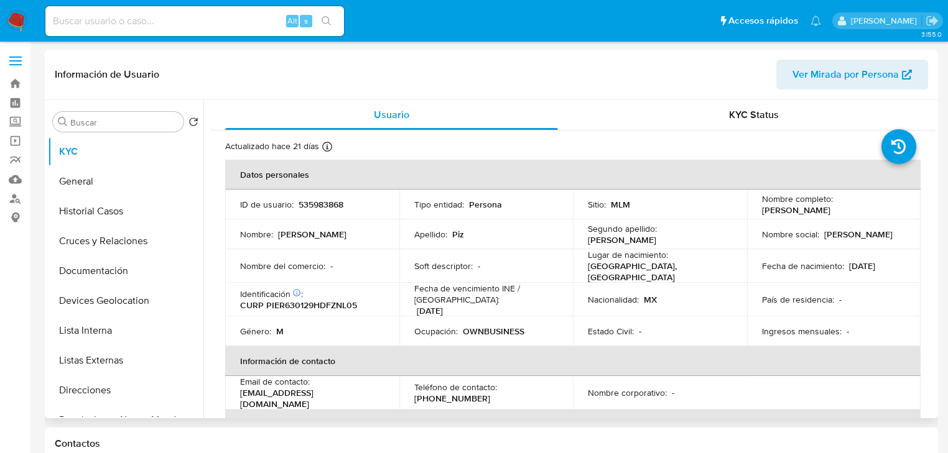
click at [478, 232] on td "Apellido : Piz" at bounding box center [486, 235] width 174 height 30
select select "10"
click at [319, 208] on p "535983868" at bounding box center [320, 204] width 45 height 11
copy p "535983868"
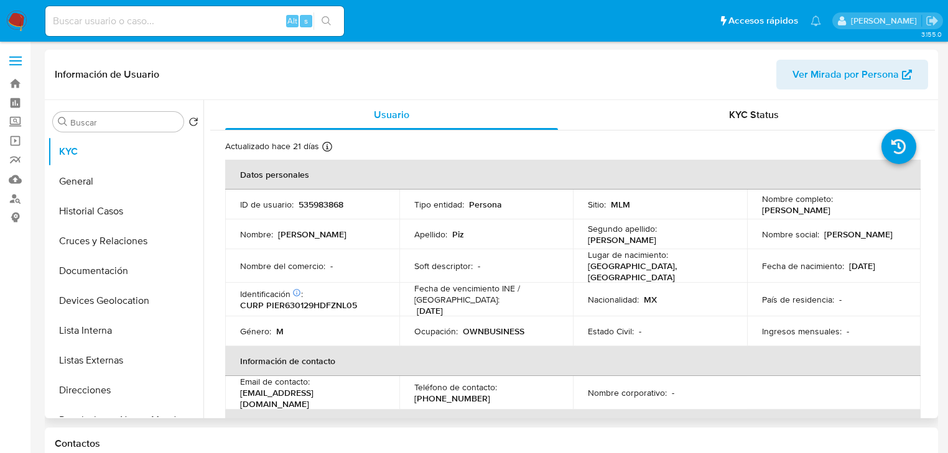
click at [512, 283] on p "Fecha de vencimiento INE / [GEOGRAPHIC_DATA] :" at bounding box center [486, 294] width 144 height 22
click at [133, 275] on button "Documentación" at bounding box center [121, 271] width 146 height 30
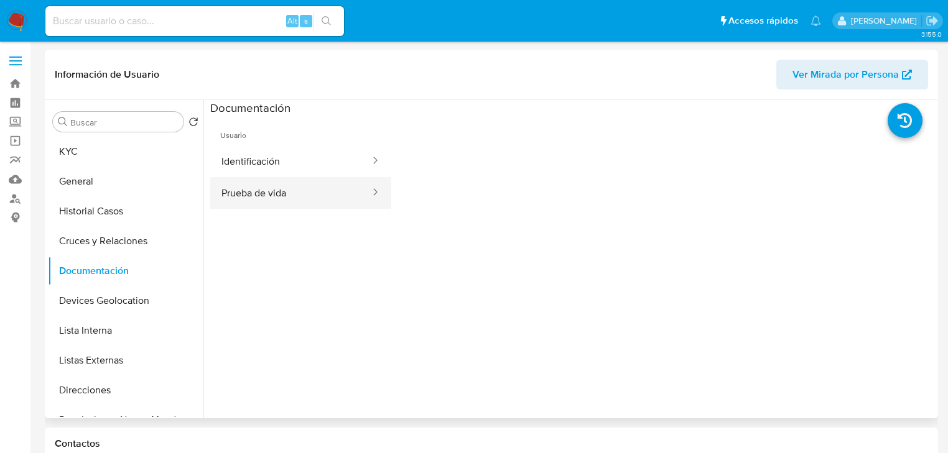
click at [284, 175] on button "Identificación" at bounding box center [290, 162] width 161 height 32
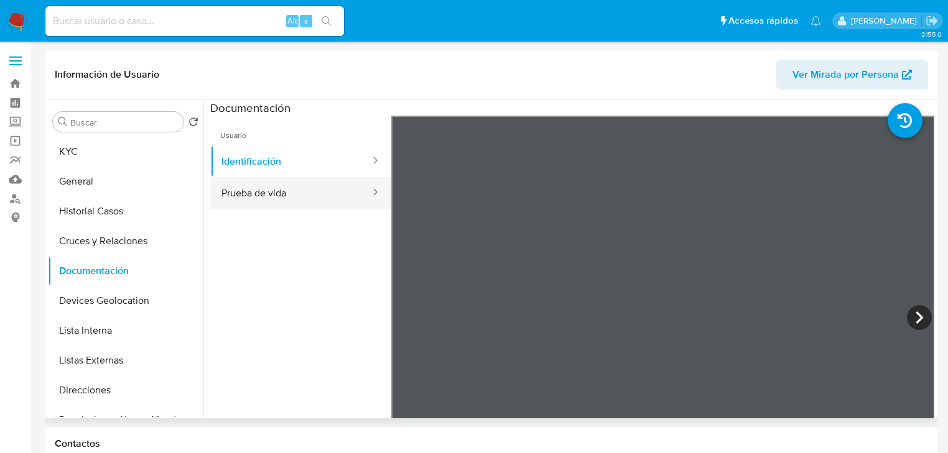
click at [232, 200] on button "Prueba de vida" at bounding box center [290, 193] width 161 height 32
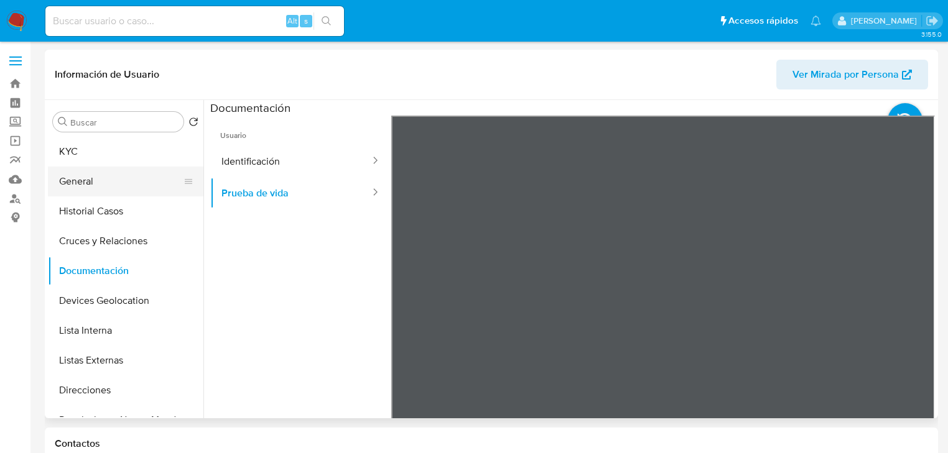
click at [113, 187] on button "General" at bounding box center [121, 182] width 146 height 30
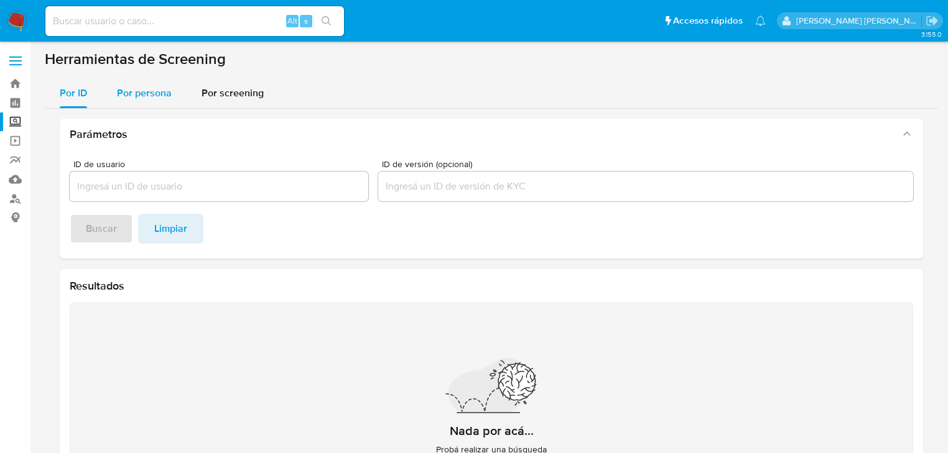
click at [144, 88] on span "Por persona" at bounding box center [144, 93] width 55 height 14
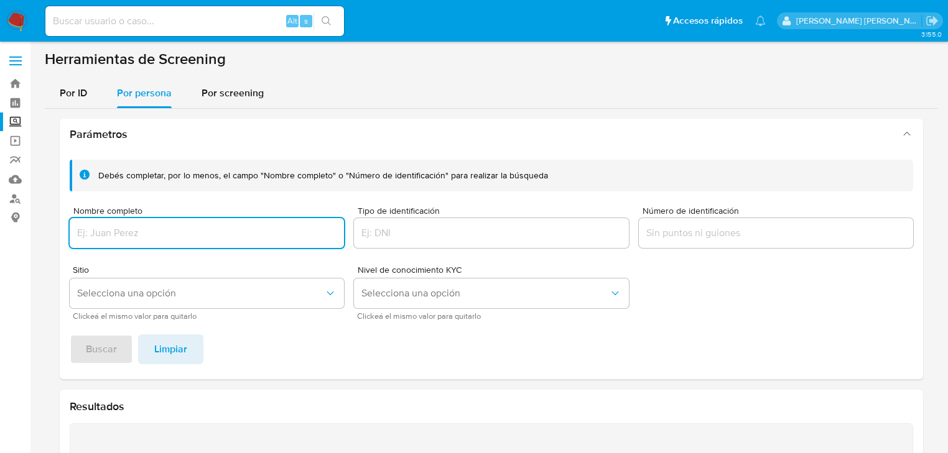
click at [134, 234] on input "Nombre completo" at bounding box center [207, 233] width 274 height 16
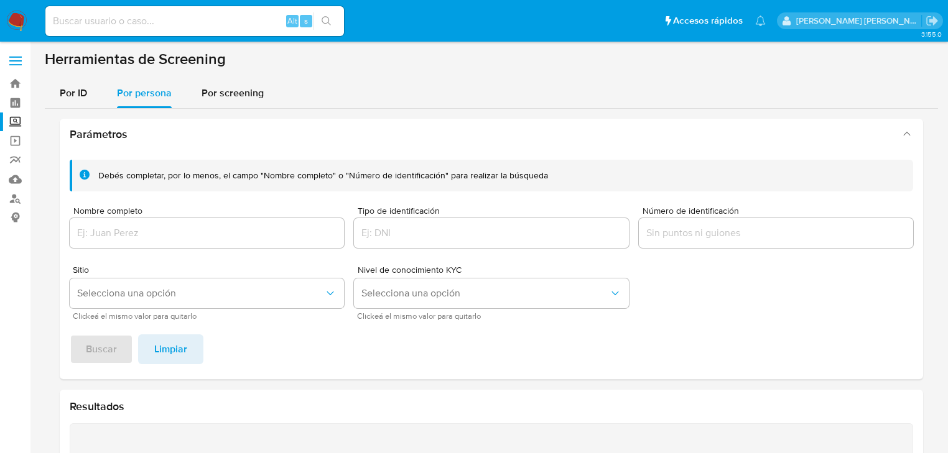
click at [152, 243] on div at bounding box center [207, 233] width 274 height 30
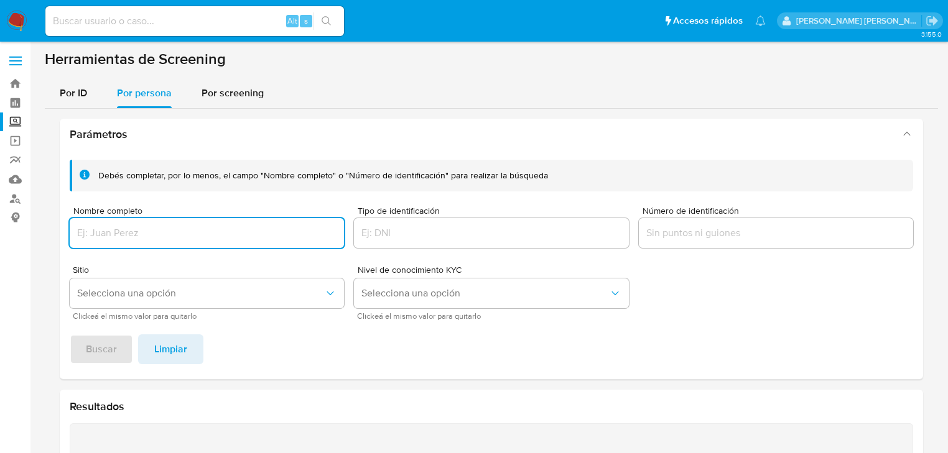
click at [151, 237] on input "Nombre completo" at bounding box center [207, 233] width 274 height 16
paste input "NORMA VERONICA MADRIGAL LOPEZ"
drag, startPoint x: 99, startPoint y: 231, endPoint x: 85, endPoint y: 244, distance: 19.8
click at [0, 225] on section "Bandeja Tablero Screening Búsqueda en Listas Watchlist Herramientas Operaciones…" at bounding box center [474, 334] width 948 height 669
click at [291, 231] on input "NORMA VERONICA MADRIGAL LOPEZ" at bounding box center [207, 233] width 274 height 16
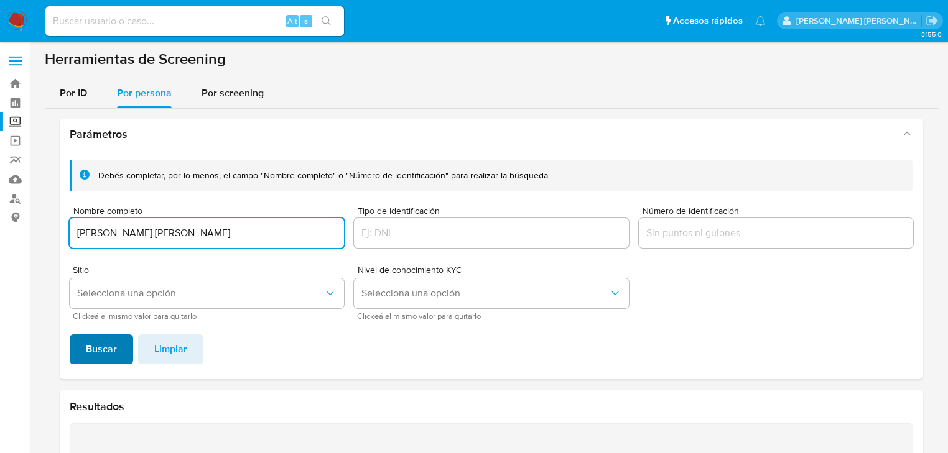
type input "NORMA VERONICA MADRIGAL LOPEZ"
click at [109, 343] on span "Buscar" at bounding box center [101, 349] width 31 height 27
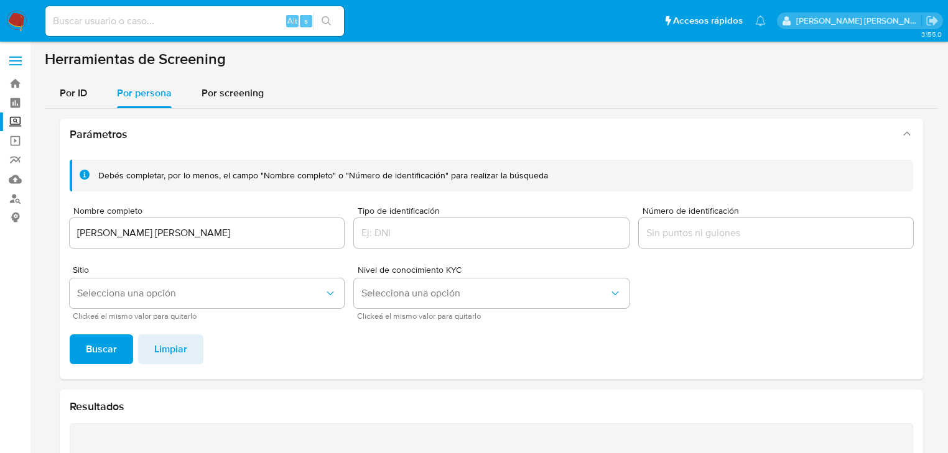
click at [246, 233] on input "NORMA VERONICA MADRIGAL LOPEZ" at bounding box center [207, 233] width 274 height 16
click at [85, 356] on button "Buscar" at bounding box center [101, 350] width 63 height 30
